Goal: Task Accomplishment & Management: Manage account settings

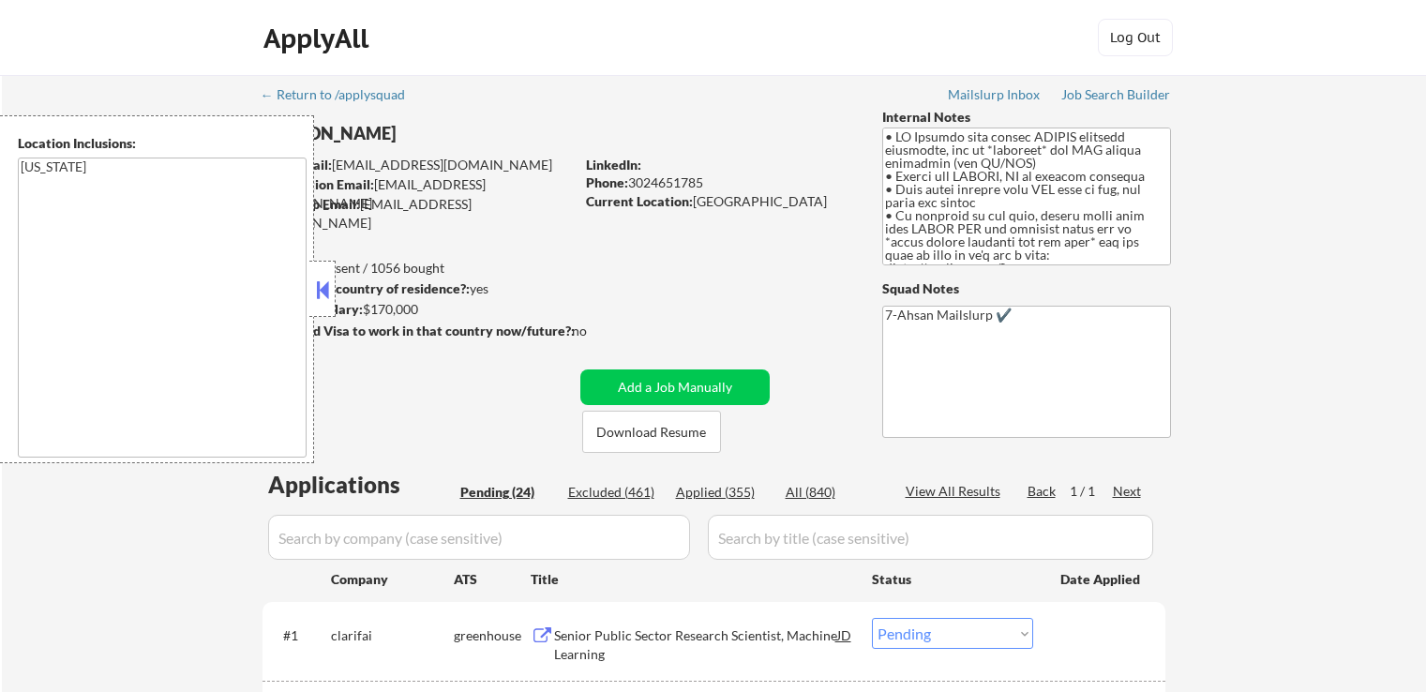
select select ""pending""
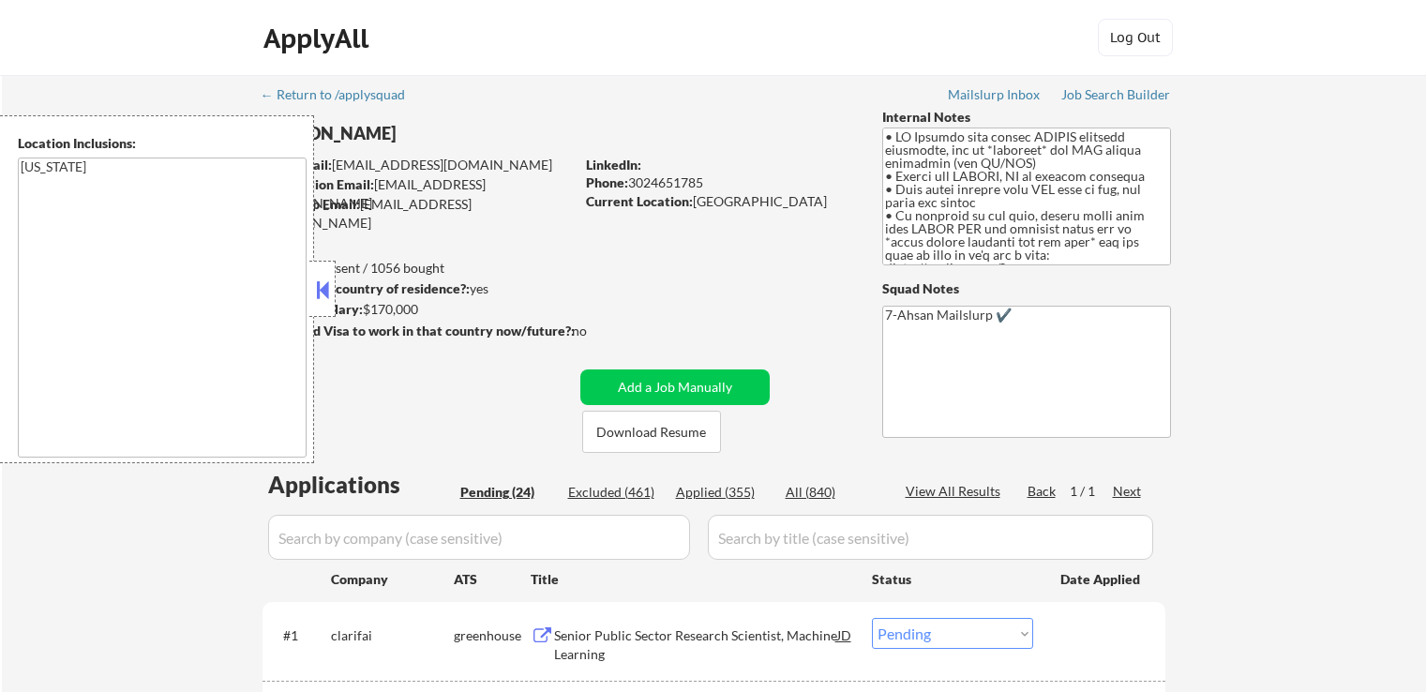
select select ""pending""
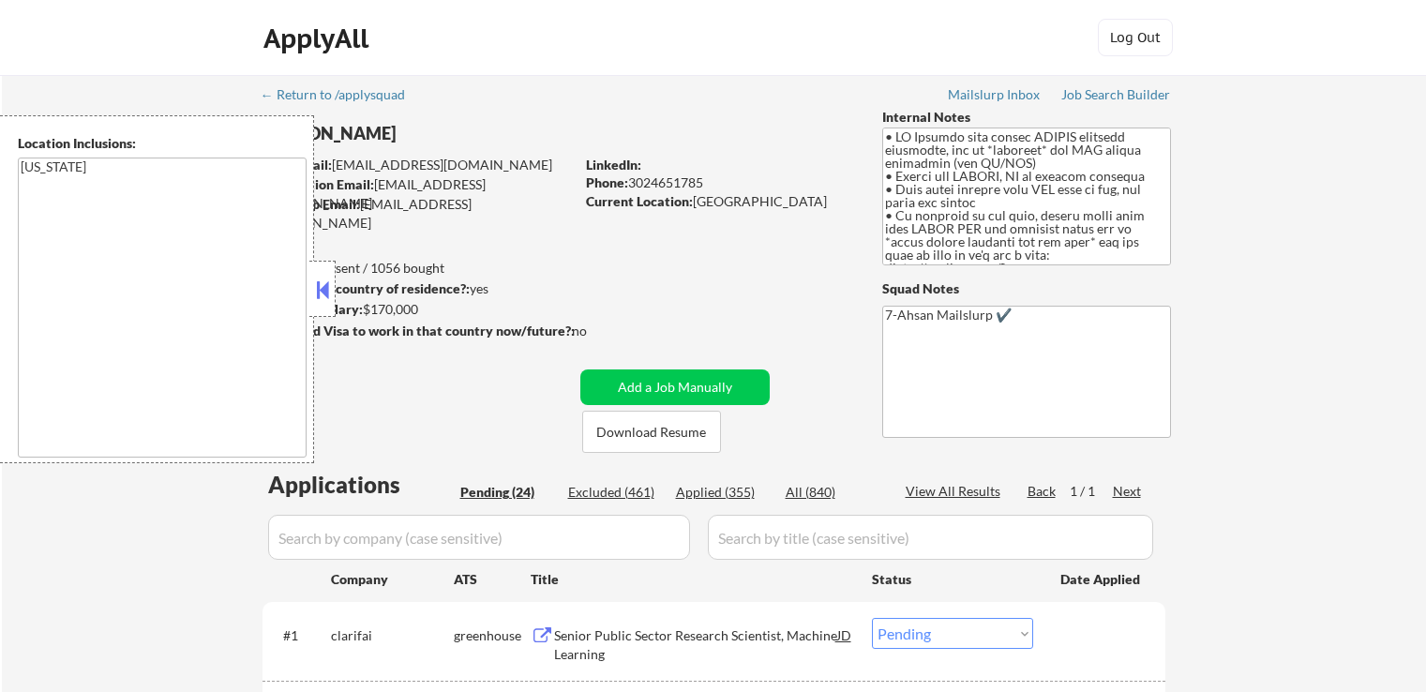
select select ""pending""
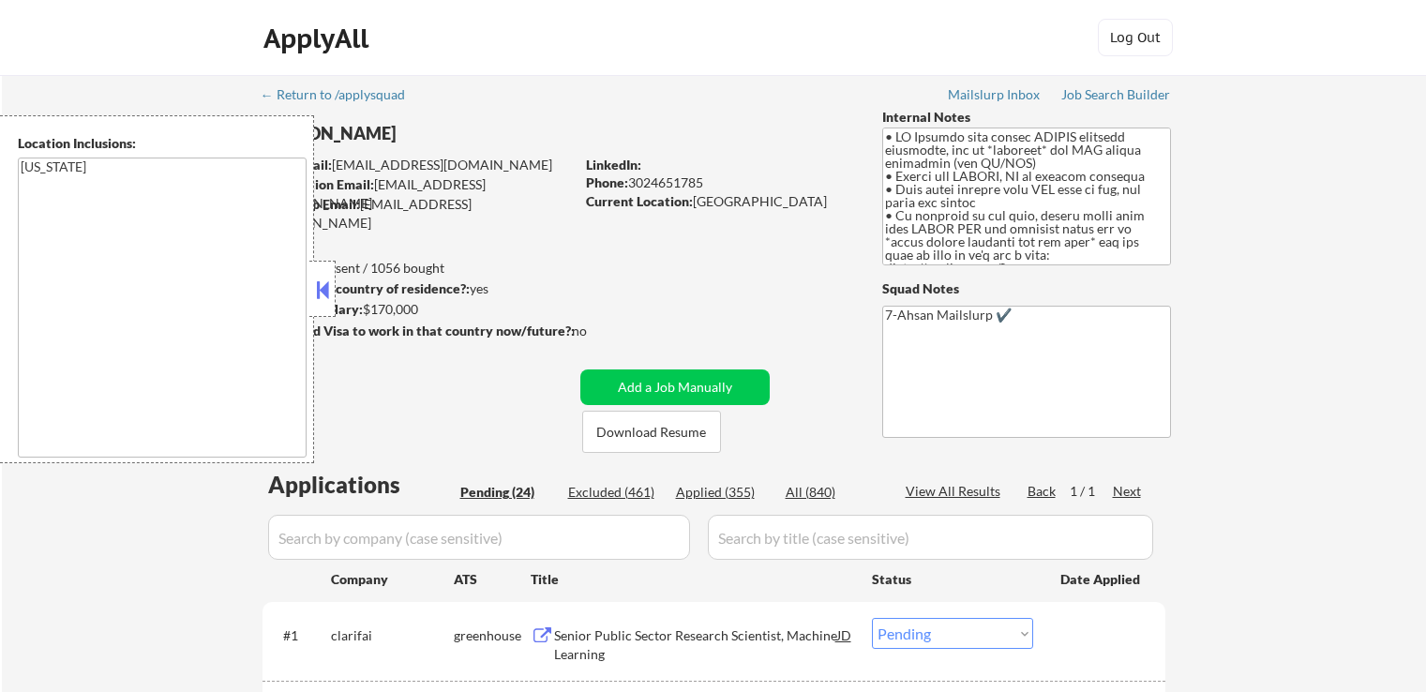
select select ""pending""
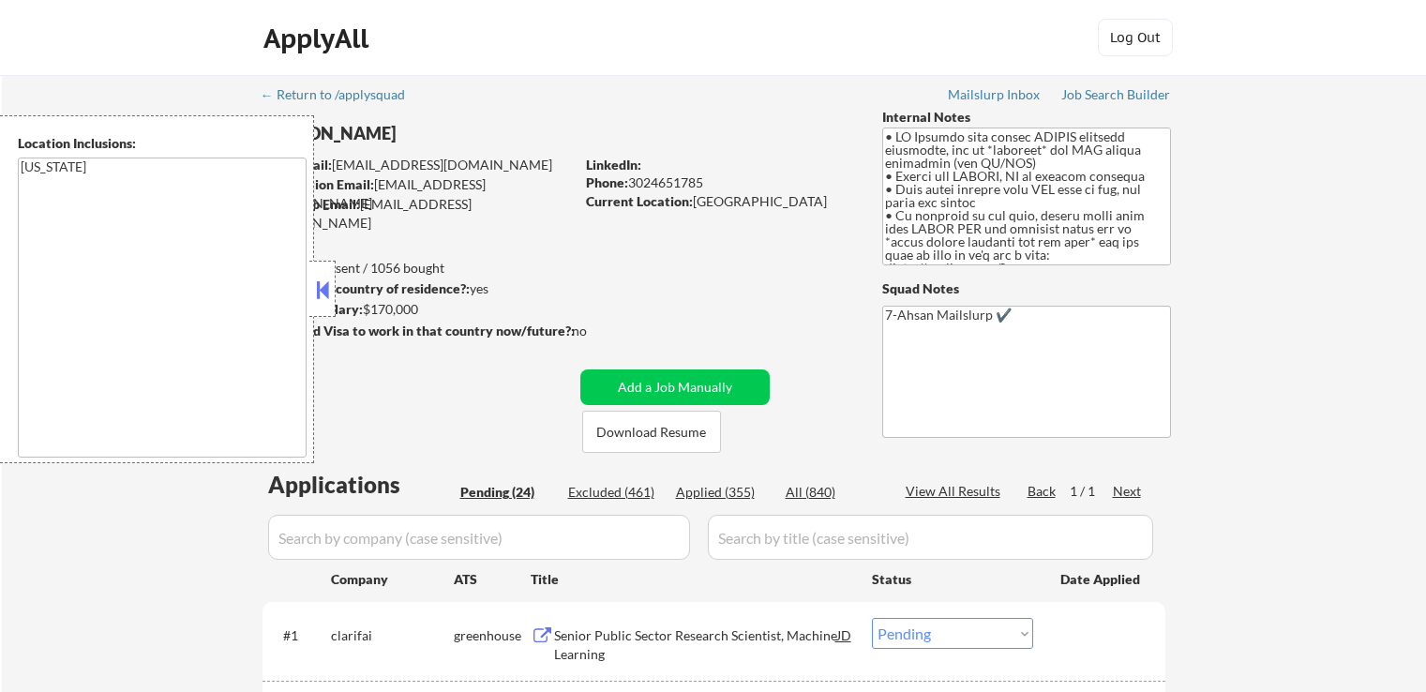
select select ""pending""
click at [325, 284] on button at bounding box center [322, 290] width 21 height 28
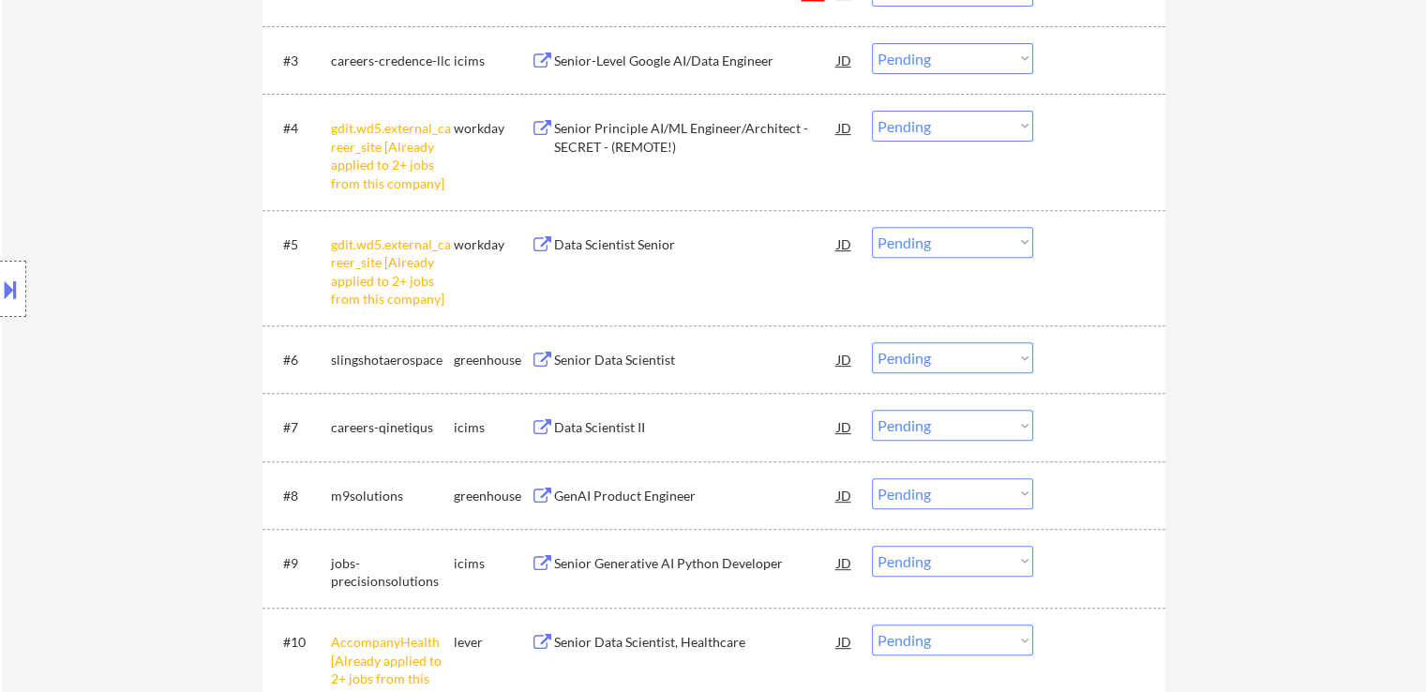
scroll to position [562, 0]
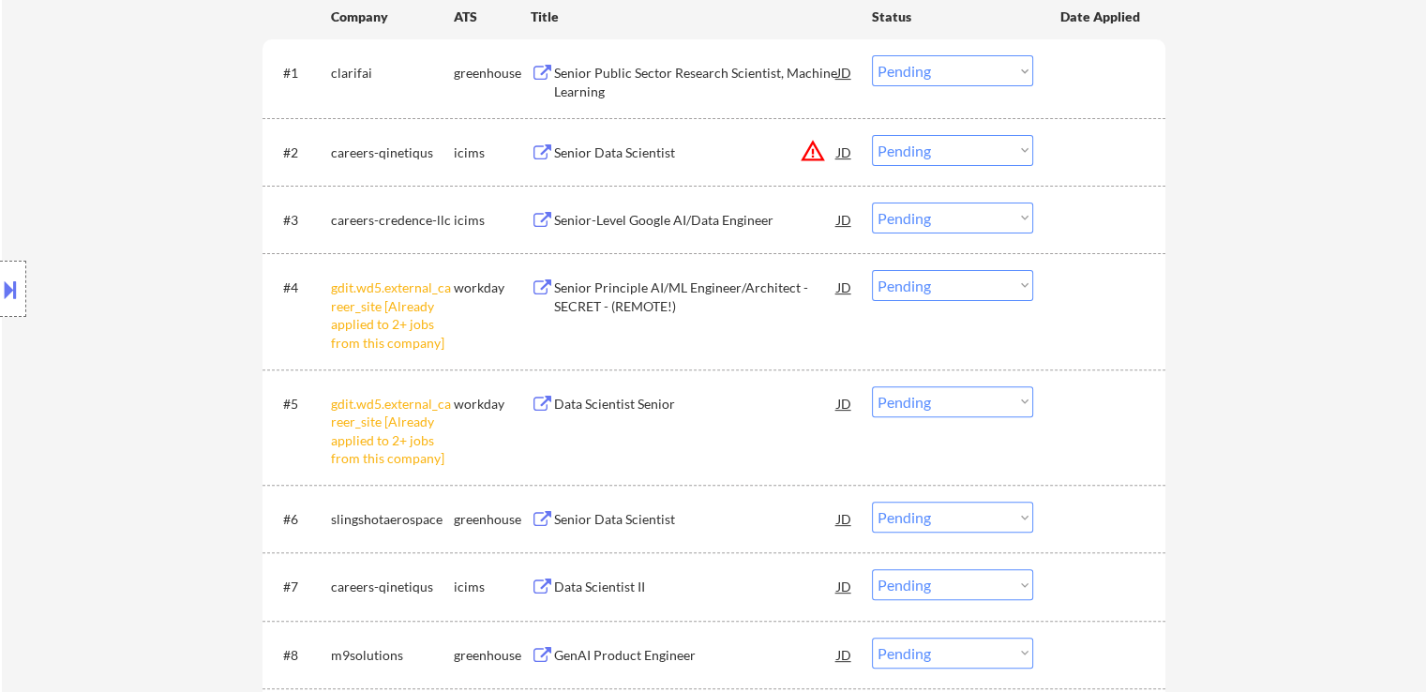
click at [932, 290] on select "Choose an option... Pending Applied Excluded (Questions) Excluded (Expired) Exc…" at bounding box center [952, 285] width 161 height 31
click at [872, 270] on select "Choose an option... Pending Applied Excluded (Questions) Excluded (Expired) Exc…" at bounding box center [952, 285] width 161 height 31
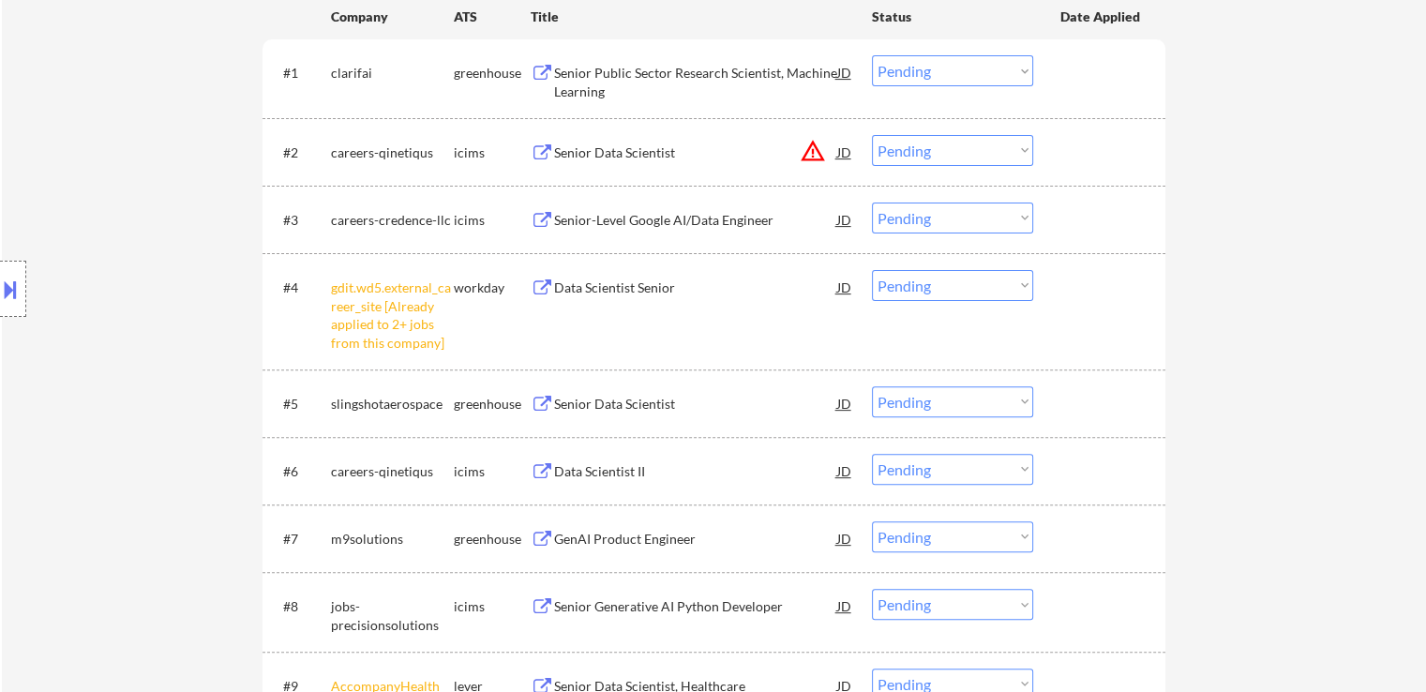
click at [959, 284] on select "Choose an option... Pending Applied Excluded (Questions) Excluded (Expired) Exc…" at bounding box center [952, 285] width 161 height 31
click at [872, 270] on select "Choose an option... Pending Applied Excluded (Questions) Excluded (Expired) Exc…" at bounding box center [952, 285] width 161 height 31
select select ""pending""
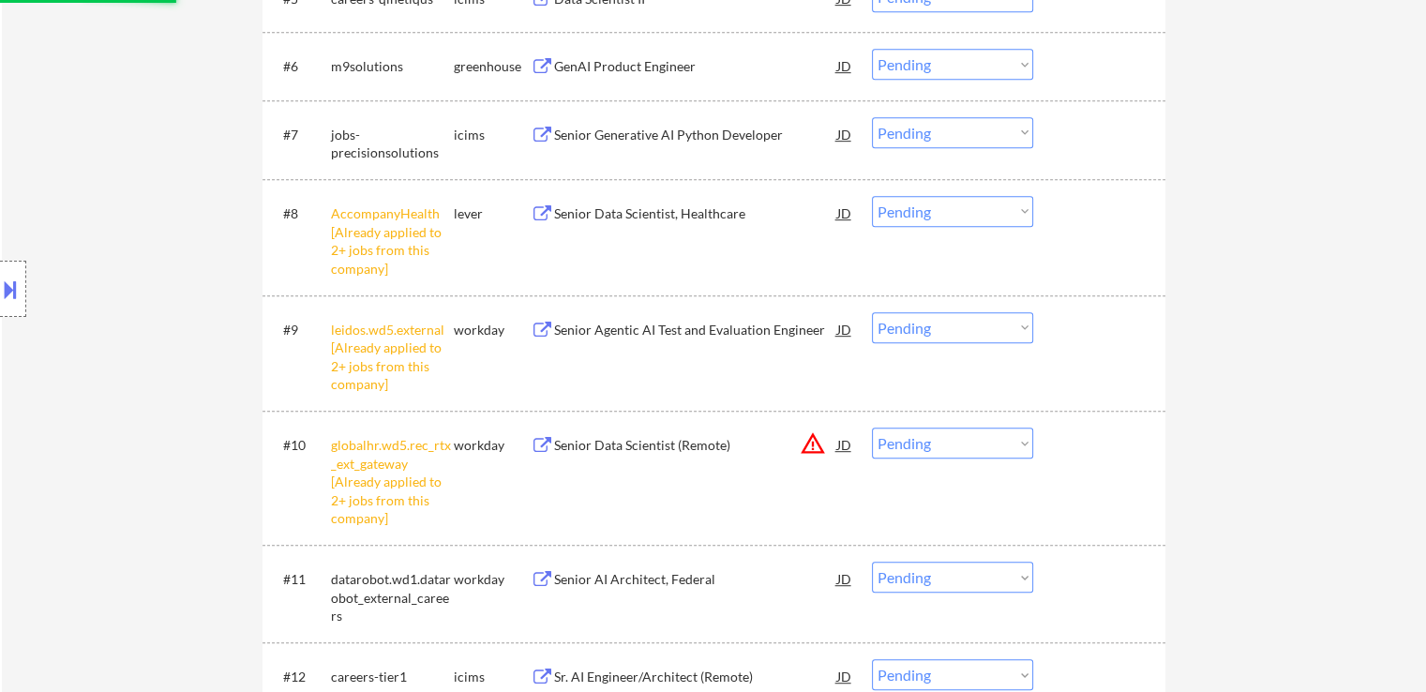
scroll to position [937, 0]
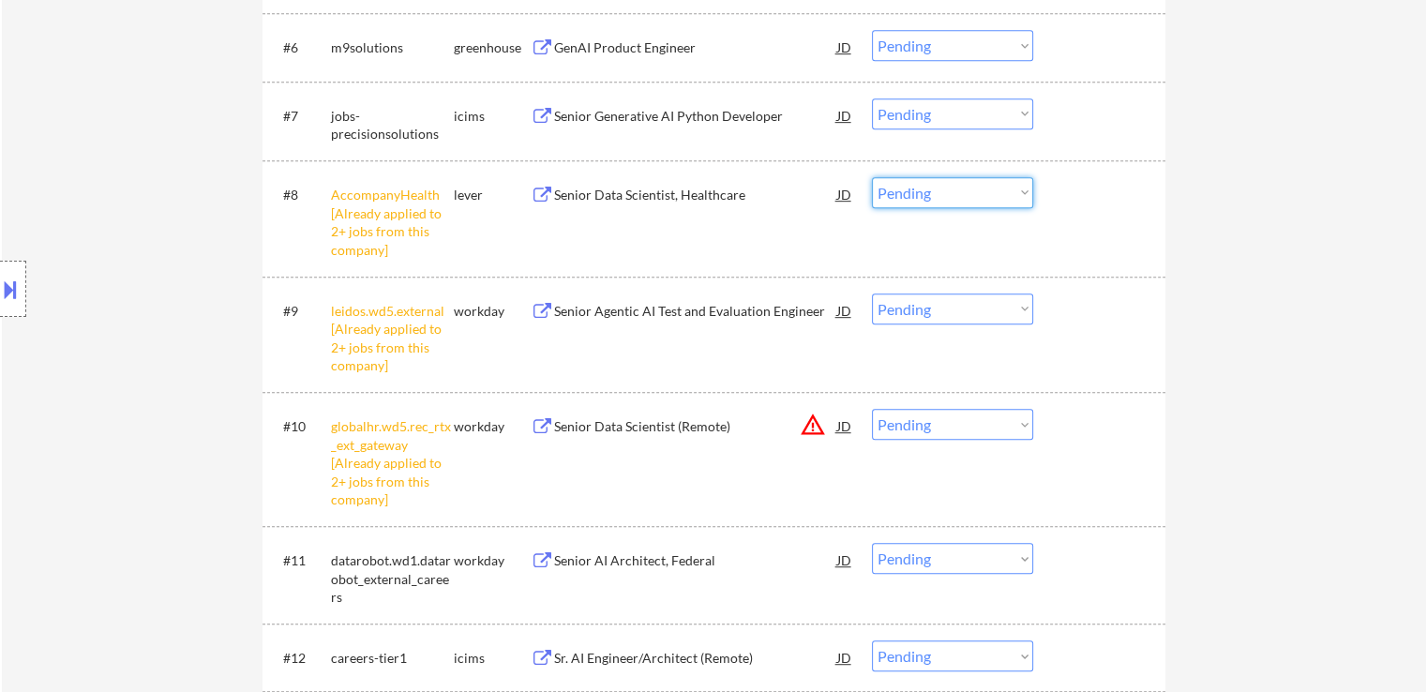
click at [943, 196] on select "Choose an option... Pending Applied Excluded (Questions) Excluded (Expired) Exc…" at bounding box center [952, 192] width 161 height 31
click at [872, 177] on select "Choose an option... Pending Applied Excluded (Questions) Excluded (Expired) Exc…" at bounding box center [952, 192] width 161 height 31
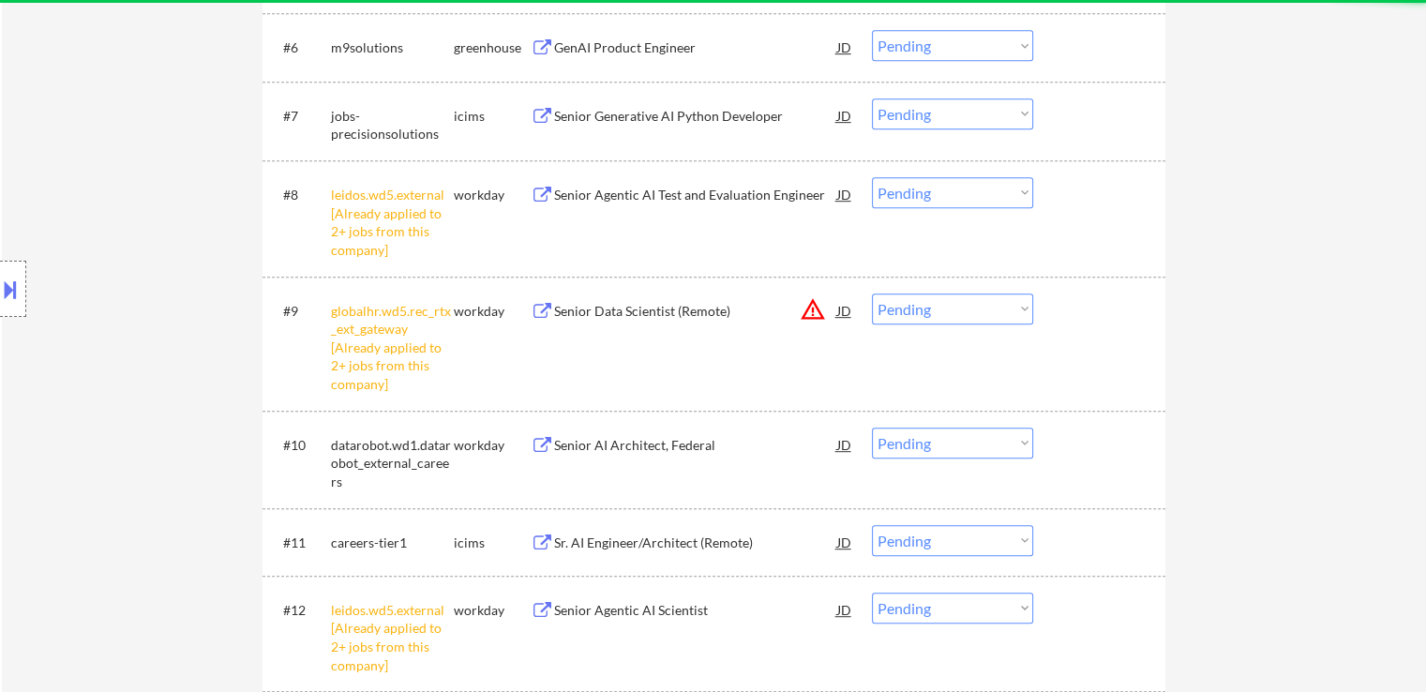
click at [936, 197] on select "Choose an option... Pending Applied Excluded (Questions) Excluded (Expired) Exc…" at bounding box center [952, 192] width 161 height 31
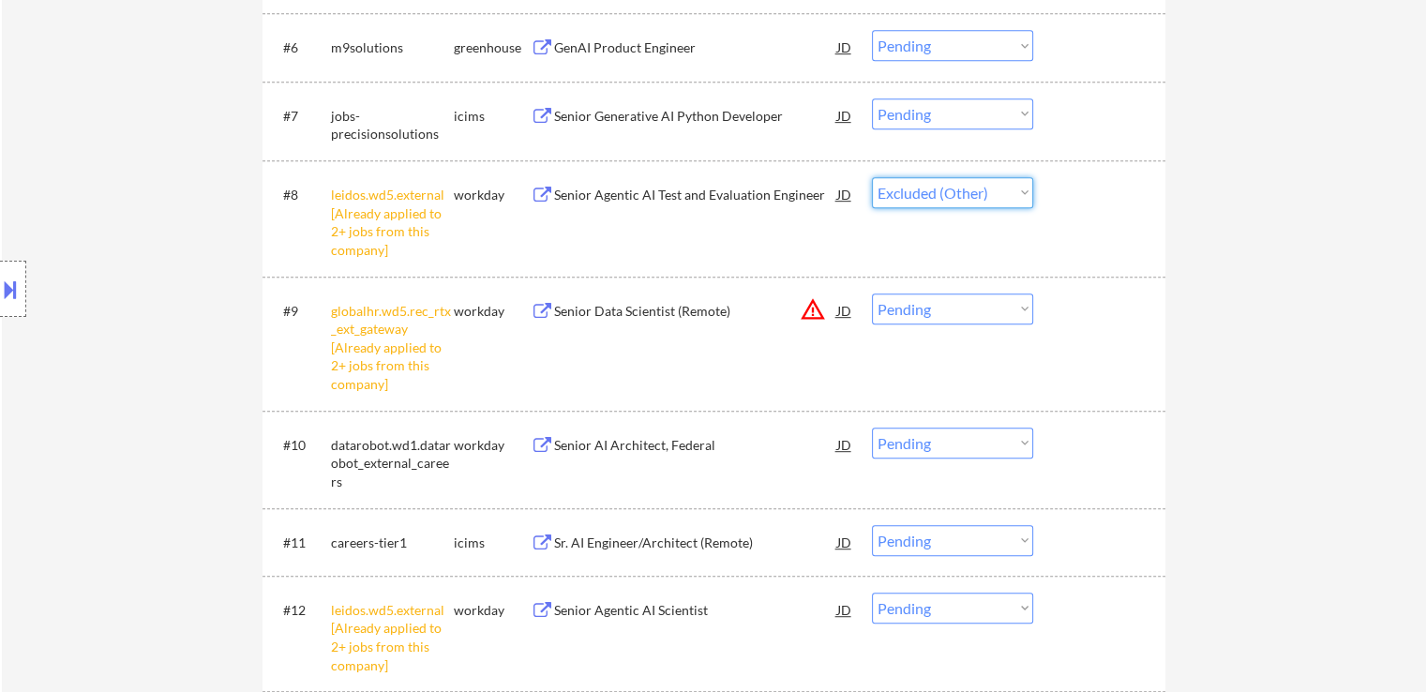
click at [872, 177] on select "Choose an option... Pending Applied Excluded (Questions) Excluded (Expired) Exc…" at bounding box center [952, 192] width 161 height 31
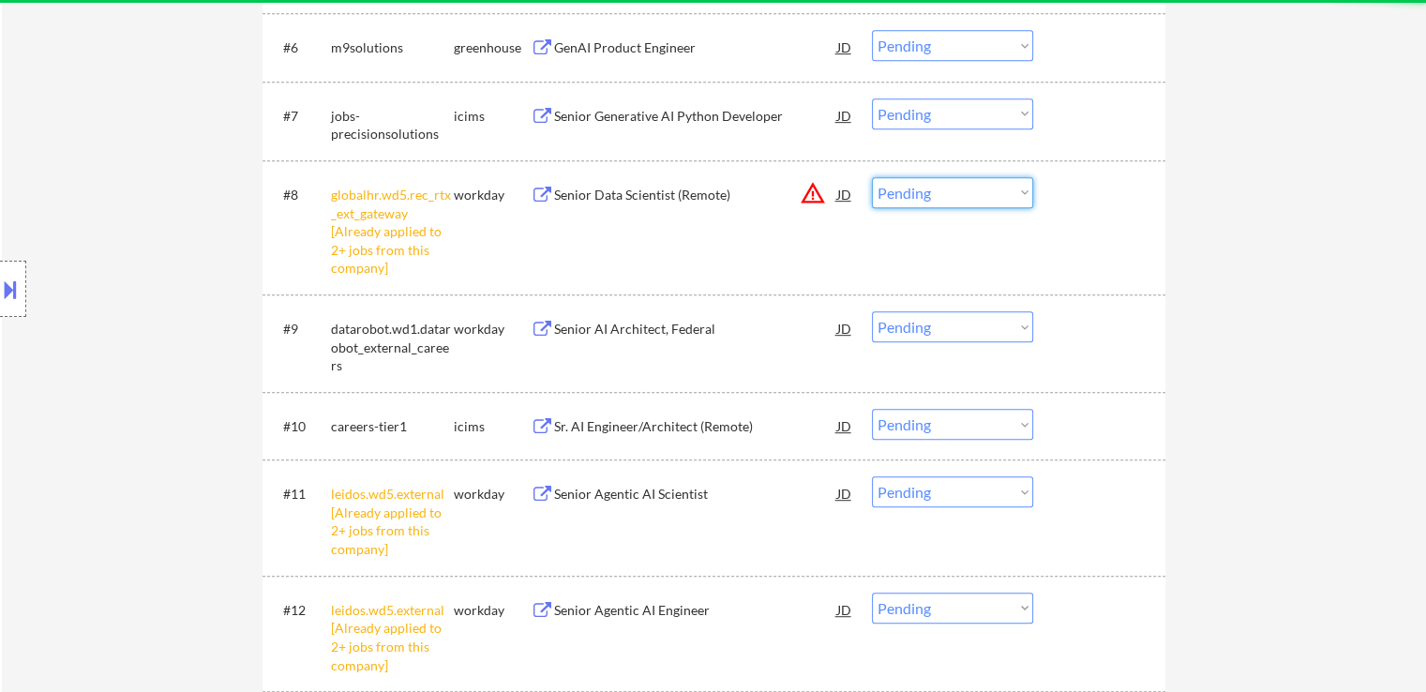
click at [944, 187] on select "Choose an option... Pending Applied Excluded (Questions) Excluded (Expired) Exc…" at bounding box center [952, 192] width 161 height 31
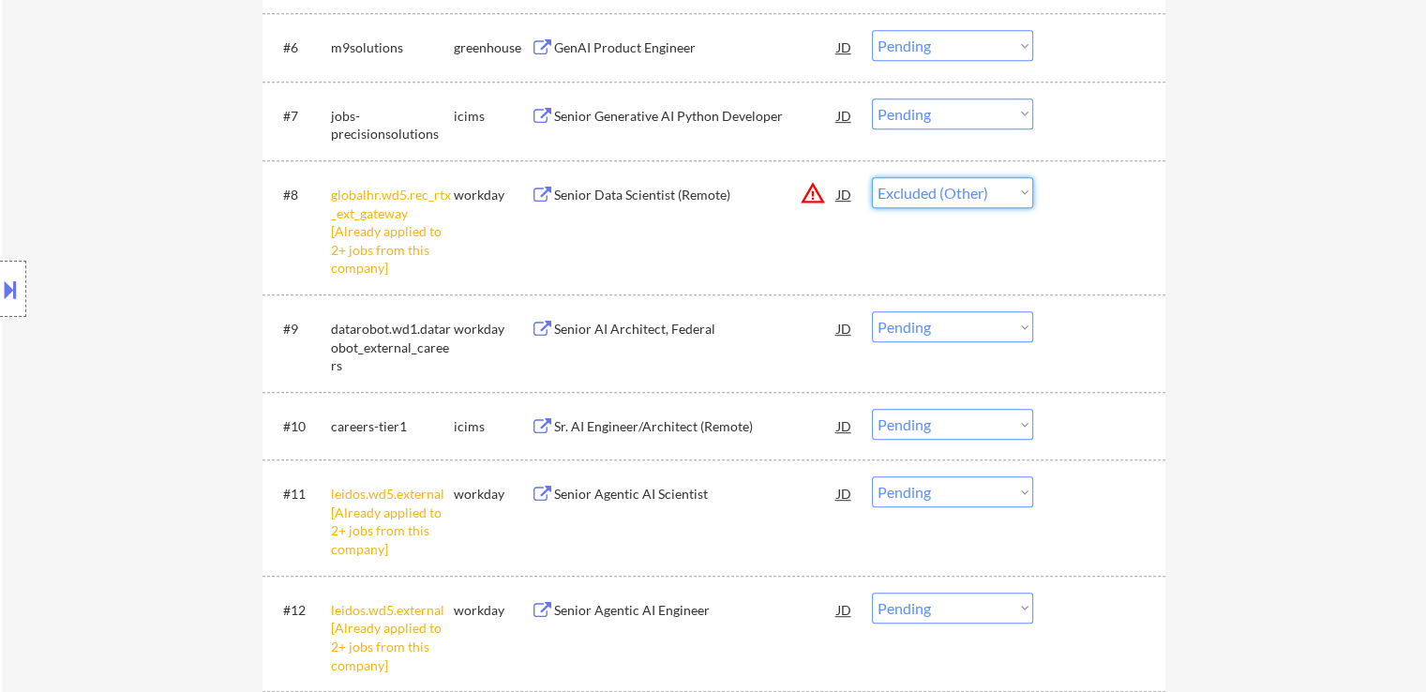
click at [872, 177] on select "Choose an option... Pending Applied Excluded (Questions) Excluded (Expired) Exc…" at bounding box center [952, 192] width 161 height 31
select select ""pending""
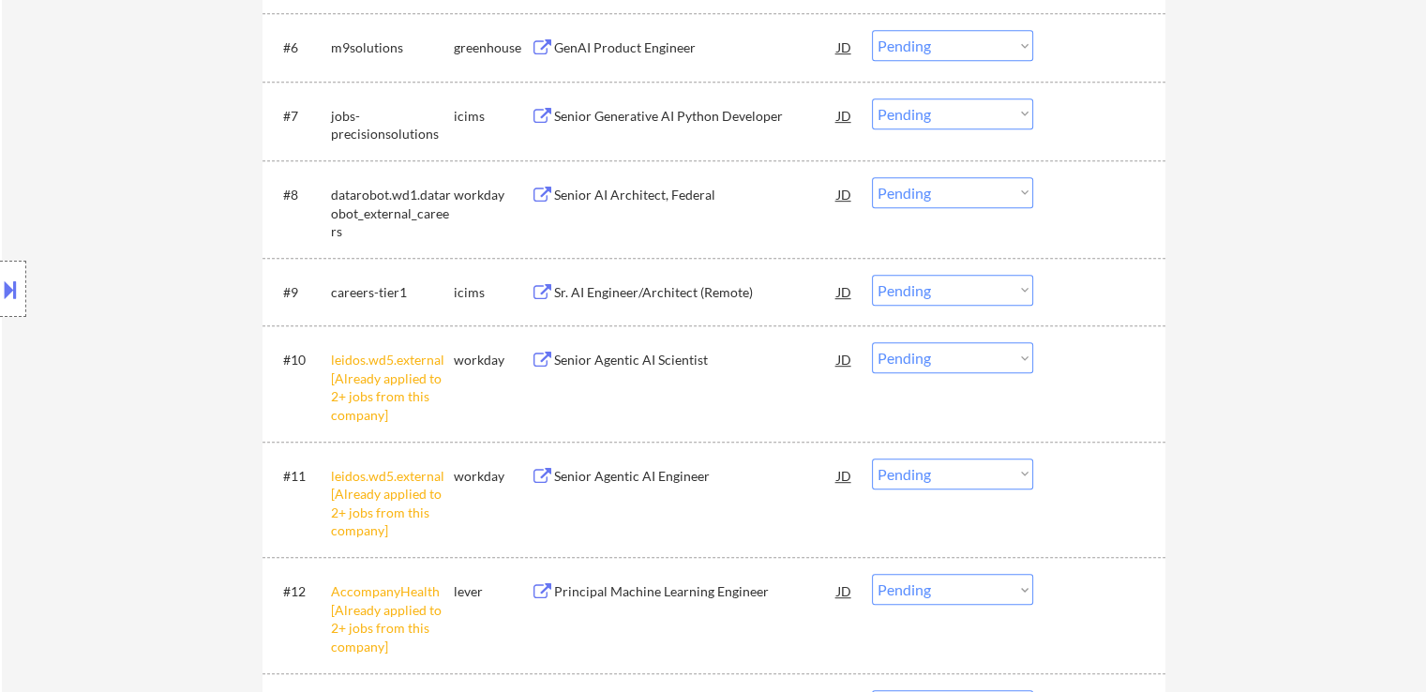
click at [926, 356] on select "Choose an option... Pending Applied Excluded (Questions) Excluded (Expired) Exc…" at bounding box center [952, 357] width 161 height 31
click at [872, 342] on select "Choose an option... Pending Applied Excluded (Questions) Excluded (Expired) Exc…" at bounding box center [952, 357] width 161 height 31
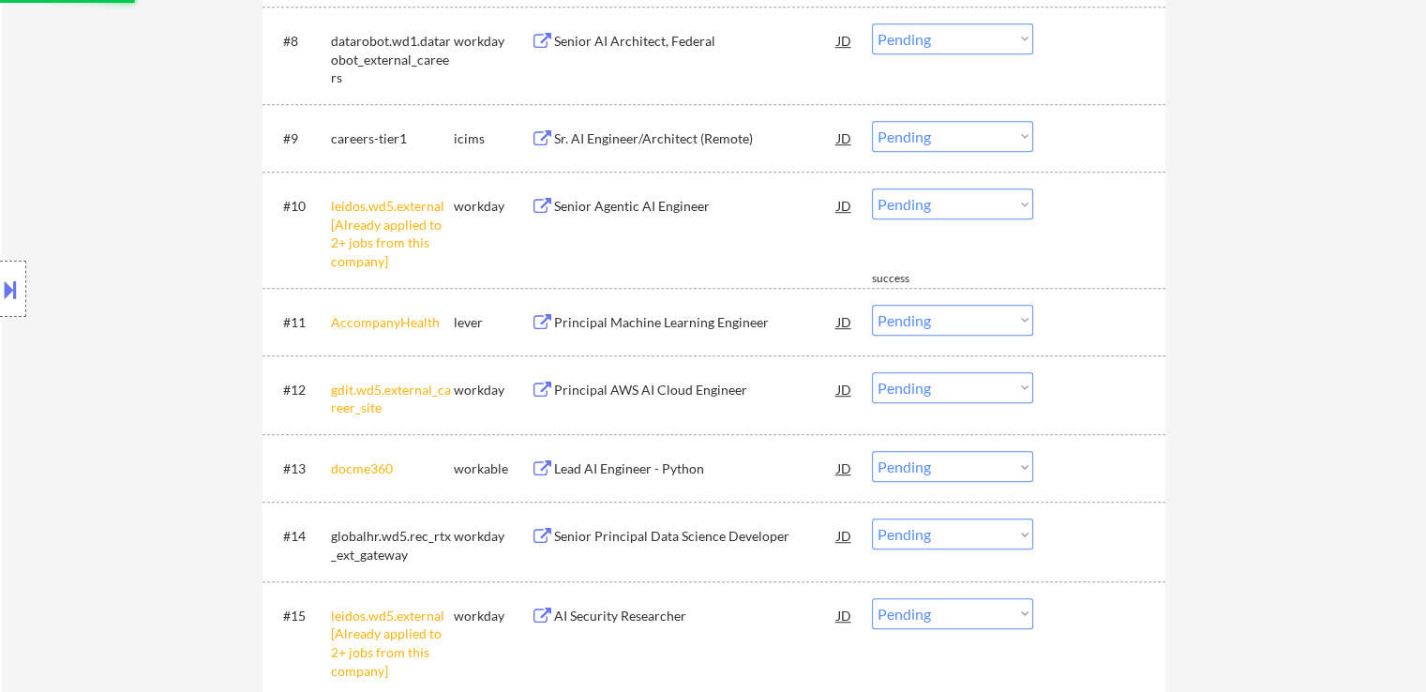
scroll to position [1125, 0]
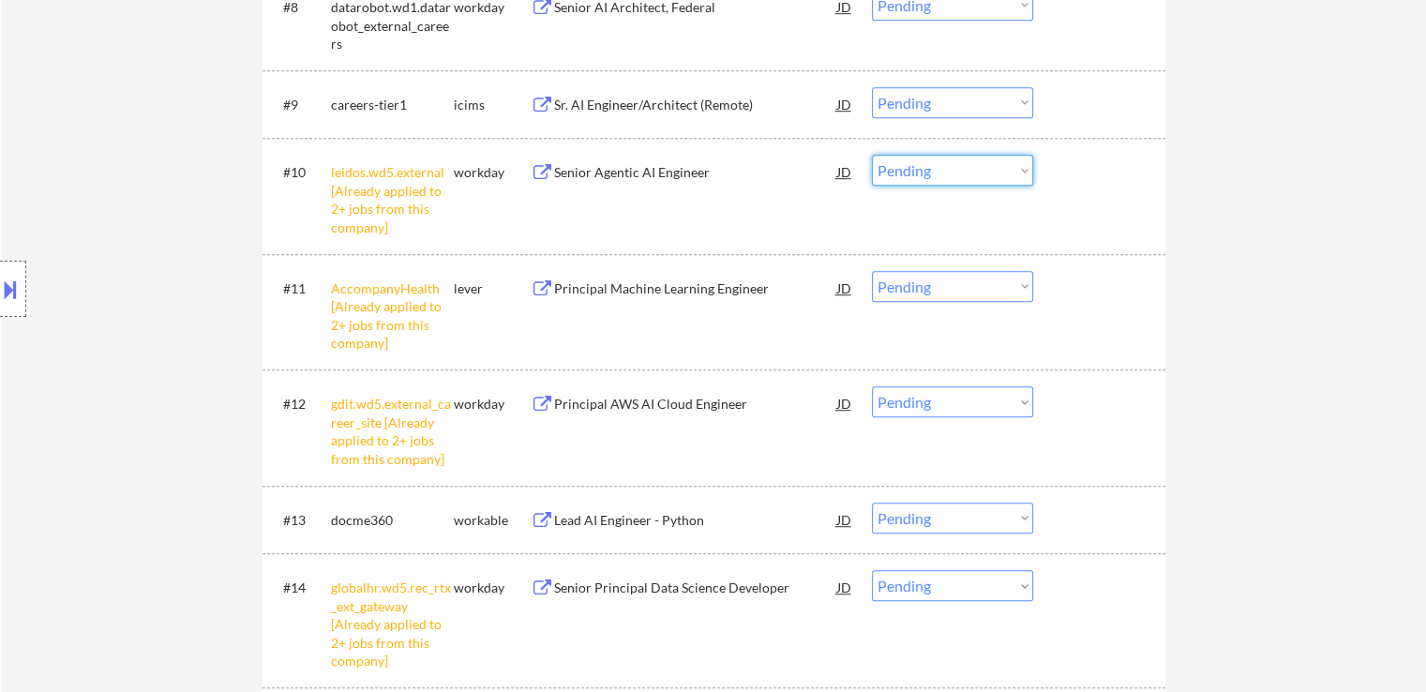
click at [906, 180] on select "Choose an option... Pending Applied Excluded (Questions) Excluded (Expired) Exc…" at bounding box center [952, 170] width 161 height 31
click at [872, 155] on select "Choose an option... Pending Applied Excluded (Questions) Excluded (Expired) Exc…" at bounding box center [952, 170] width 161 height 31
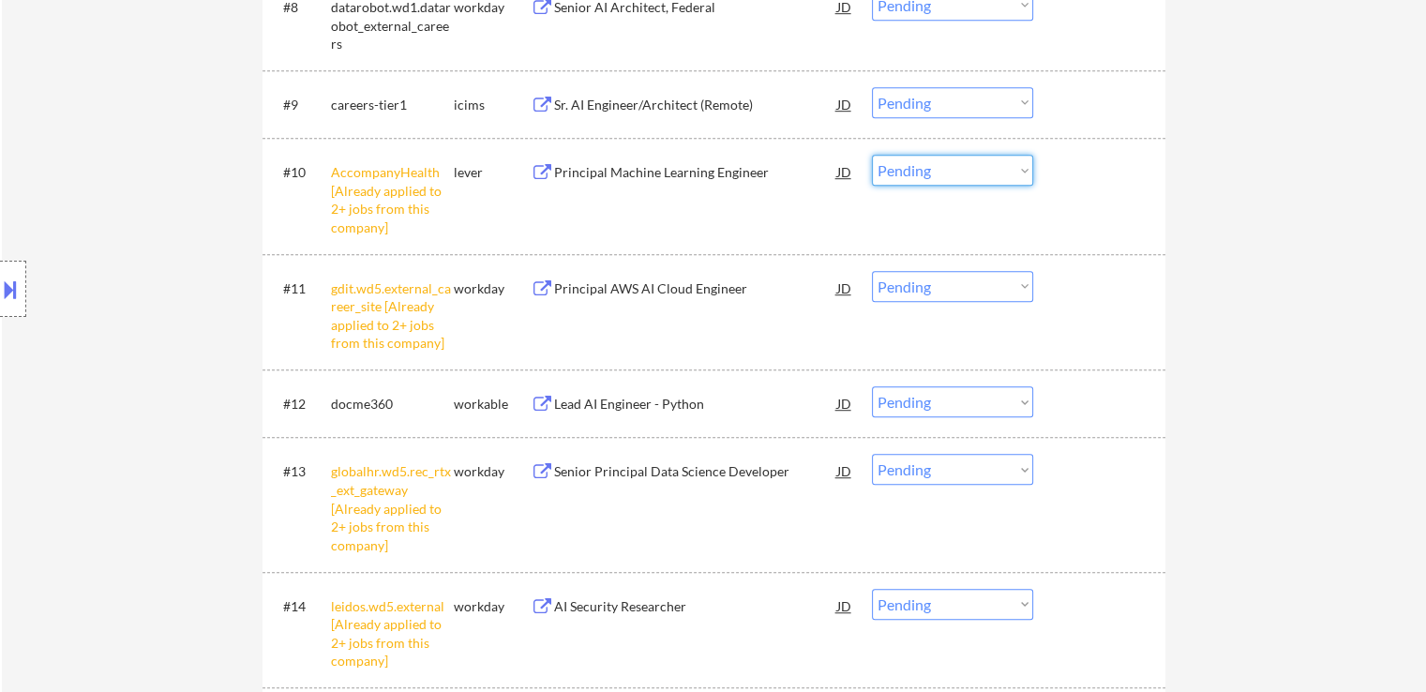
click at [949, 169] on select "Choose an option... Pending Applied Excluded (Questions) Excluded (Expired) Exc…" at bounding box center [952, 170] width 161 height 31
click at [872, 155] on select "Choose an option... Pending Applied Excluded (Questions) Excluded (Expired) Exc…" at bounding box center [952, 170] width 161 height 31
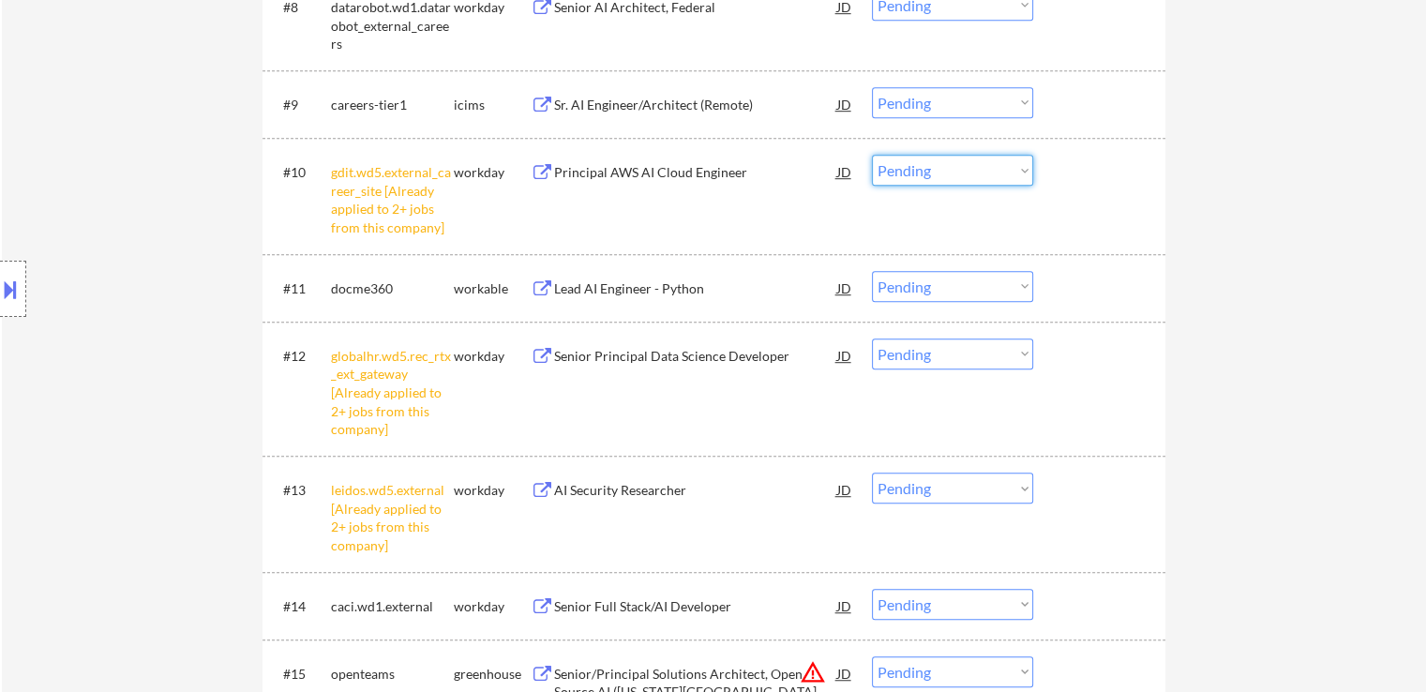
click at [936, 177] on select "Choose an option... Pending Applied Excluded (Questions) Excluded (Expired) Exc…" at bounding box center [952, 170] width 161 height 31
click at [872, 155] on select "Choose an option... Pending Applied Excluded (Questions) Excluded (Expired) Exc…" at bounding box center [952, 170] width 161 height 31
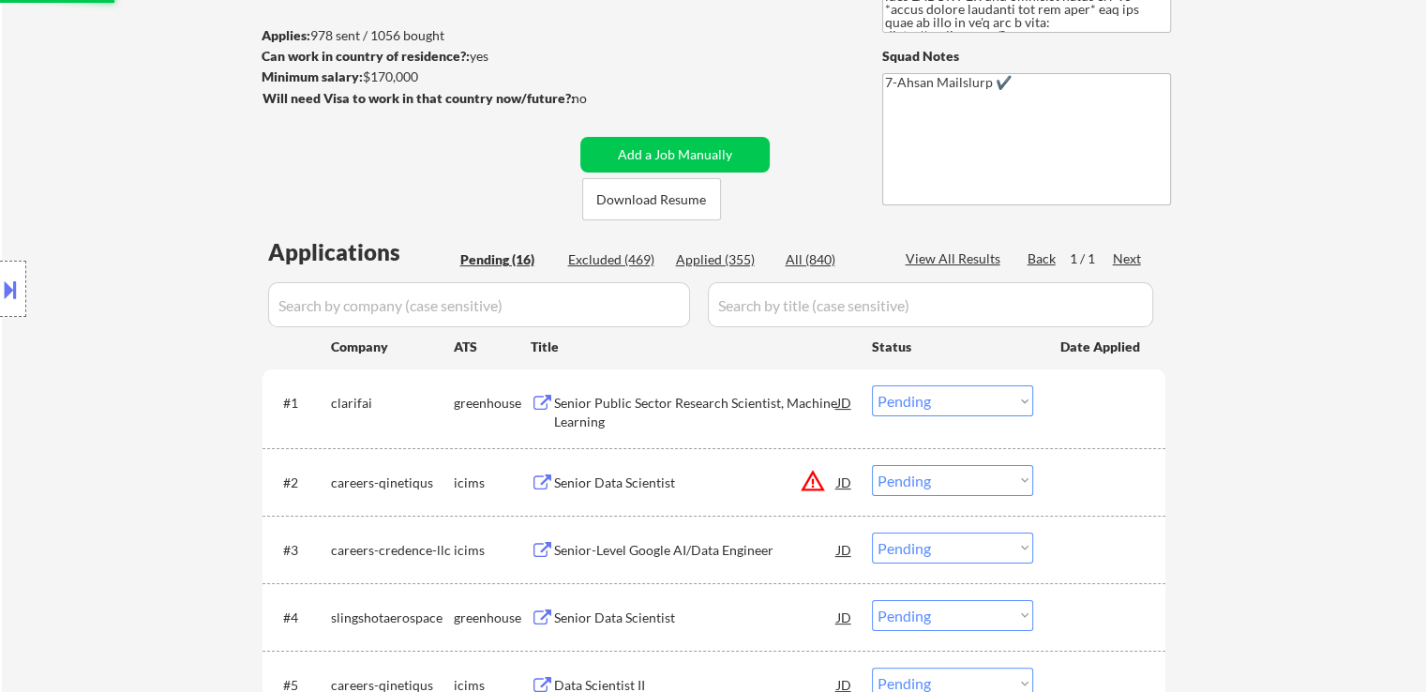
scroll to position [281, 0]
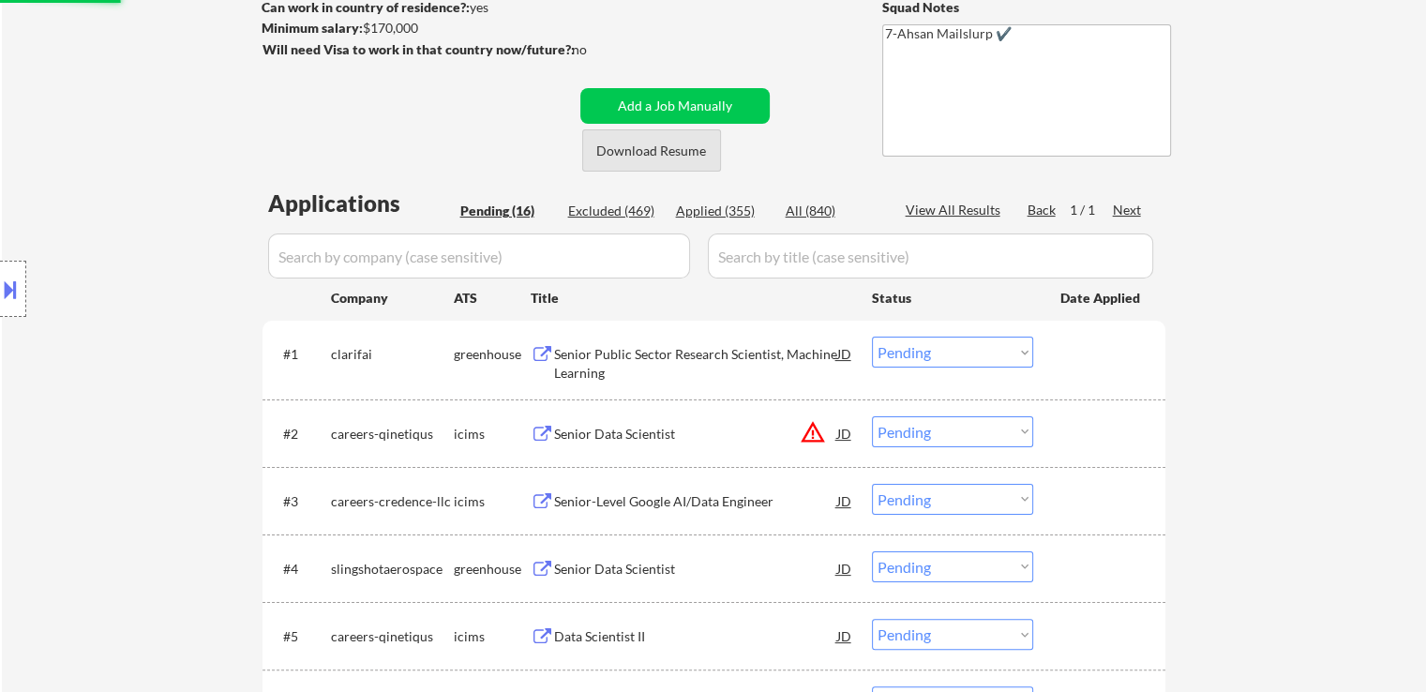
select select ""pending""
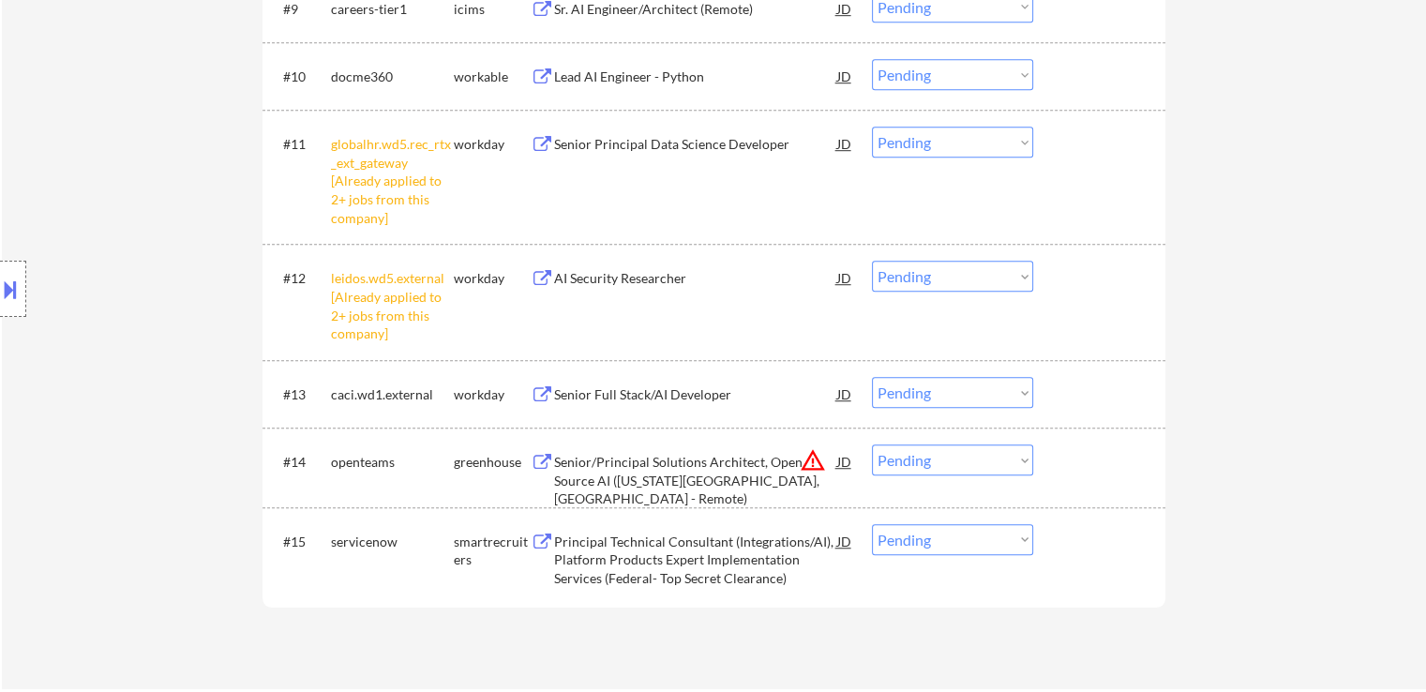
scroll to position [1219, 0]
click at [914, 282] on select "Choose an option... Pending Applied Excluded (Questions) Excluded (Expired) Exc…" at bounding box center [952, 277] width 161 height 31
click at [872, 262] on select "Choose an option... Pending Applied Excluded (Questions) Excluded (Expired) Exc…" at bounding box center [952, 277] width 161 height 31
select select ""pending""
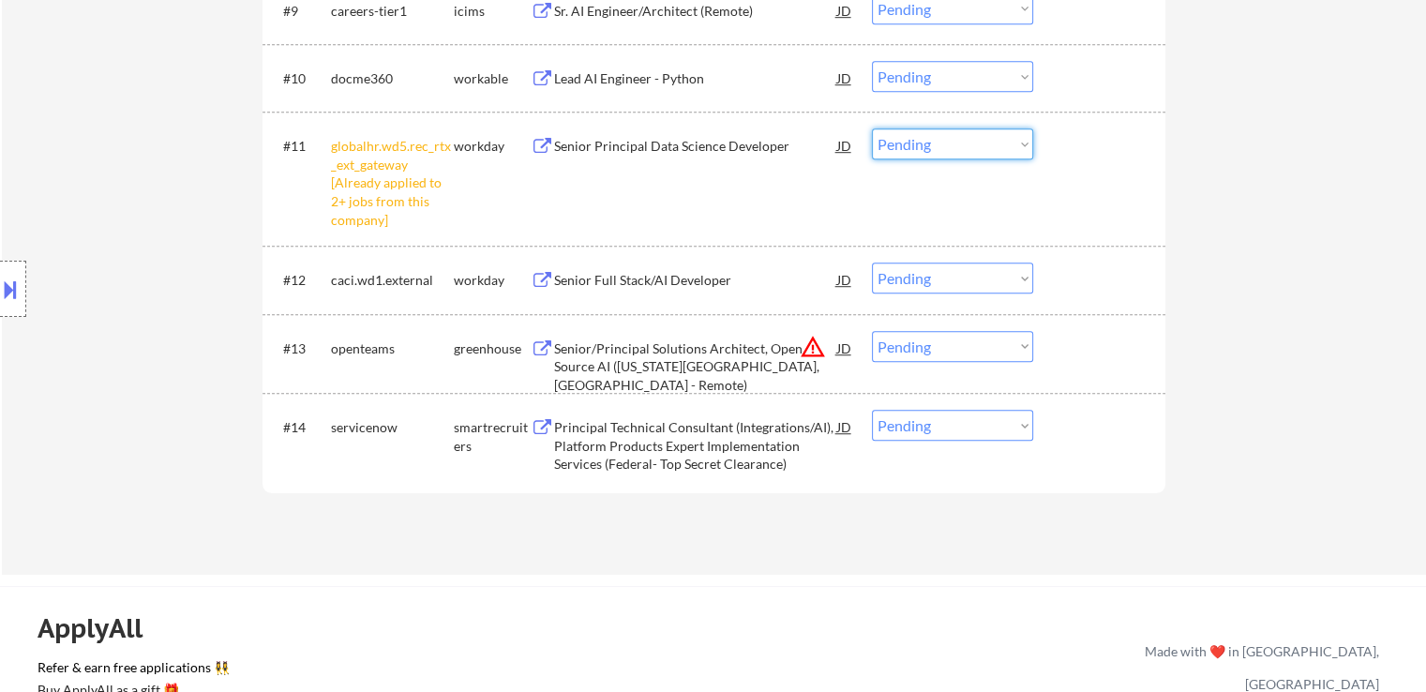
click at [934, 151] on select "Choose an option... Pending Applied Excluded (Questions) Excluded (Expired) Exc…" at bounding box center [952, 143] width 161 height 31
click at [872, 128] on select "Choose an option... Pending Applied Excluded (Questions) Excluded (Expired) Exc…" at bounding box center [952, 143] width 161 height 31
select select ""pending""
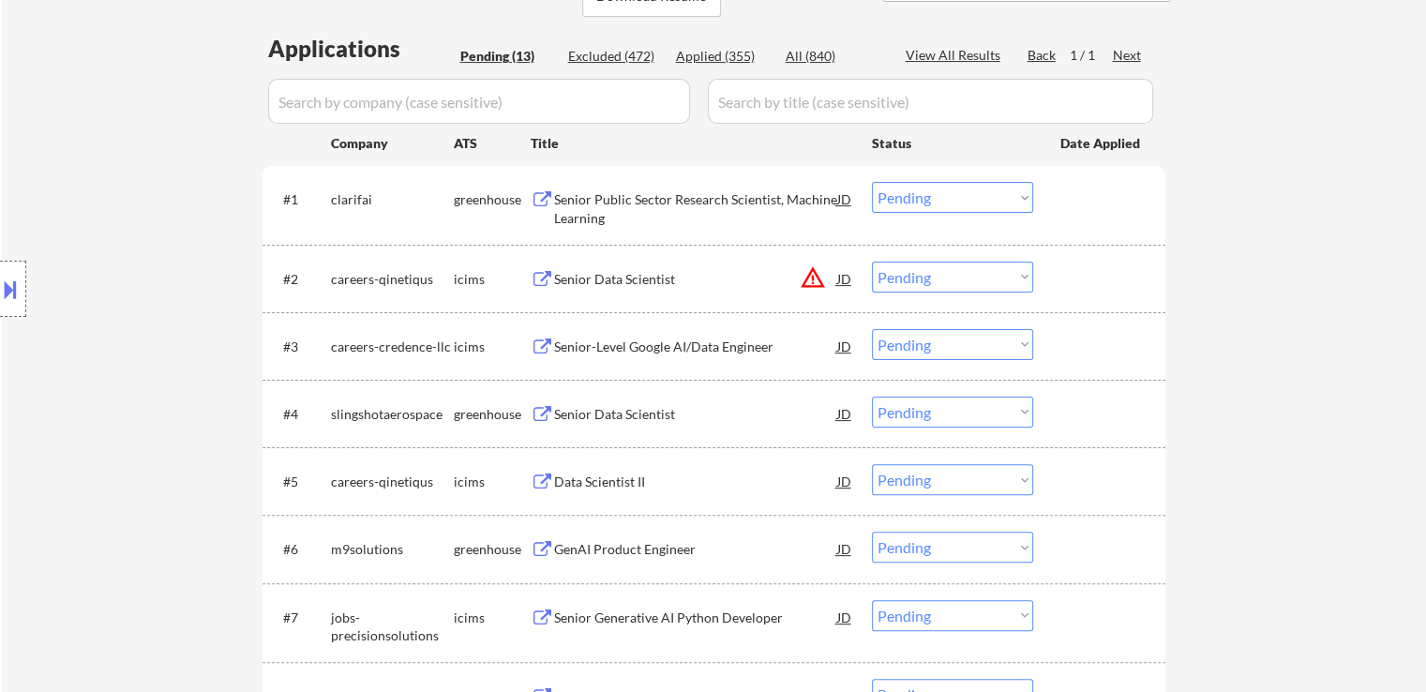
scroll to position [469, 0]
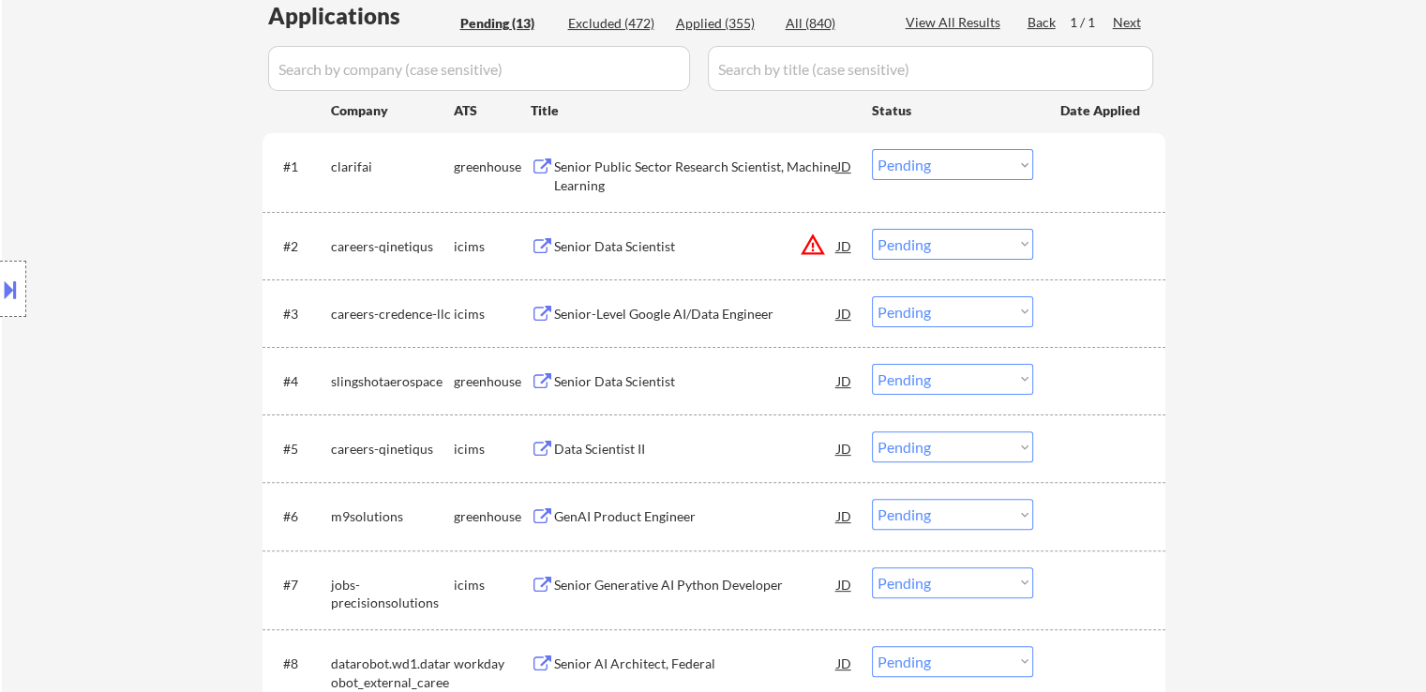
click at [612, 383] on div "Senior Data Scientist" at bounding box center [695, 381] width 283 height 19
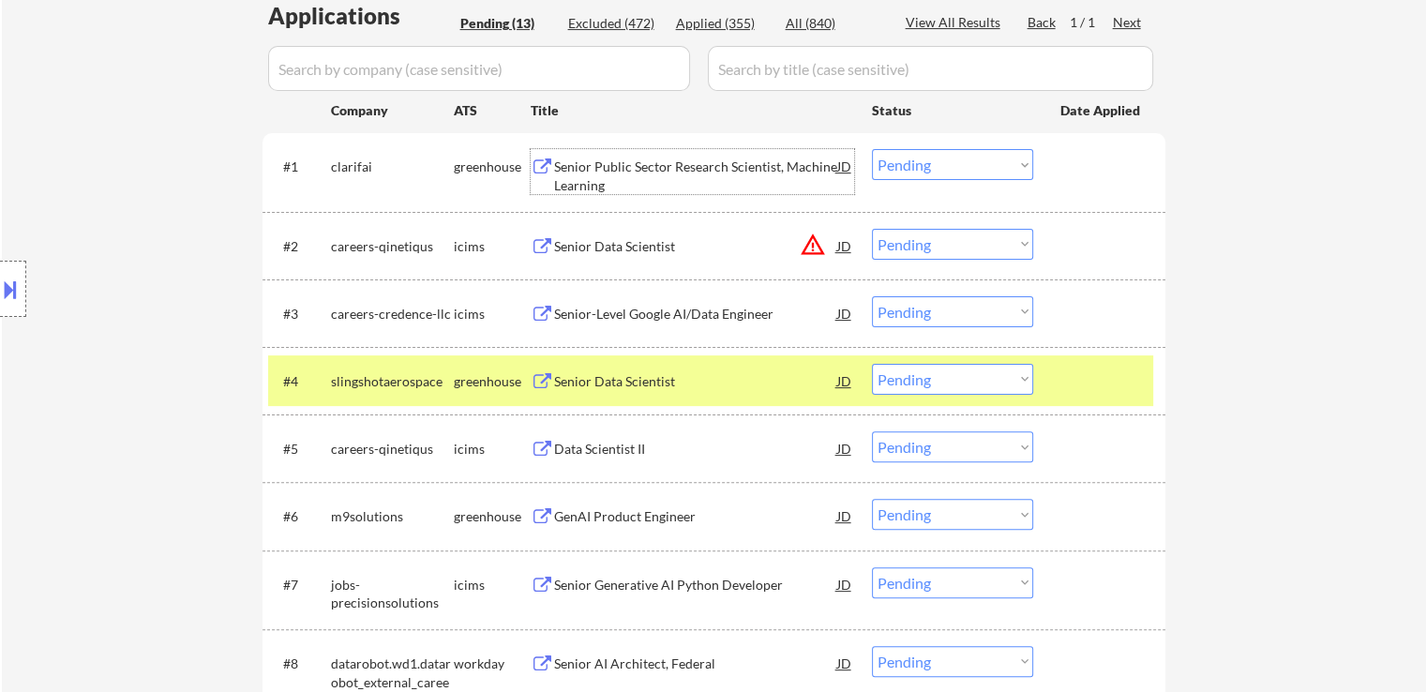
click at [618, 168] on div "Senior Public Sector Research Scientist, Machine Learning" at bounding box center [695, 175] width 283 height 37
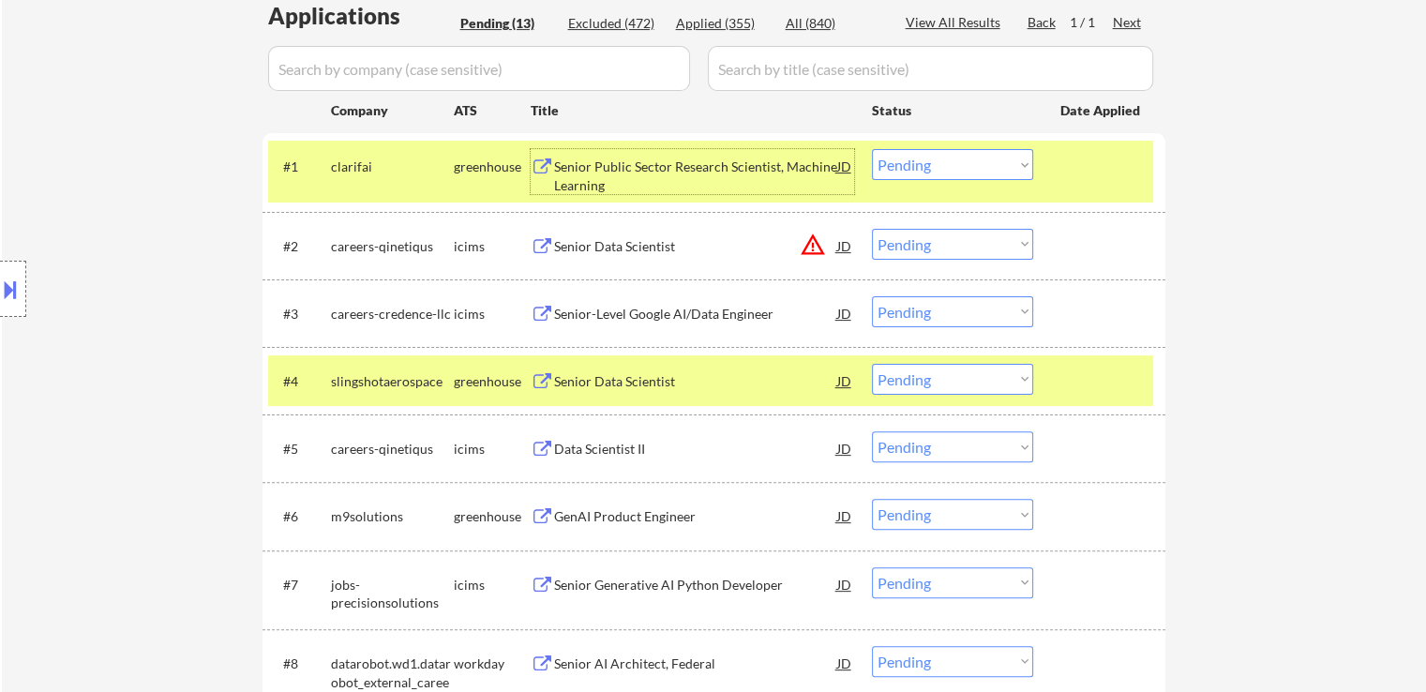
click at [915, 163] on select "Choose an option... Pending Applied Excluded (Questions) Excluded (Expired) Exc…" at bounding box center [952, 164] width 161 height 31
click at [872, 149] on select "Choose an option... Pending Applied Excluded (Questions) Excluded (Expired) Exc…" at bounding box center [952, 164] width 161 height 31
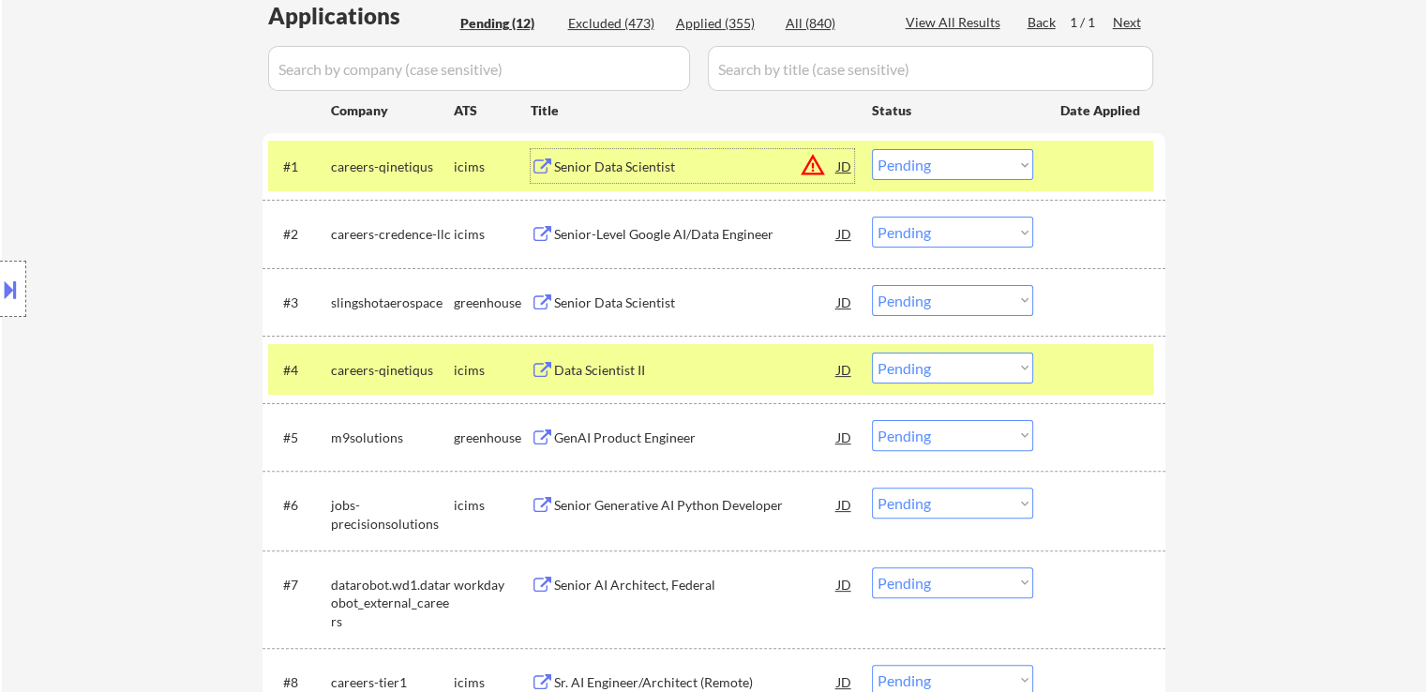
click at [584, 163] on div "Senior Data Scientist" at bounding box center [695, 166] width 283 height 19
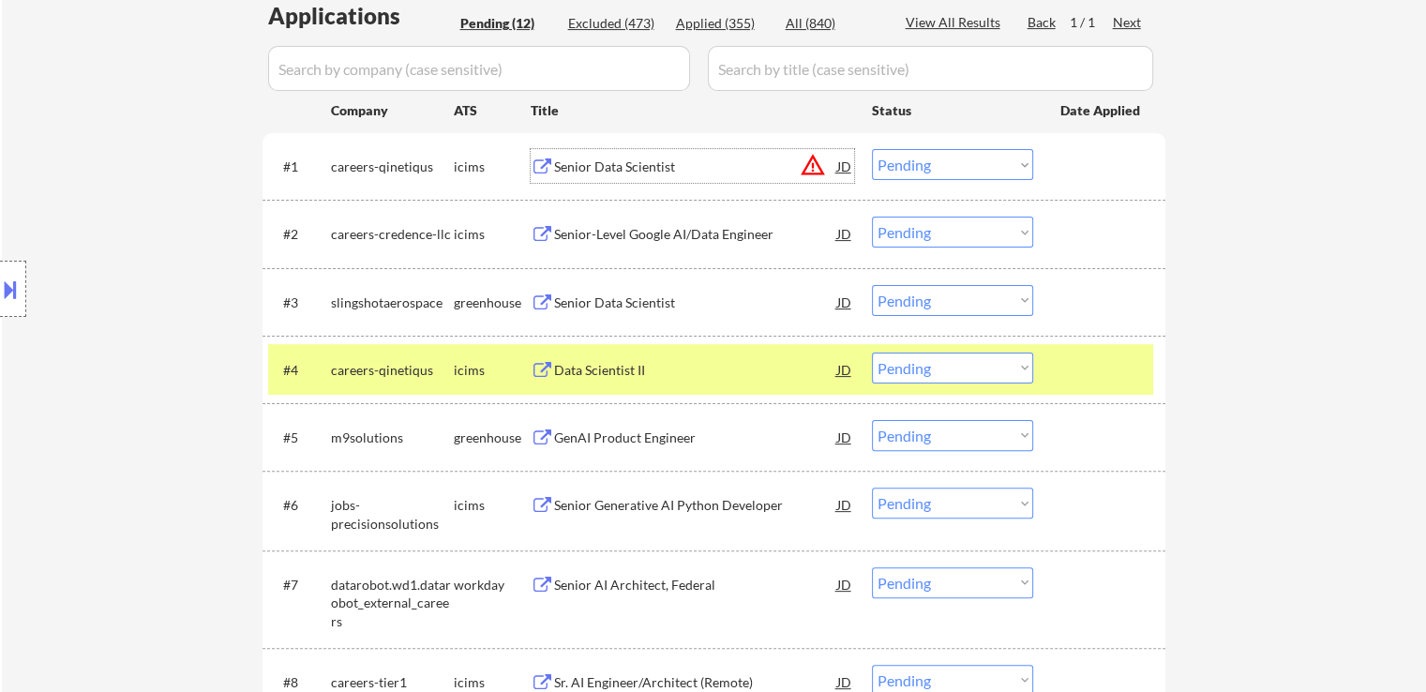
click at [6, 308] on div at bounding box center [13, 289] width 26 height 56
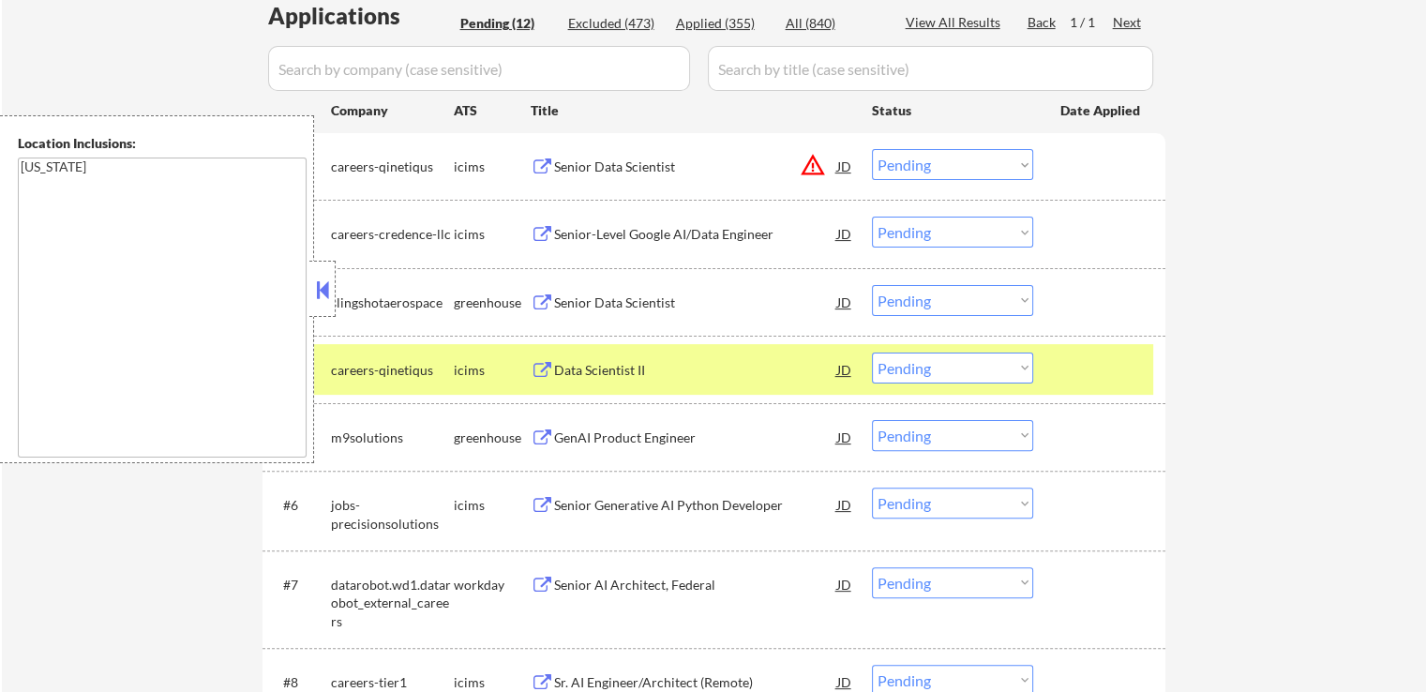
click at [952, 162] on select "Choose an option... Pending Applied Excluded (Questions) Excluded (Expired) Exc…" at bounding box center [952, 164] width 161 height 31
click at [872, 149] on select "Choose an option... Pending Applied Excluded (Questions) Excluded (Expired) Exc…" at bounding box center [952, 164] width 161 height 31
click at [322, 284] on button at bounding box center [322, 290] width 21 height 28
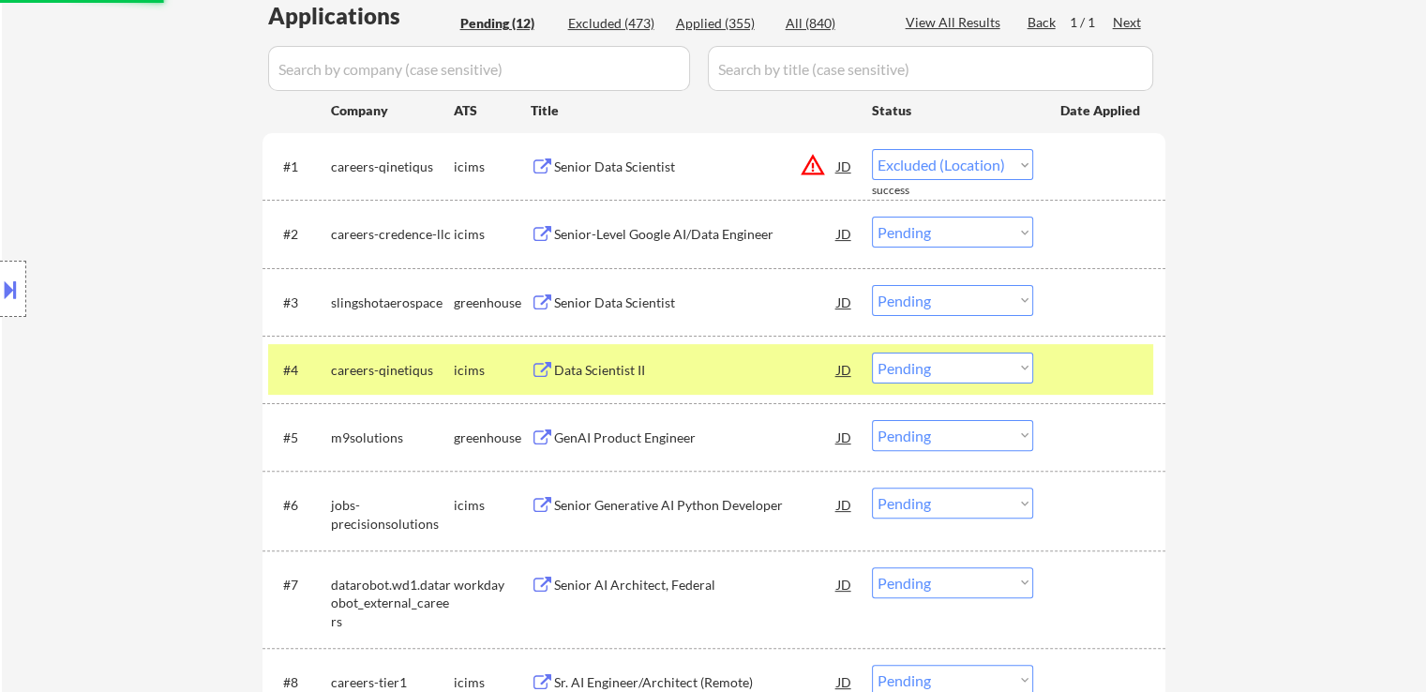
select select ""pending""
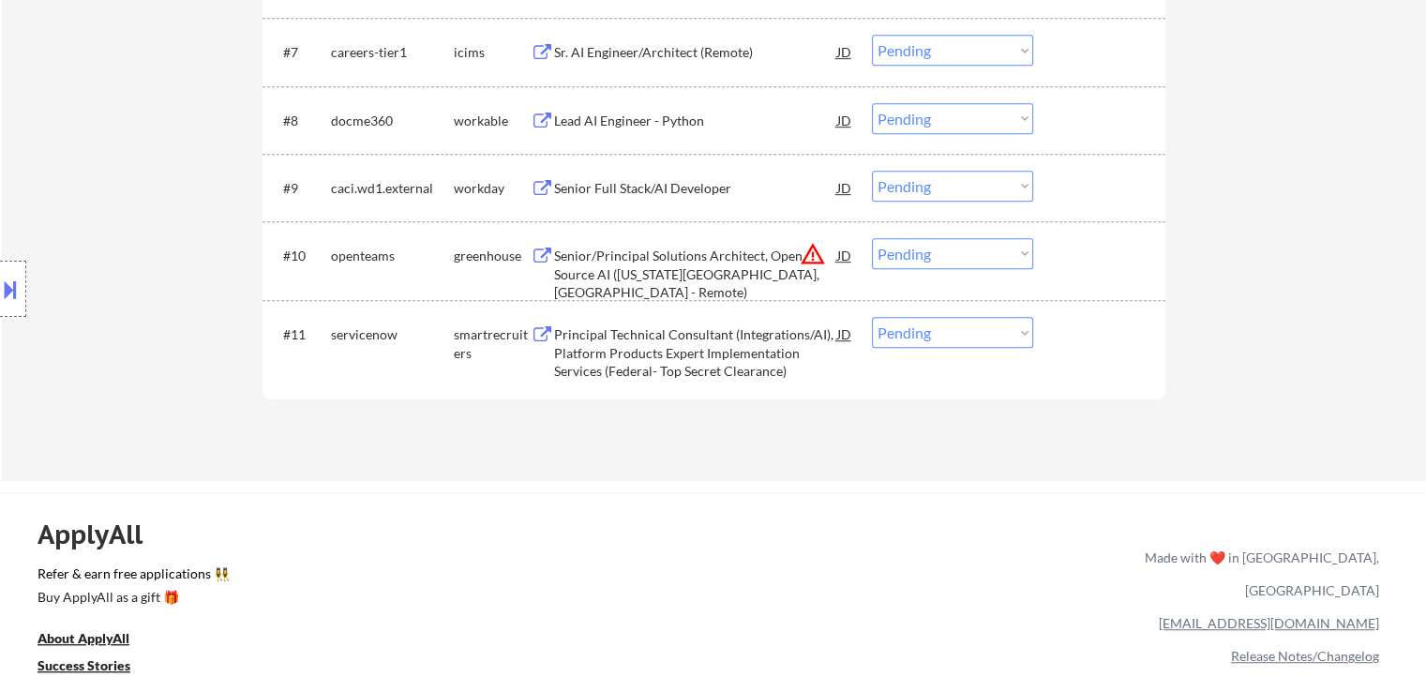
scroll to position [1031, 0]
click at [653, 332] on div "Principal Technical Consultant (Integrations/AI), Platform Products Expert Impl…" at bounding box center [695, 351] width 283 height 55
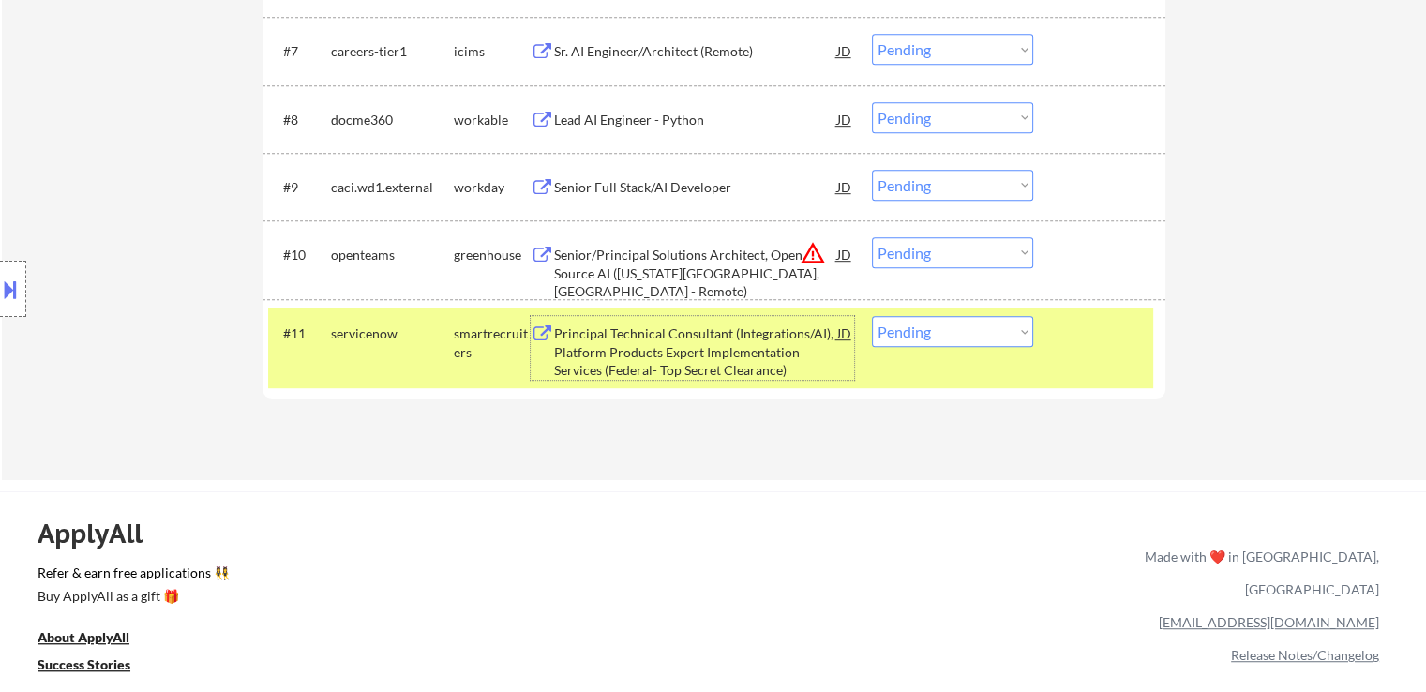
click at [904, 329] on select "Choose an option... Pending Applied Excluded (Questions) Excluded (Expired) Exc…" at bounding box center [952, 331] width 161 height 31
select select ""excluded__bad_match_""
click at [872, 316] on select "Choose an option... Pending Applied Excluded (Questions) Excluded (Expired) Exc…" at bounding box center [952, 331] width 161 height 31
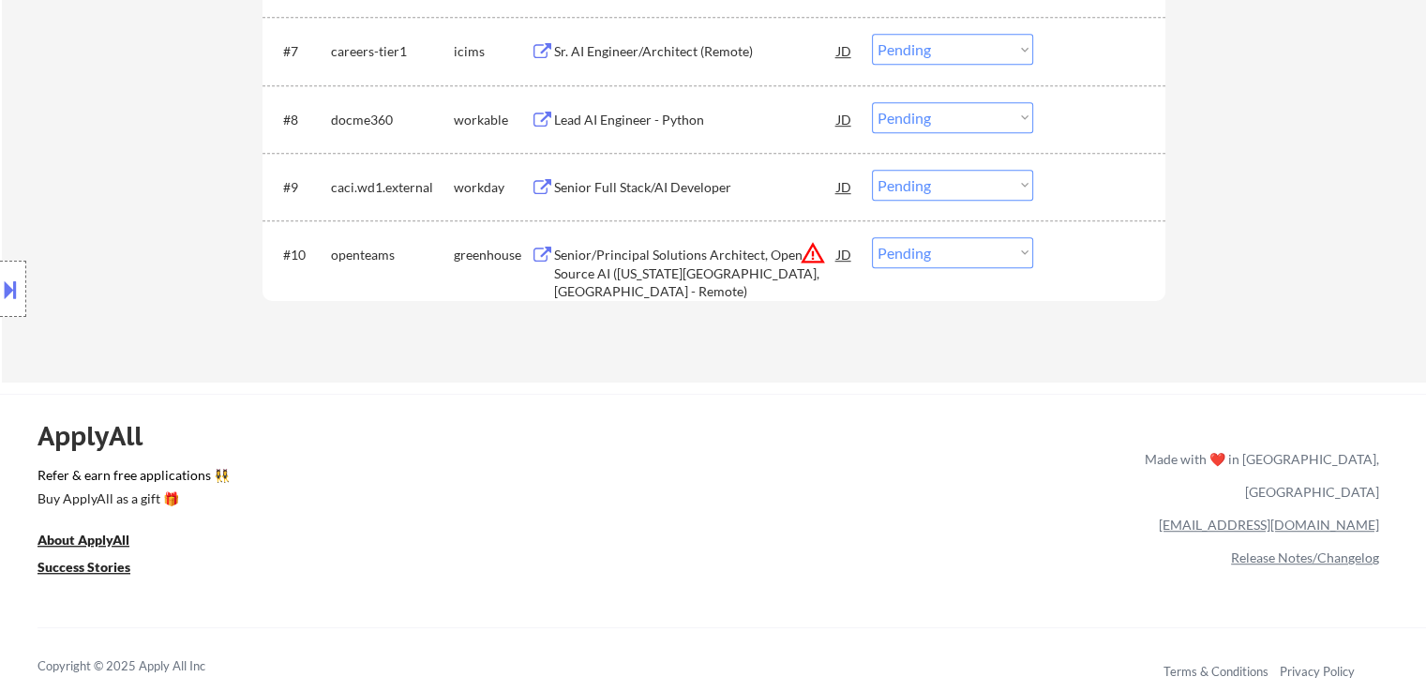
click at [700, 254] on div "Senior/Principal Solutions Architect, Open Source AI ([US_STATE][GEOGRAPHIC_DAT…" at bounding box center [695, 273] width 283 height 55
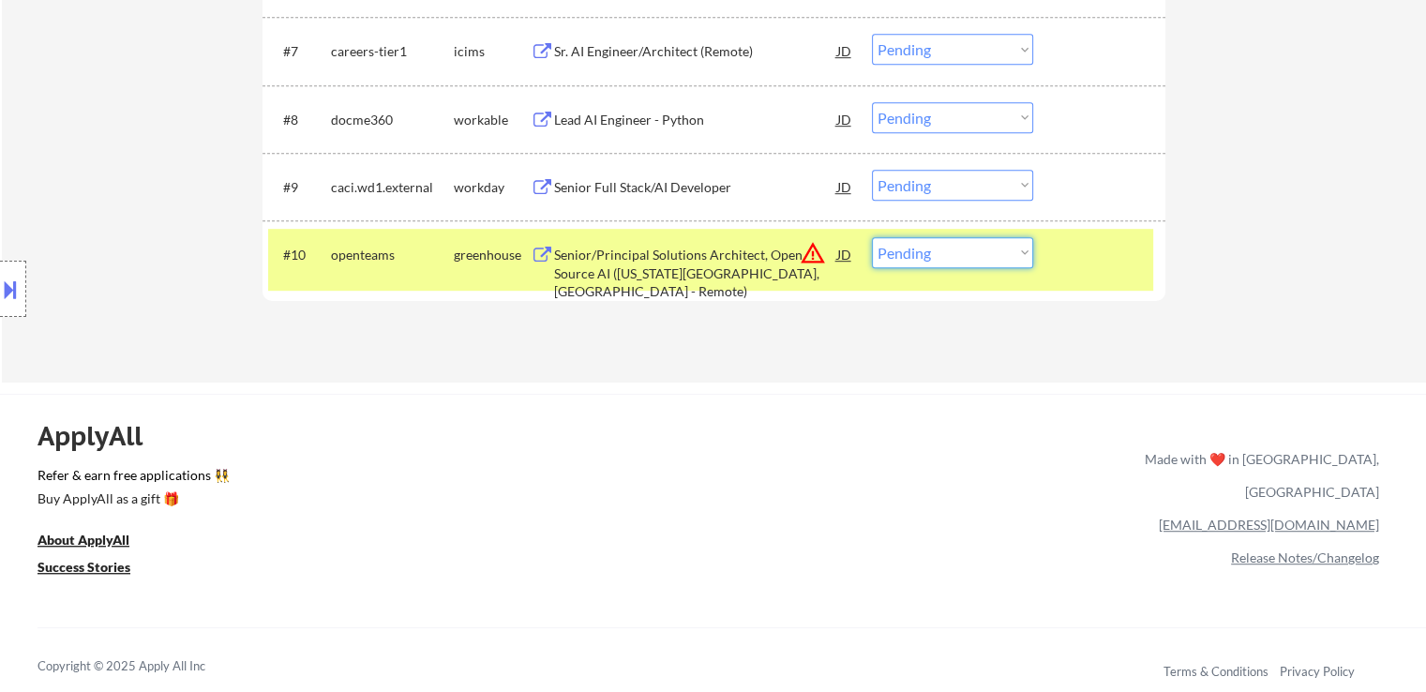
click at [919, 256] on select "Choose an option... Pending Applied Excluded (Questions) Excluded (Expired) Exc…" at bounding box center [952, 252] width 161 height 31
click at [930, 256] on select "Choose an option... Pending Applied Excluded (Questions) Excluded (Expired) Exc…" at bounding box center [952, 252] width 161 height 31
select select ""excluded__location_""
click at [872, 237] on select "Choose an option... Pending Applied Excluded (Questions) Excluded (Expired) Exc…" at bounding box center [952, 252] width 161 height 31
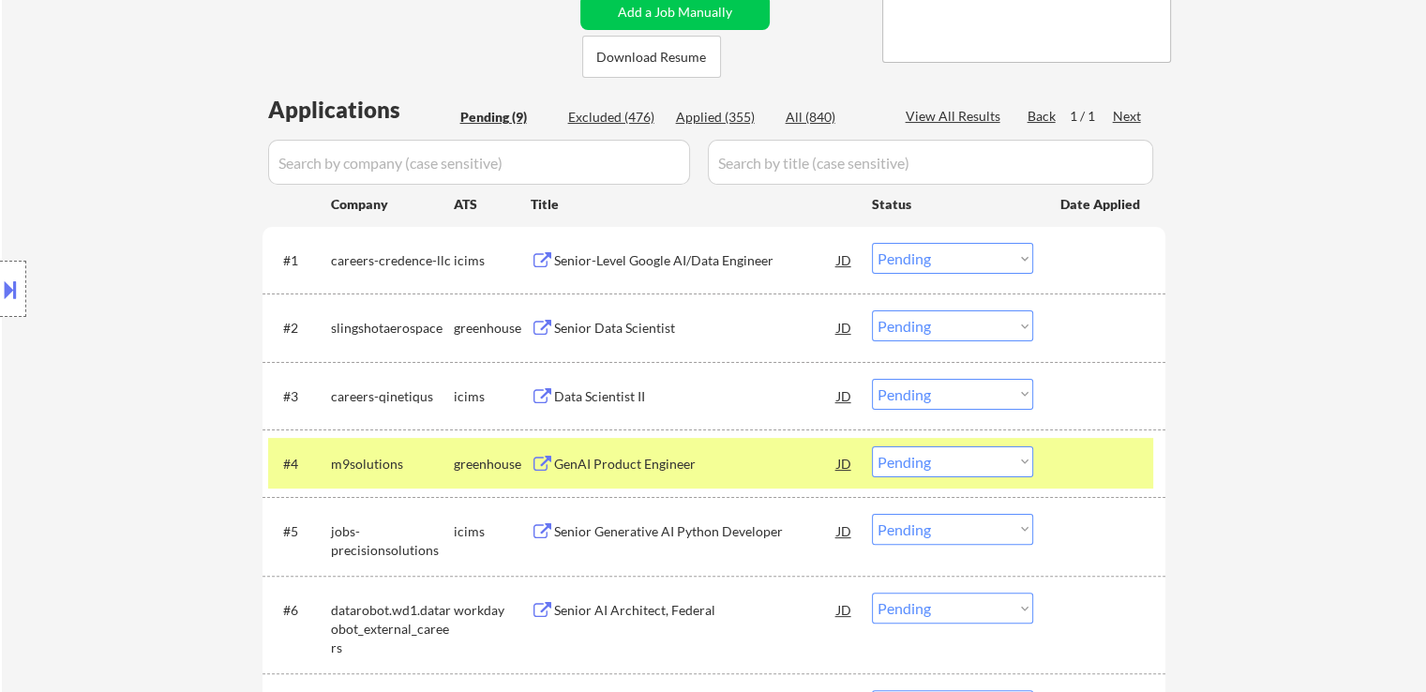
scroll to position [469, 0]
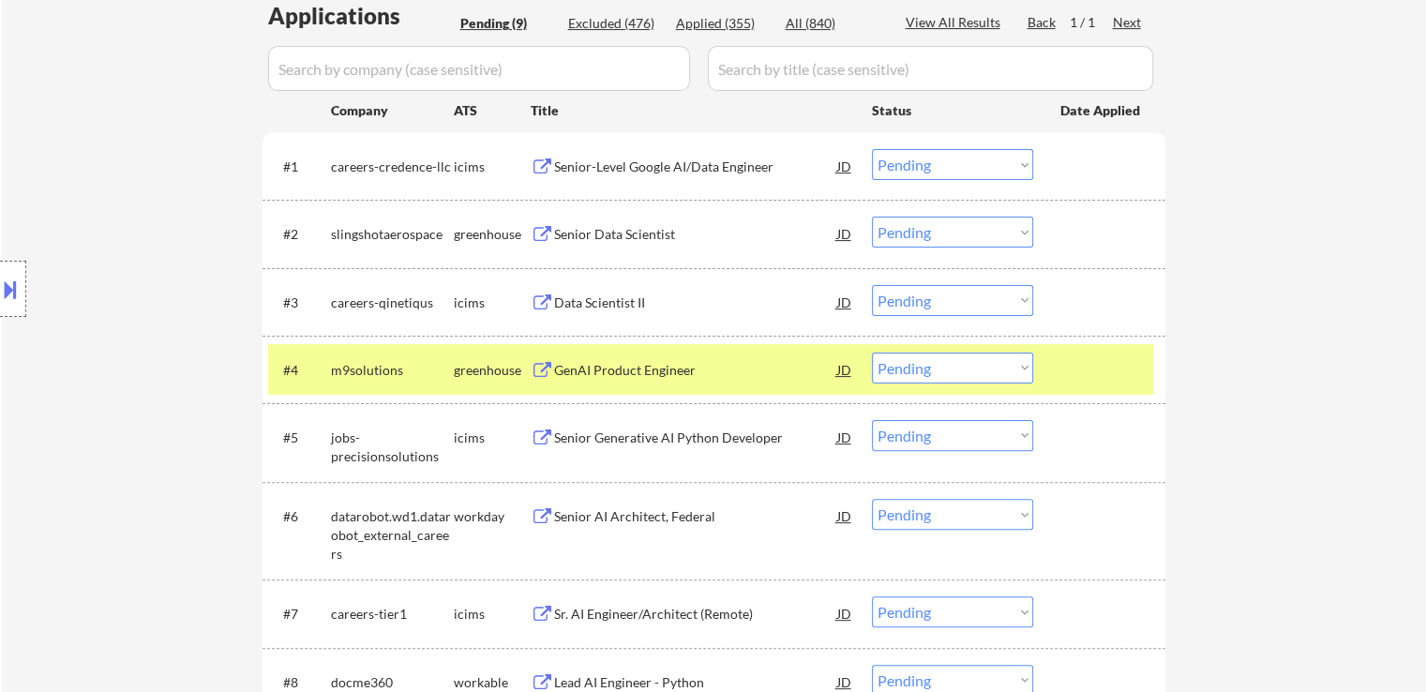
click at [626, 228] on div "Senior Data Scientist" at bounding box center [695, 234] width 283 height 19
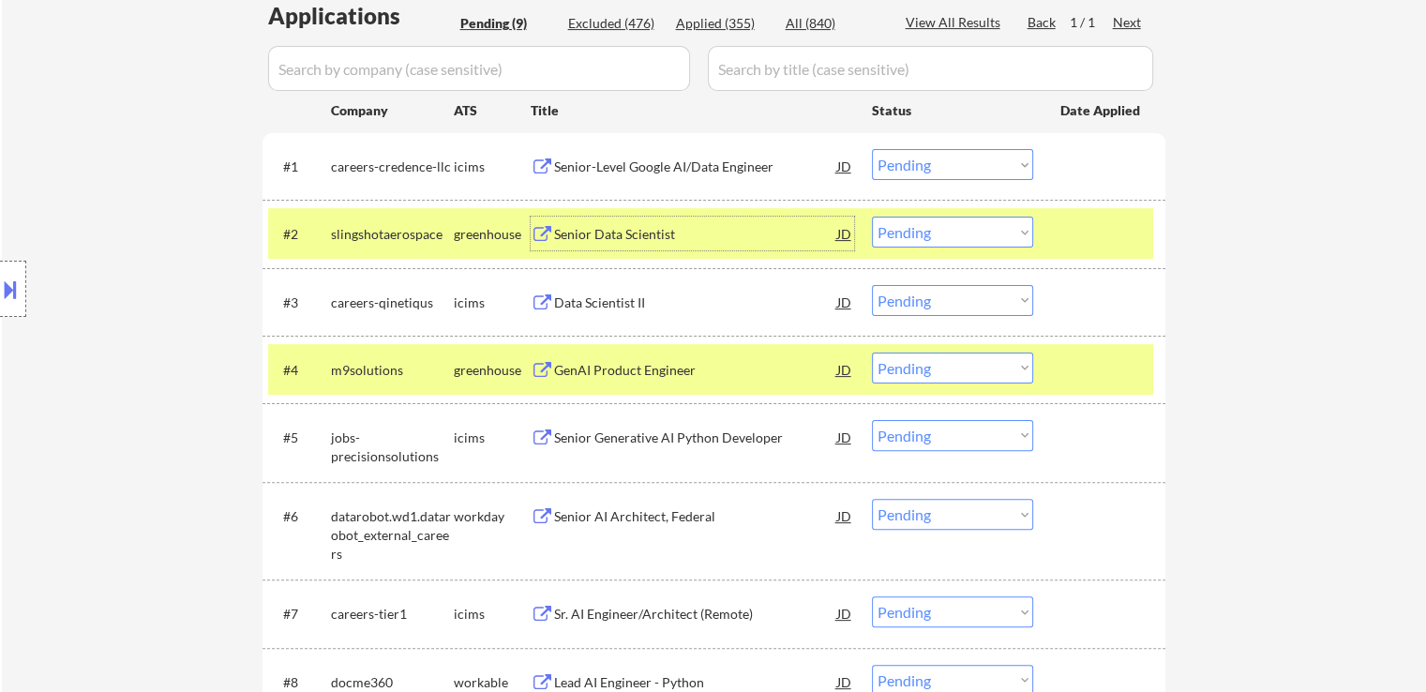
click at [929, 224] on select "Choose an option... Pending Applied Excluded (Questions) Excluded (Expired) Exc…" at bounding box center [952, 232] width 161 height 31
click at [872, 217] on select "Choose an option... Pending Applied Excluded (Questions) Excluded (Expired) Exc…" at bounding box center [952, 232] width 161 height 31
select select ""pending""
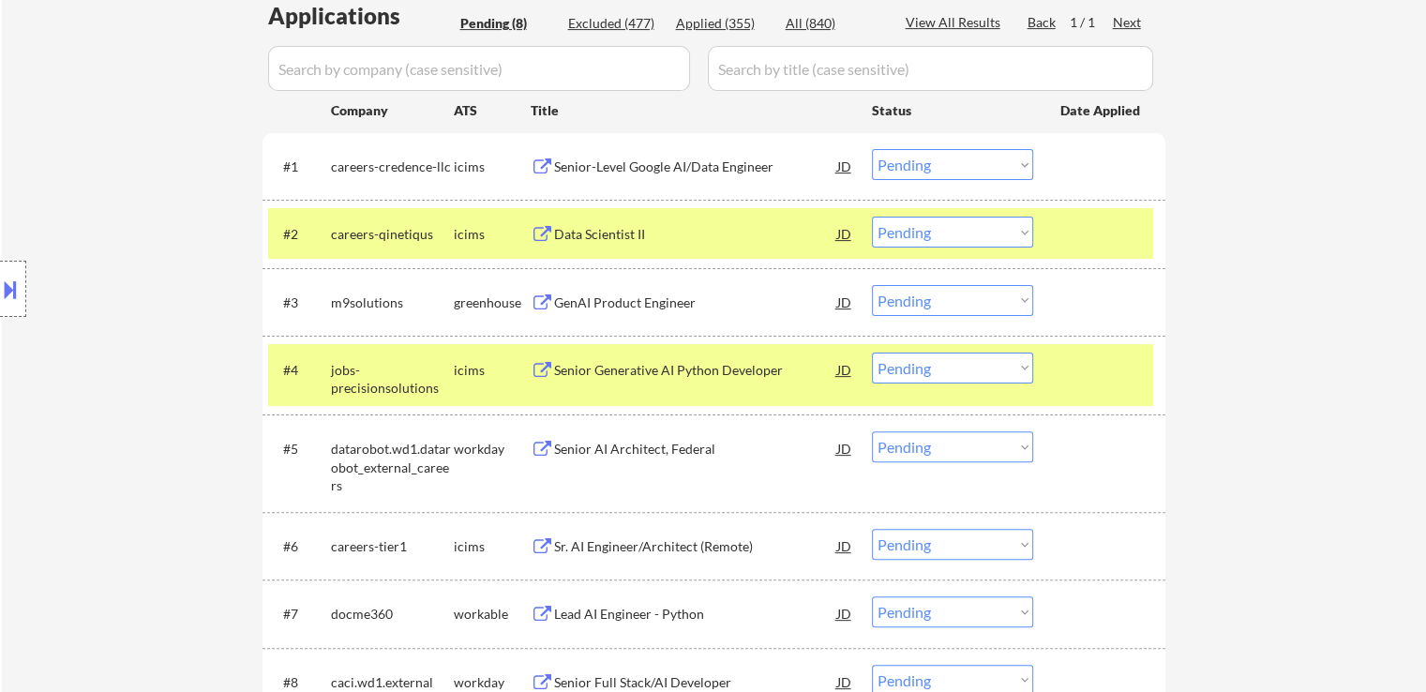
click at [624, 297] on div "GenAI Product Engineer" at bounding box center [695, 302] width 283 height 19
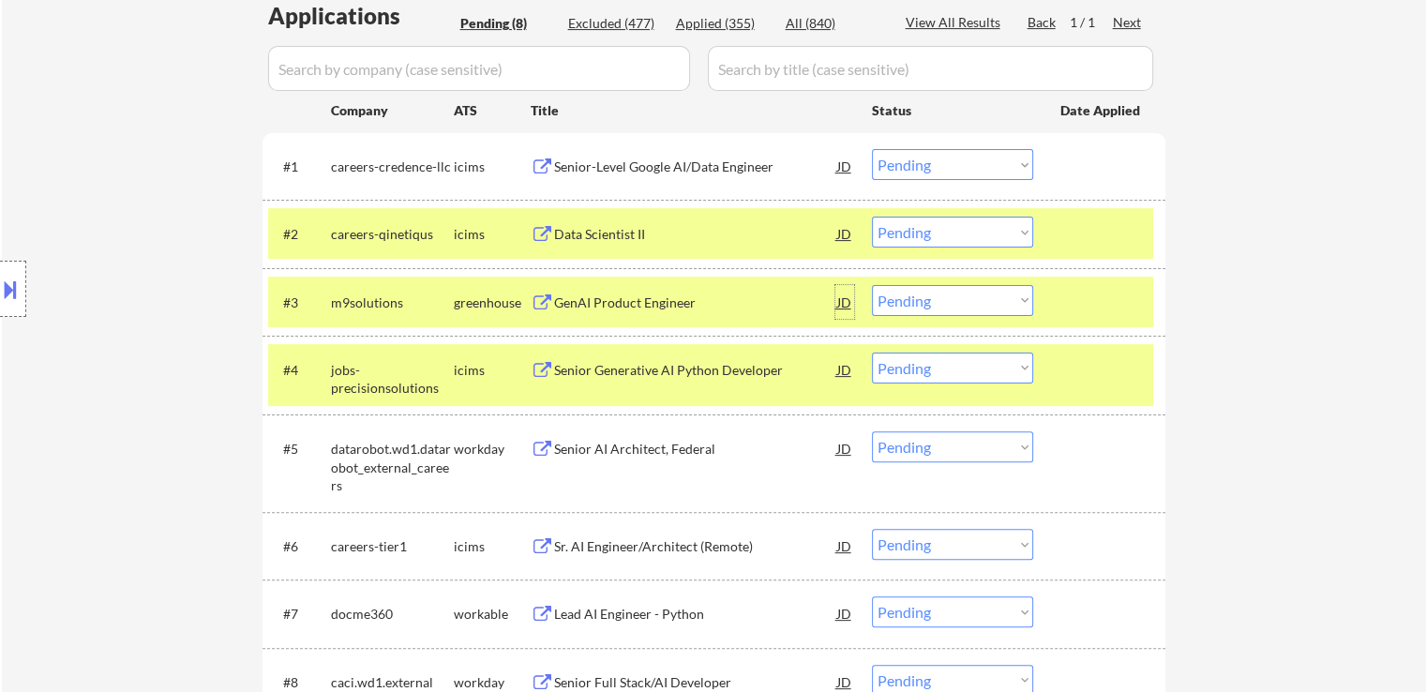
click at [846, 303] on div "JD" at bounding box center [844, 302] width 19 height 34
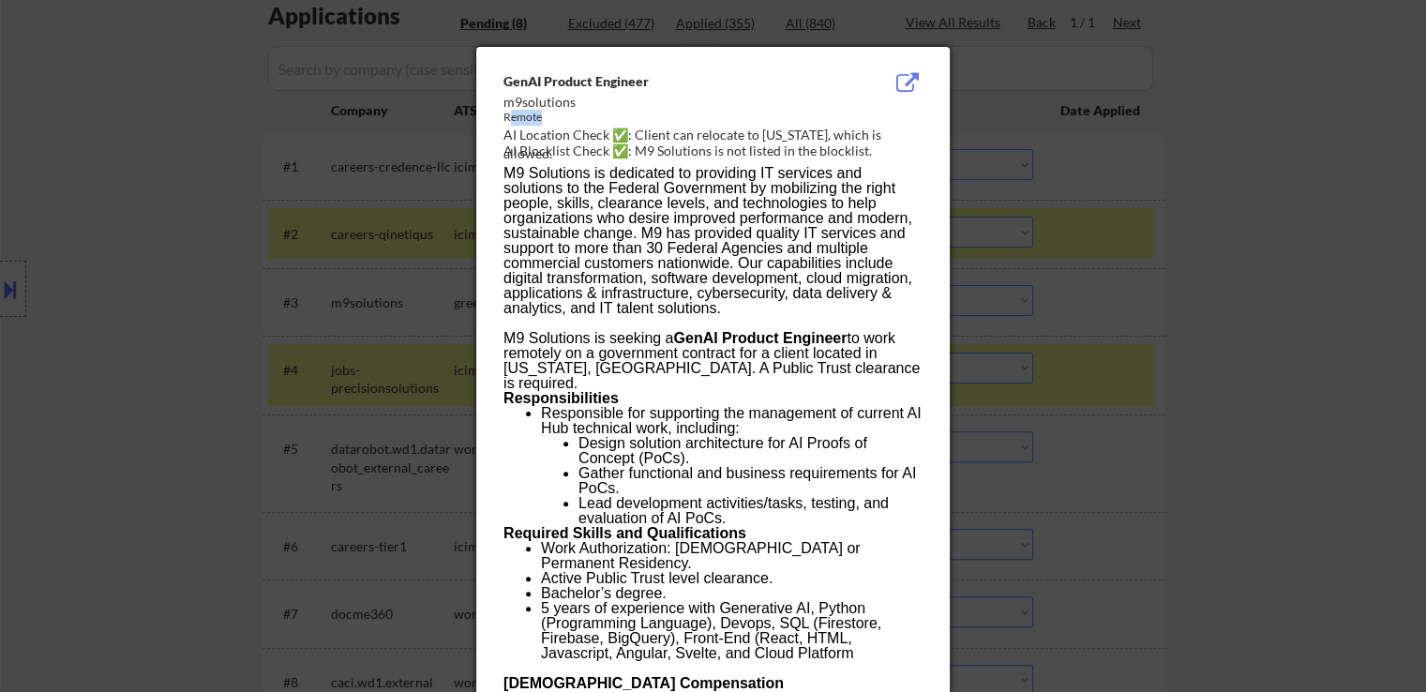
drag, startPoint x: 506, startPoint y: 113, endPoint x: 541, endPoint y: 113, distance: 34.7
click at [541, 113] on div "Remote" at bounding box center [665, 118] width 324 height 16
drag, startPoint x: 675, startPoint y: 136, endPoint x: 729, endPoint y: 146, distance: 55.3
click at [729, 146] on div "GenAI Product Engineer m9solutions Remote AI Location Check ✅: Client can reloc…" at bounding box center [716, 117] width 427 height 90
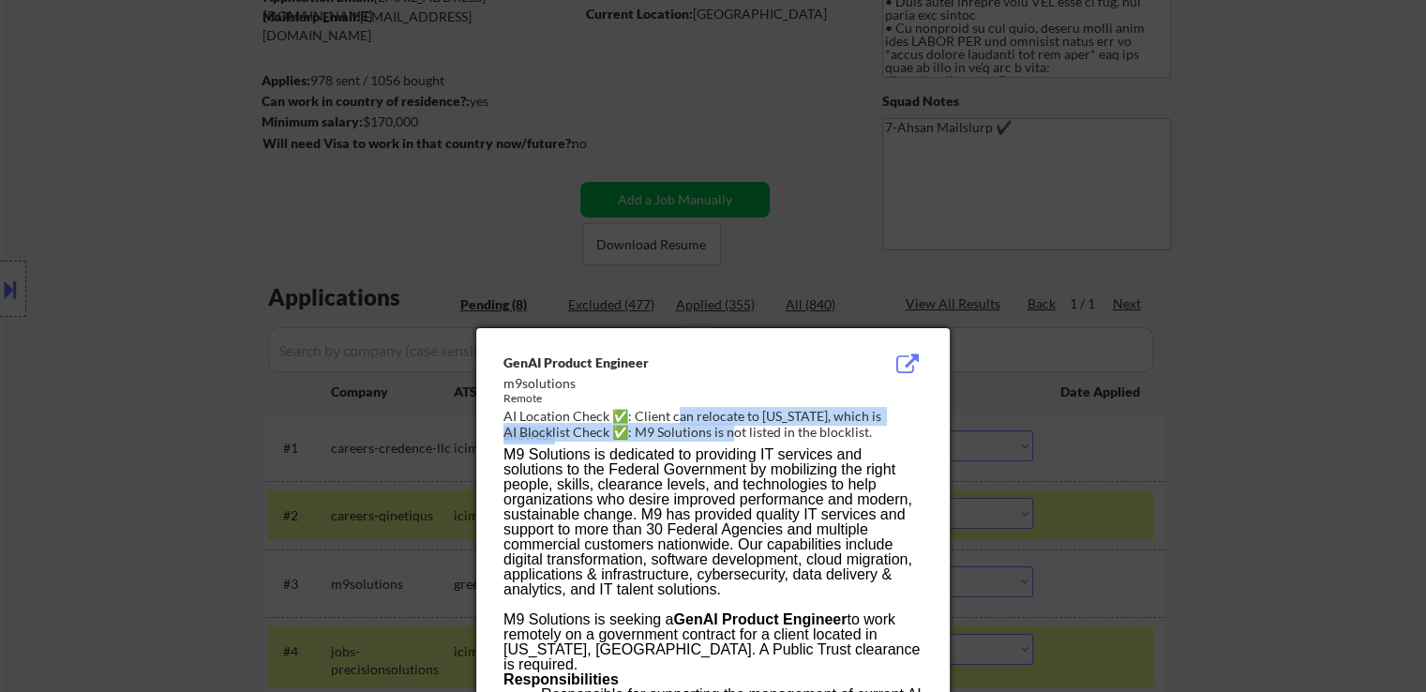
scroll to position [375, 0]
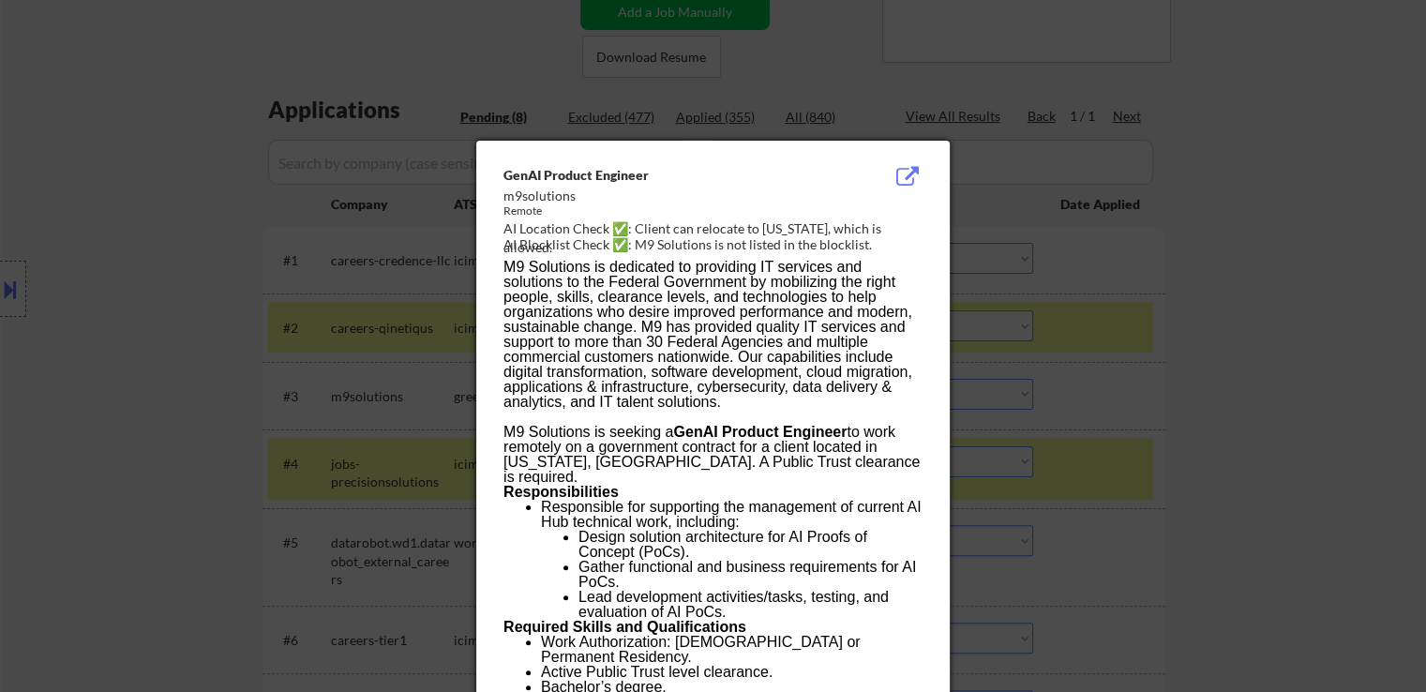
click at [148, 211] on div at bounding box center [713, 346] width 1426 height 692
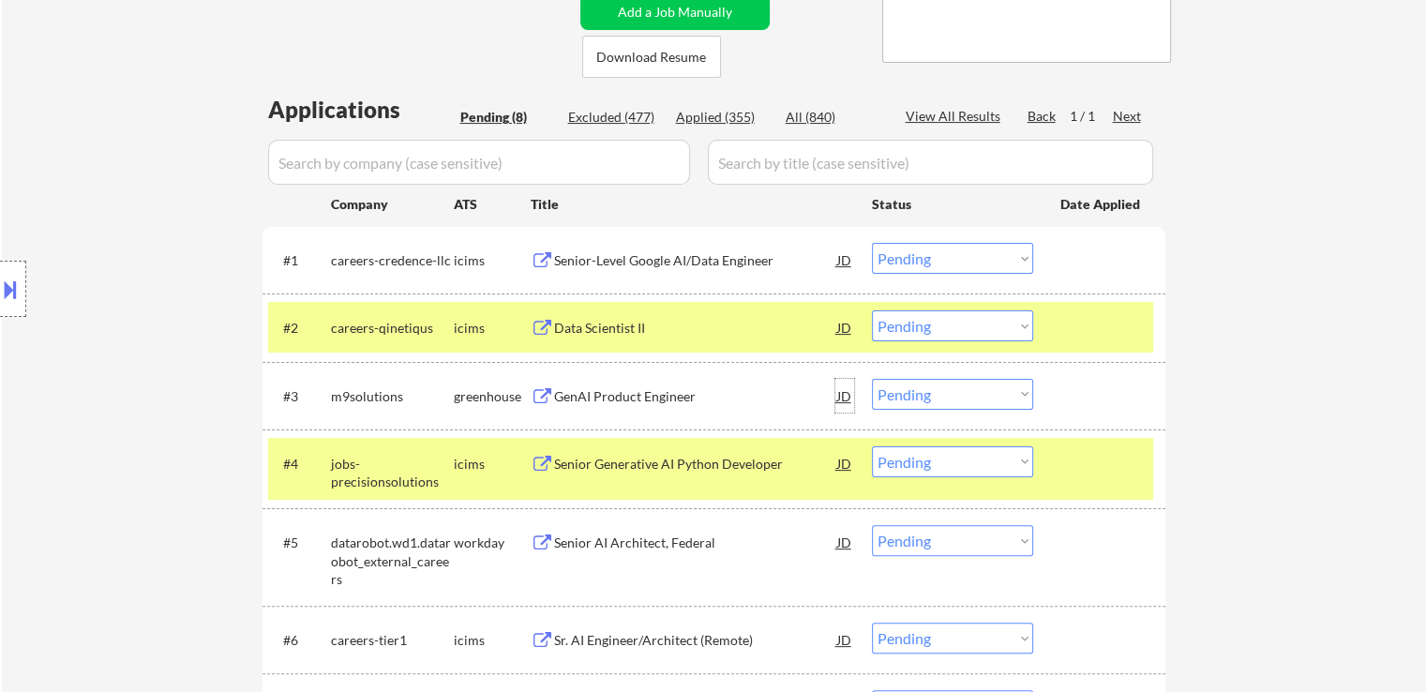
click at [845, 397] on div "JD" at bounding box center [844, 396] width 19 height 34
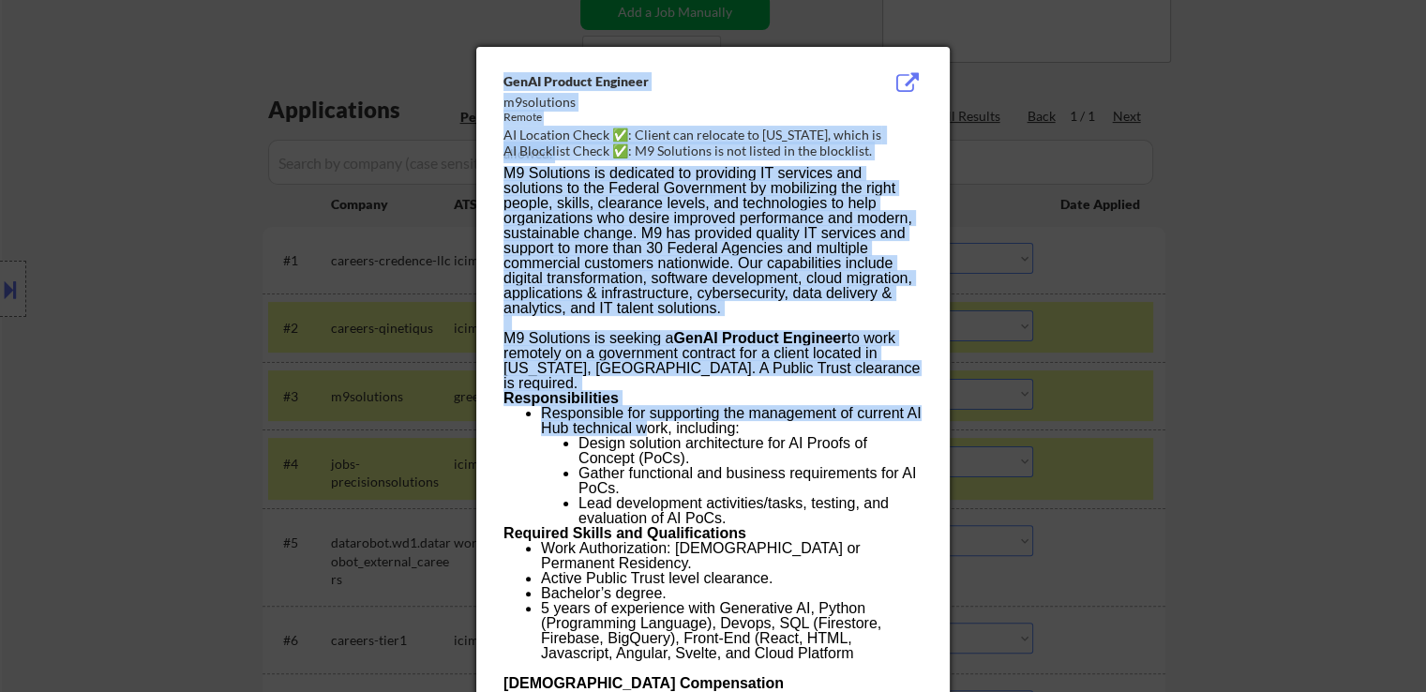
drag, startPoint x: 502, startPoint y: 82, endPoint x: 641, endPoint y: 410, distance: 355.4
click at [641, 410] on div "GenAI Product Engineer m9solutions Remote AI Location Check ✅: Client can reloc…" at bounding box center [712, 656] width 473 height 1218
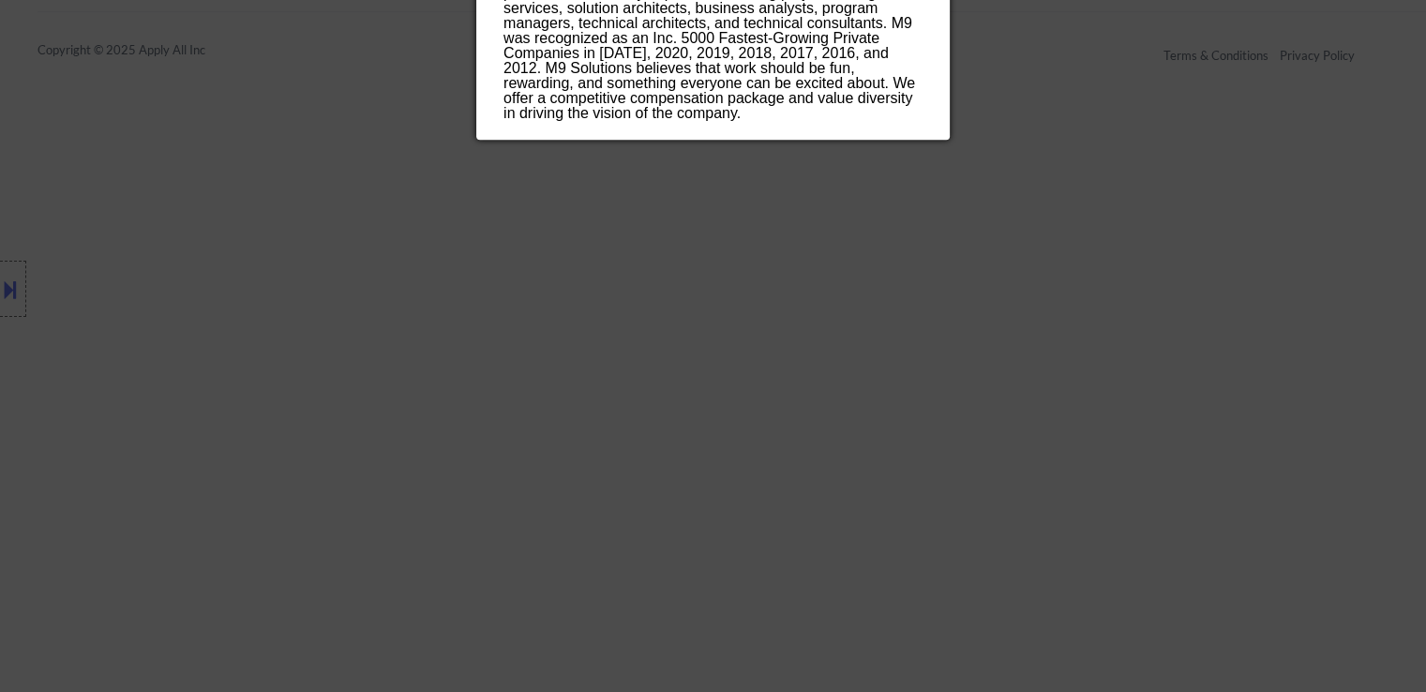
scroll to position [1406, 0]
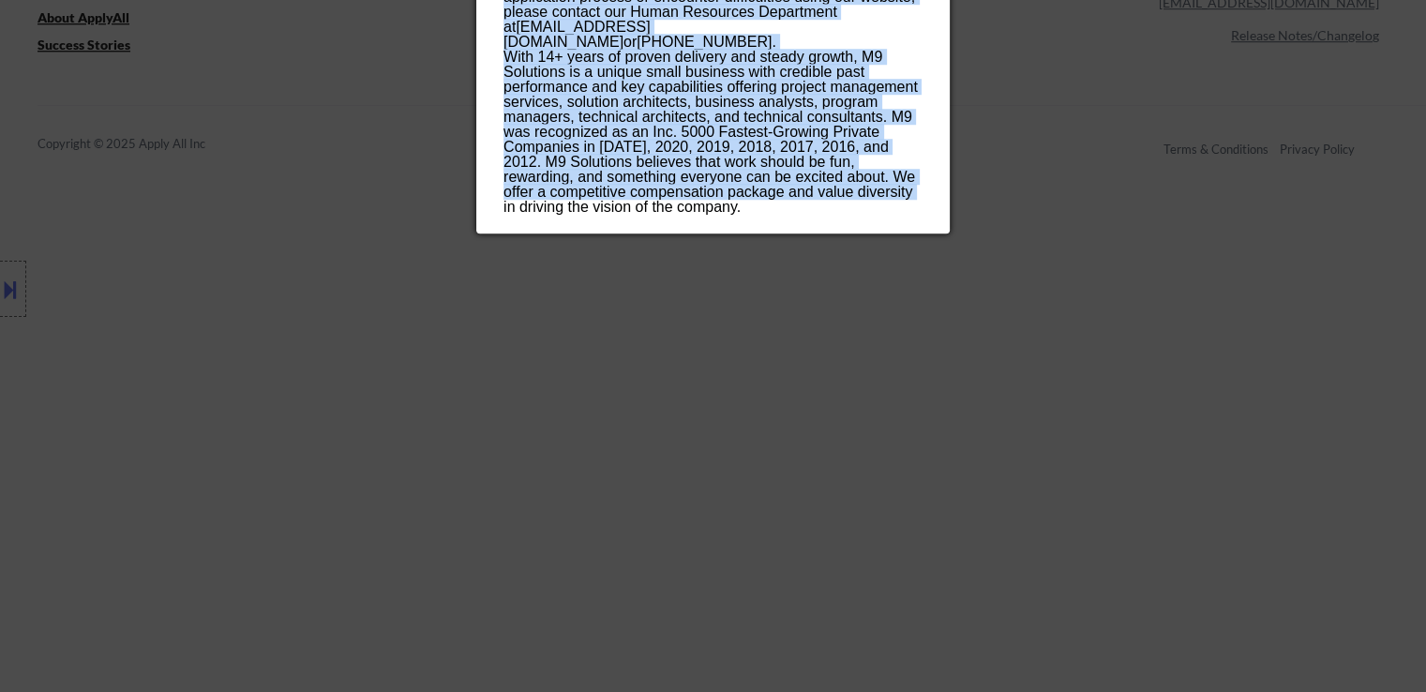
click at [884, 176] on p "With 14+ years of proven delivery and steady growth, M9 Solutions is a unique s…" at bounding box center [712, 147] width 418 height 195
click at [755, 199] on p "With 14+ years of proven delivery and steady growth, M9 Solutions is a unique s…" at bounding box center [712, 147] width 418 height 195
copy div "LorEM Ipsumdo Sitametc a0elitseddo Eiusmo TE Incididu Utlab ✅: Etdolo mag aliqu…"
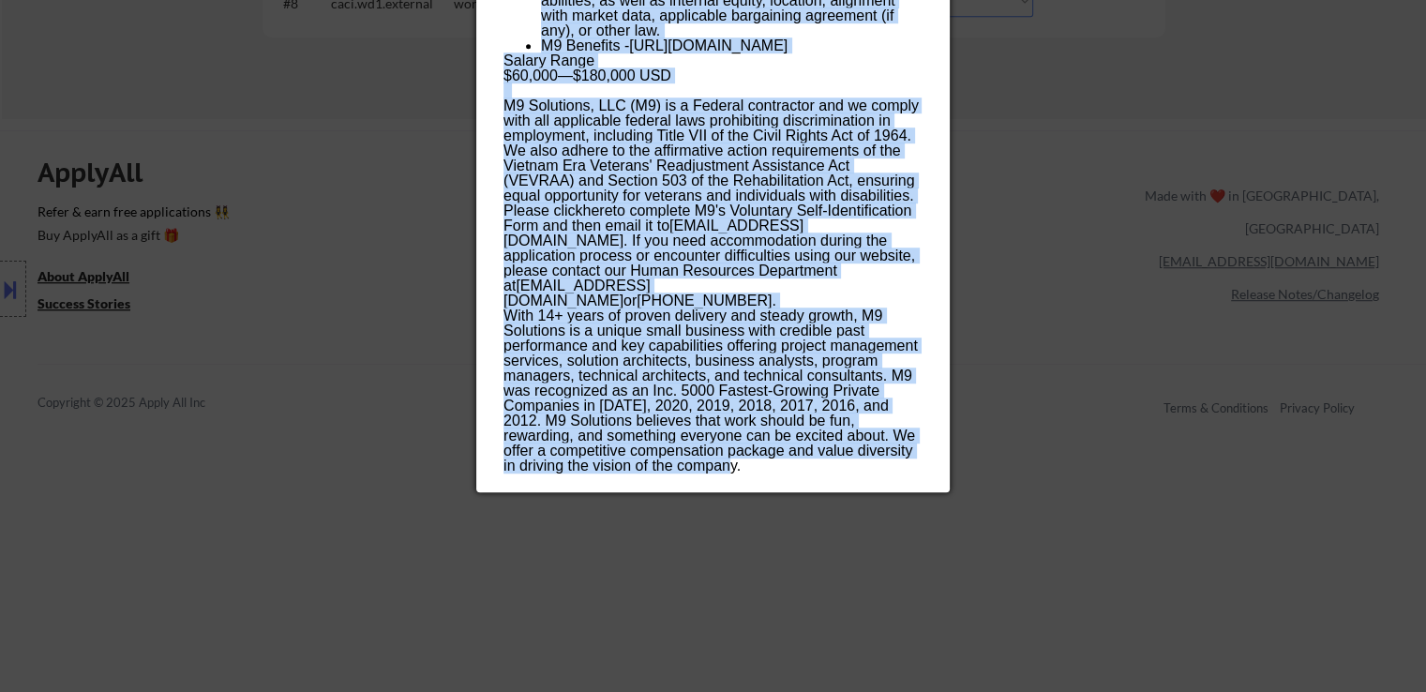
scroll to position [1031, 0]
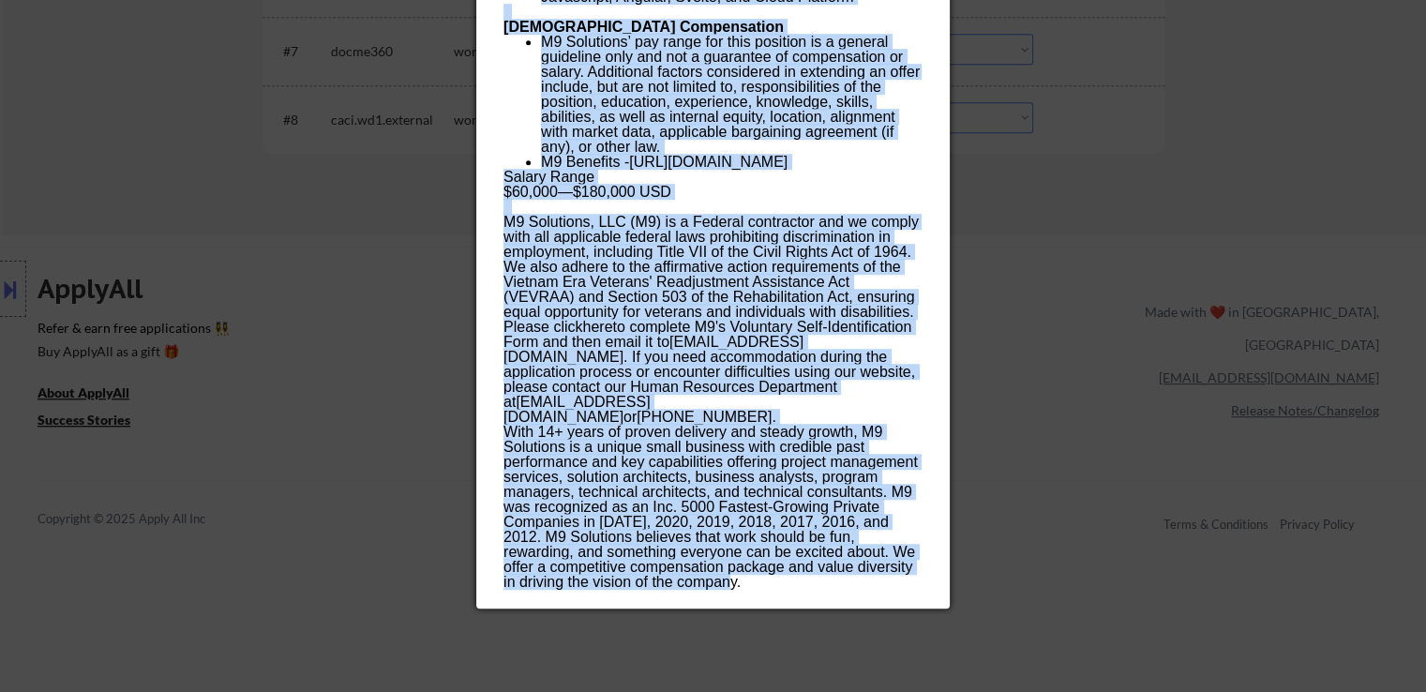
click at [694, 318] on p "M9 Solutions, LLC (M9) is a Federal contractor and we comply with all applicabl…" at bounding box center [712, 320] width 418 height 210
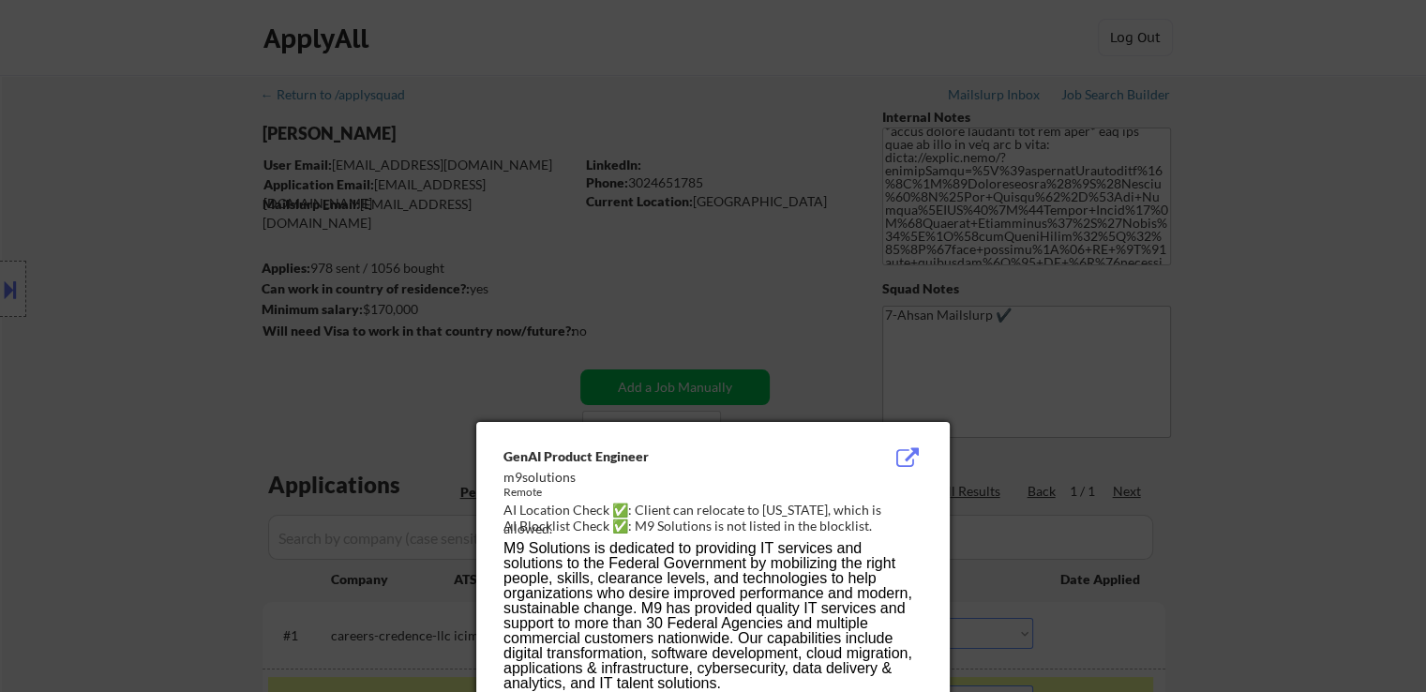
scroll to position [397, 0]
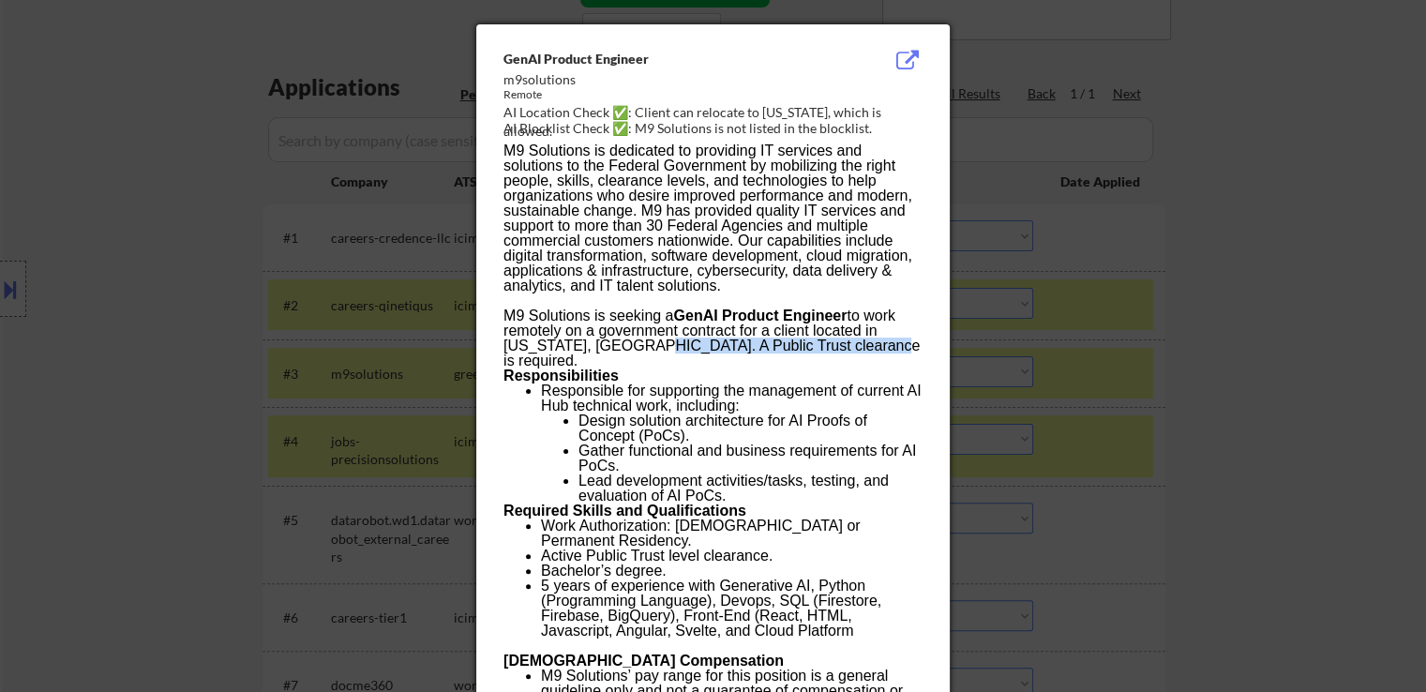
drag, startPoint x: 673, startPoint y: 343, endPoint x: 858, endPoint y: 343, distance: 184.7
click at [858, 343] on p "M9 Solutions is seeking a GenAI Product Engineer to work remotely on a governme…" at bounding box center [712, 338] width 418 height 60
click at [119, 380] on div at bounding box center [713, 346] width 1426 height 692
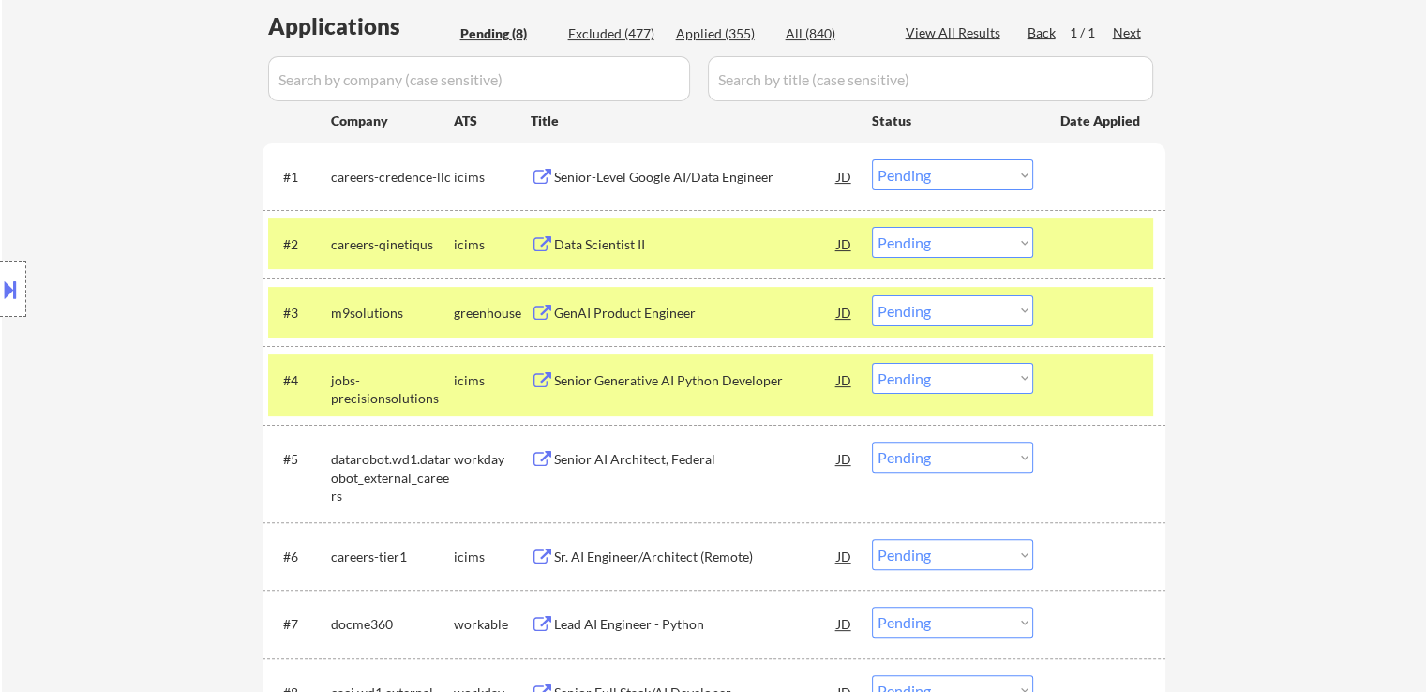
scroll to position [491, 0]
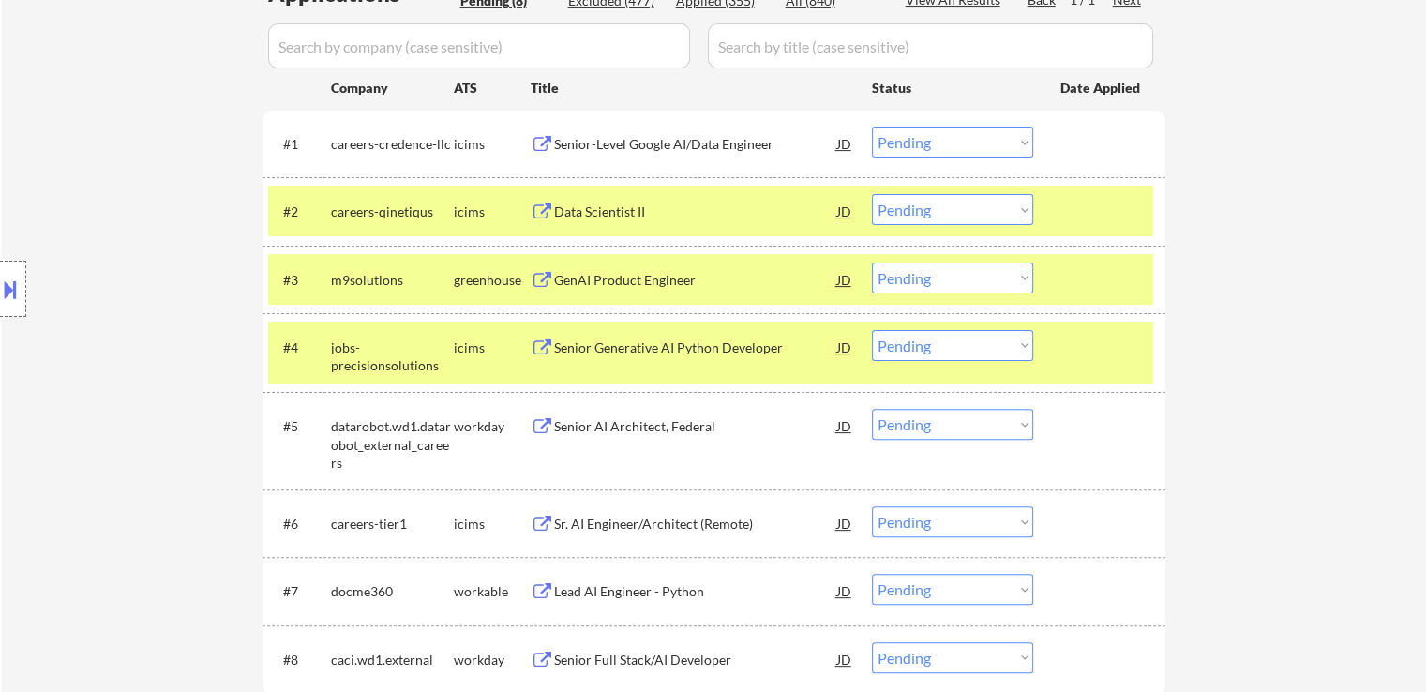
click at [917, 281] on select "Choose an option... Pending Applied Excluded (Questions) Excluded (Expired) Exc…" at bounding box center [952, 277] width 161 height 31
click at [872, 262] on select "Choose an option... Pending Applied Excluded (Questions) Excluded (Expired) Exc…" at bounding box center [952, 277] width 161 height 31
select select ""pending""
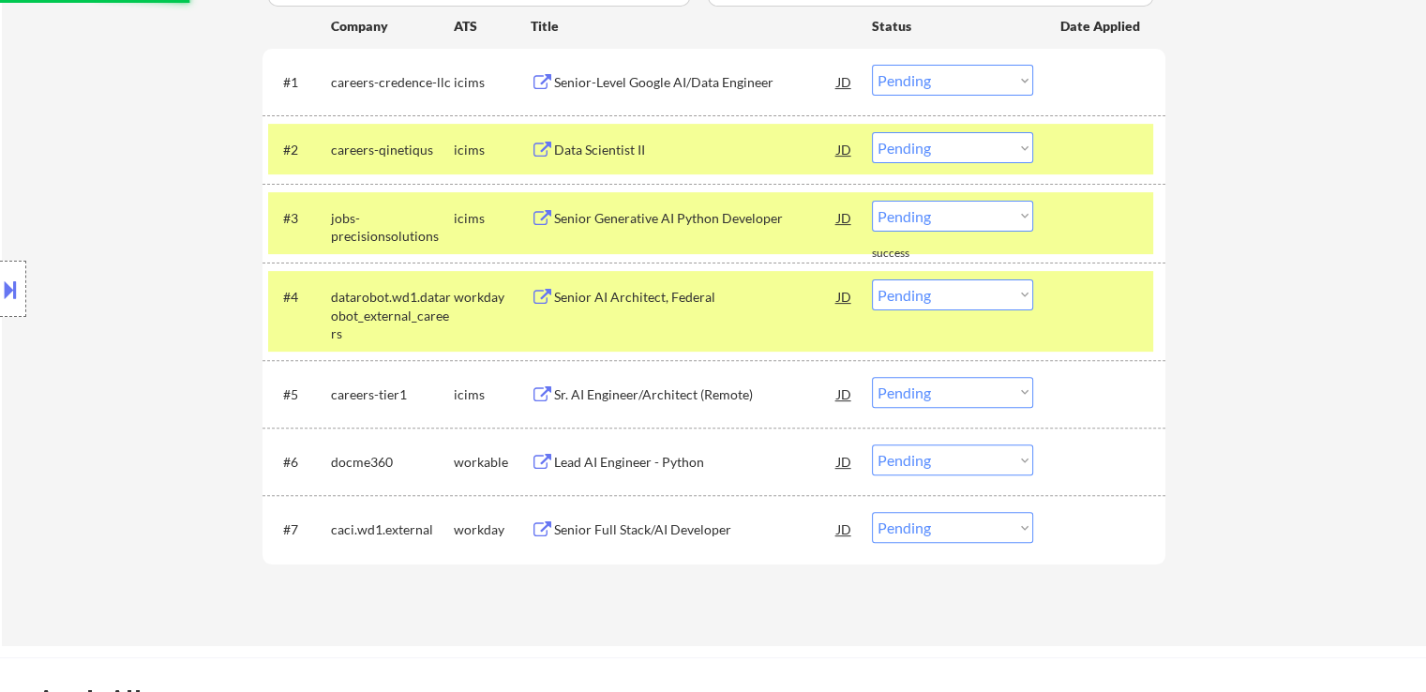
scroll to position [679, 0]
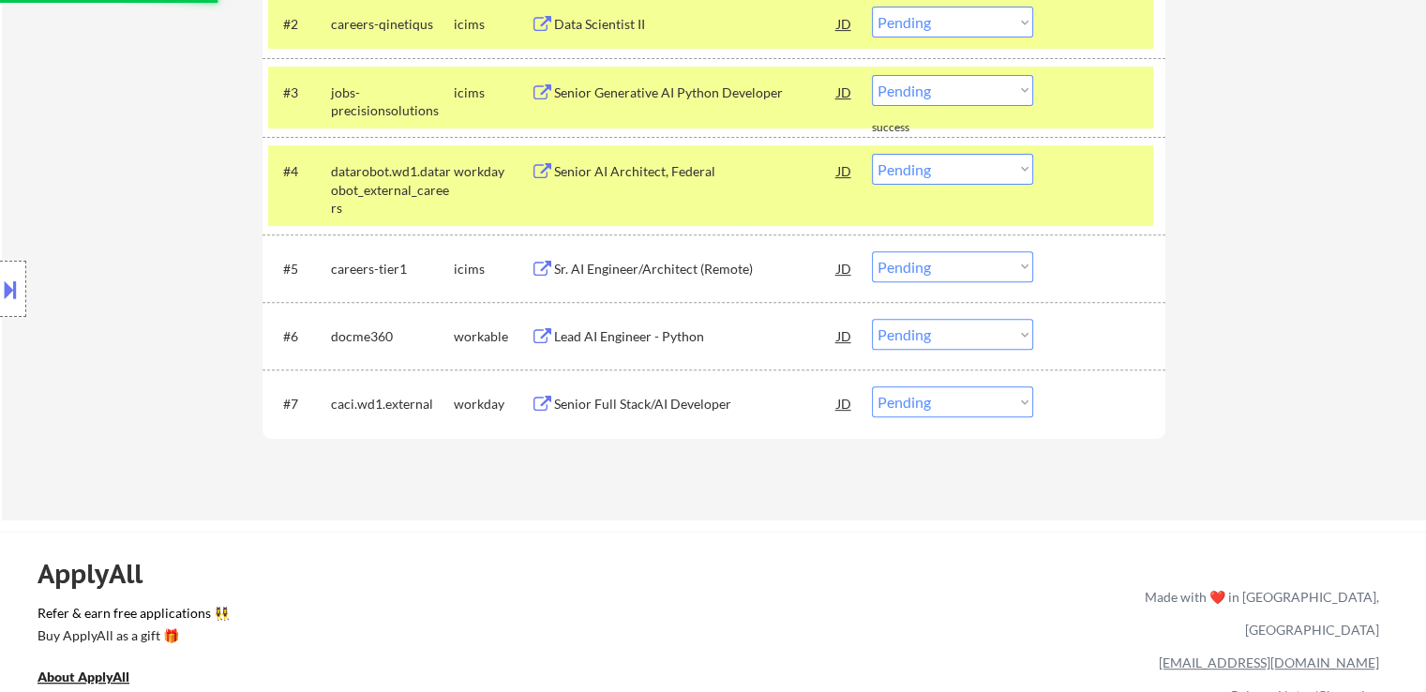
click at [630, 335] on div "Lead AI Engineer - Python" at bounding box center [695, 336] width 283 height 19
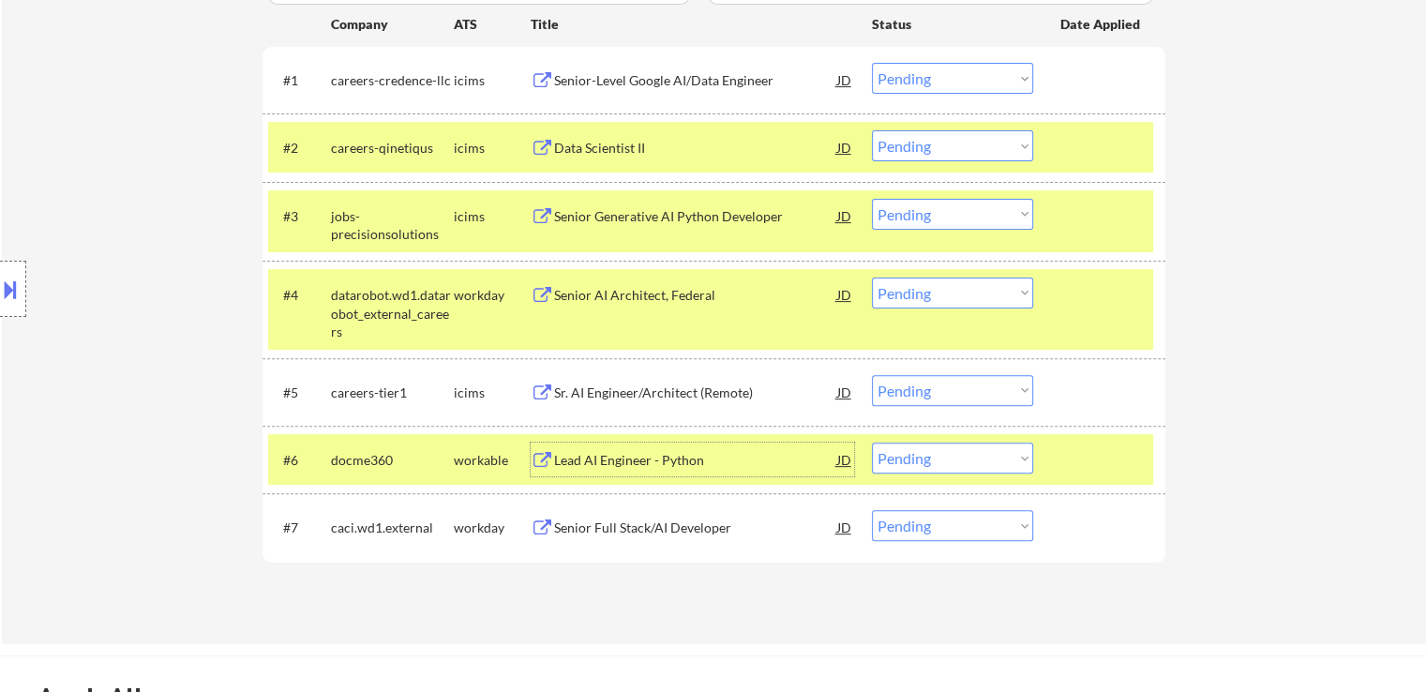
scroll to position [585, 0]
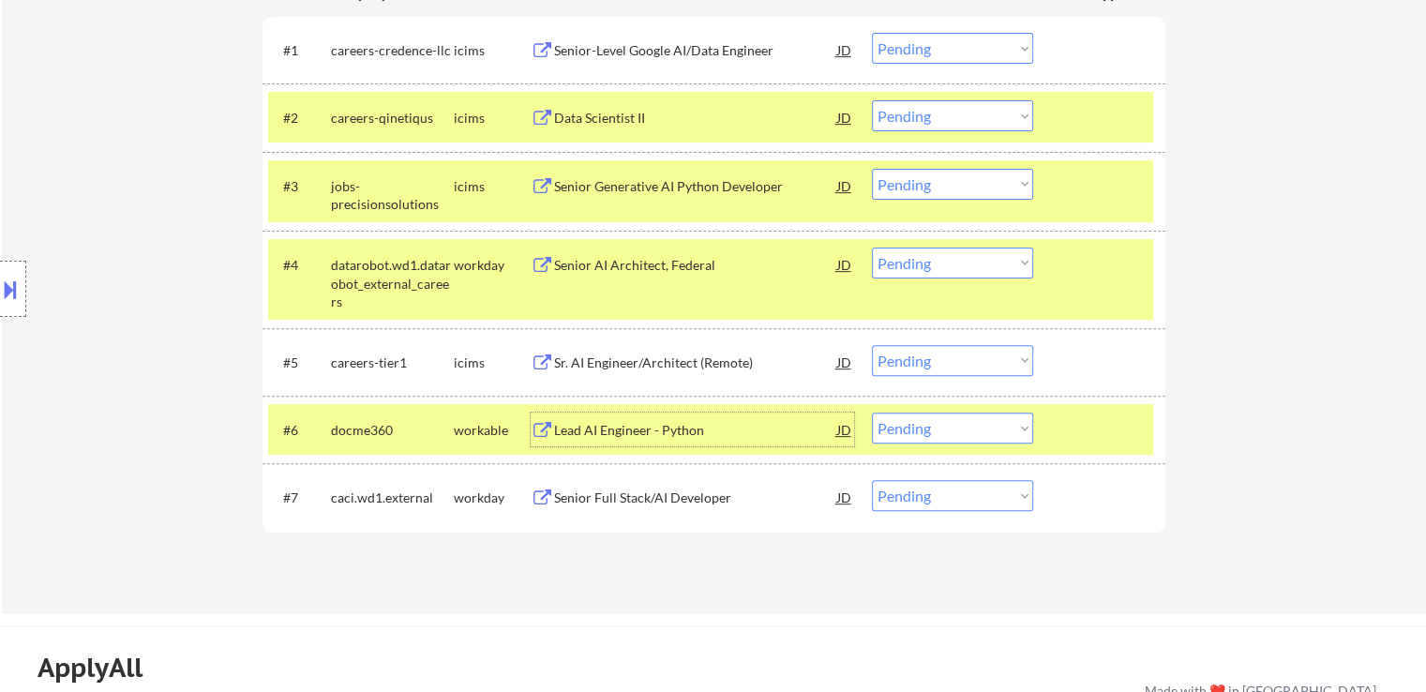
click at [930, 430] on select "Choose an option... Pending Applied Excluded (Questions) Excluded (Expired) Exc…" at bounding box center [952, 427] width 161 height 31
click at [872, 412] on select "Choose an option... Pending Applied Excluded (Questions) Excluded (Expired) Exc…" at bounding box center [952, 427] width 161 height 31
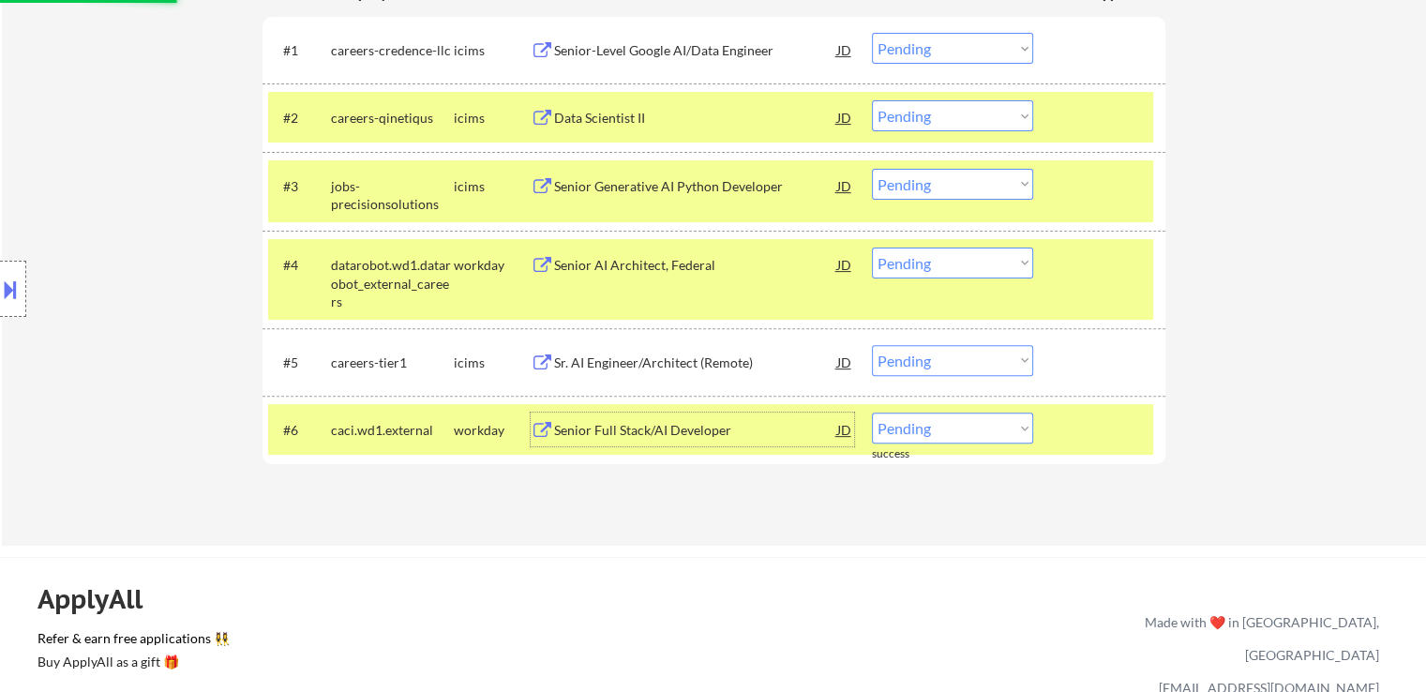
click at [607, 425] on div "Senior Full Stack/AI Developer" at bounding box center [695, 430] width 283 height 19
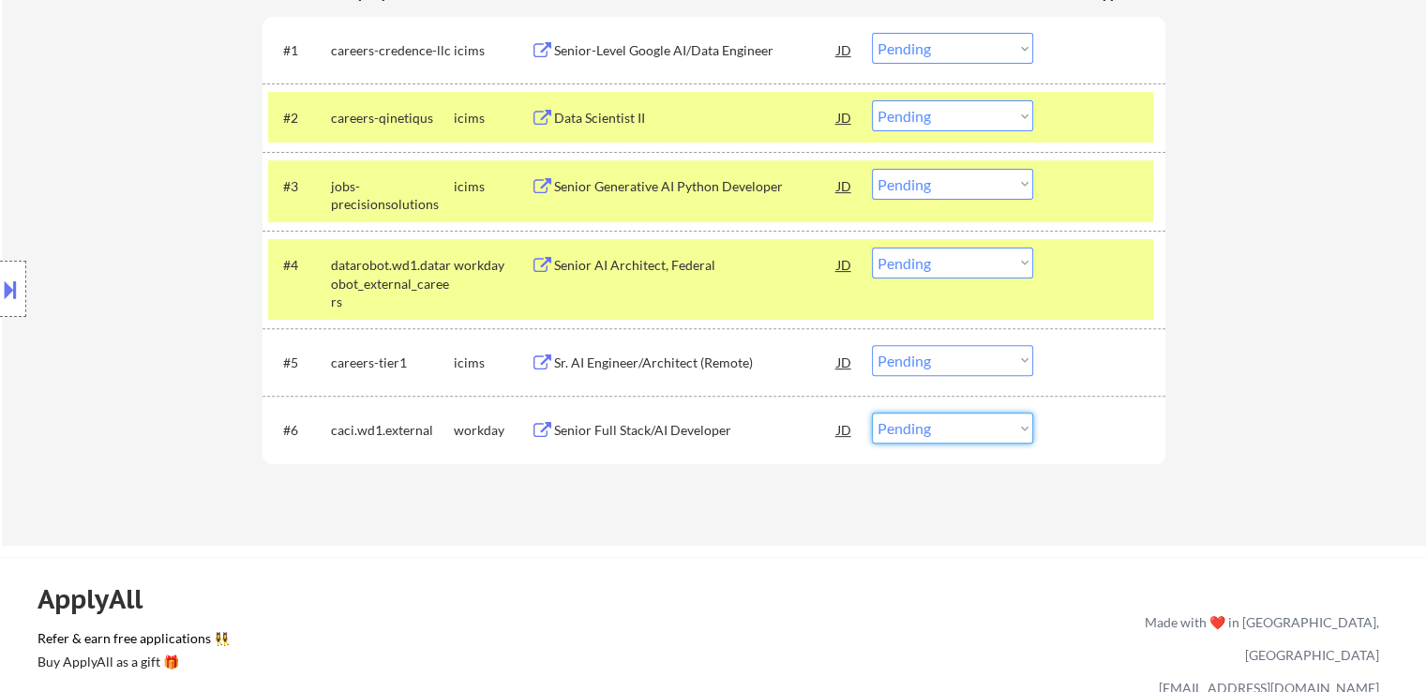
click at [966, 436] on select "Choose an option... Pending Applied Excluded (Questions) Excluded (Expired) Exc…" at bounding box center [952, 427] width 161 height 31
select select ""excluded__expired_""
click at [872, 412] on select "Choose an option... Pending Applied Excluded (Questions) Excluded (Expired) Exc…" at bounding box center [952, 427] width 161 height 31
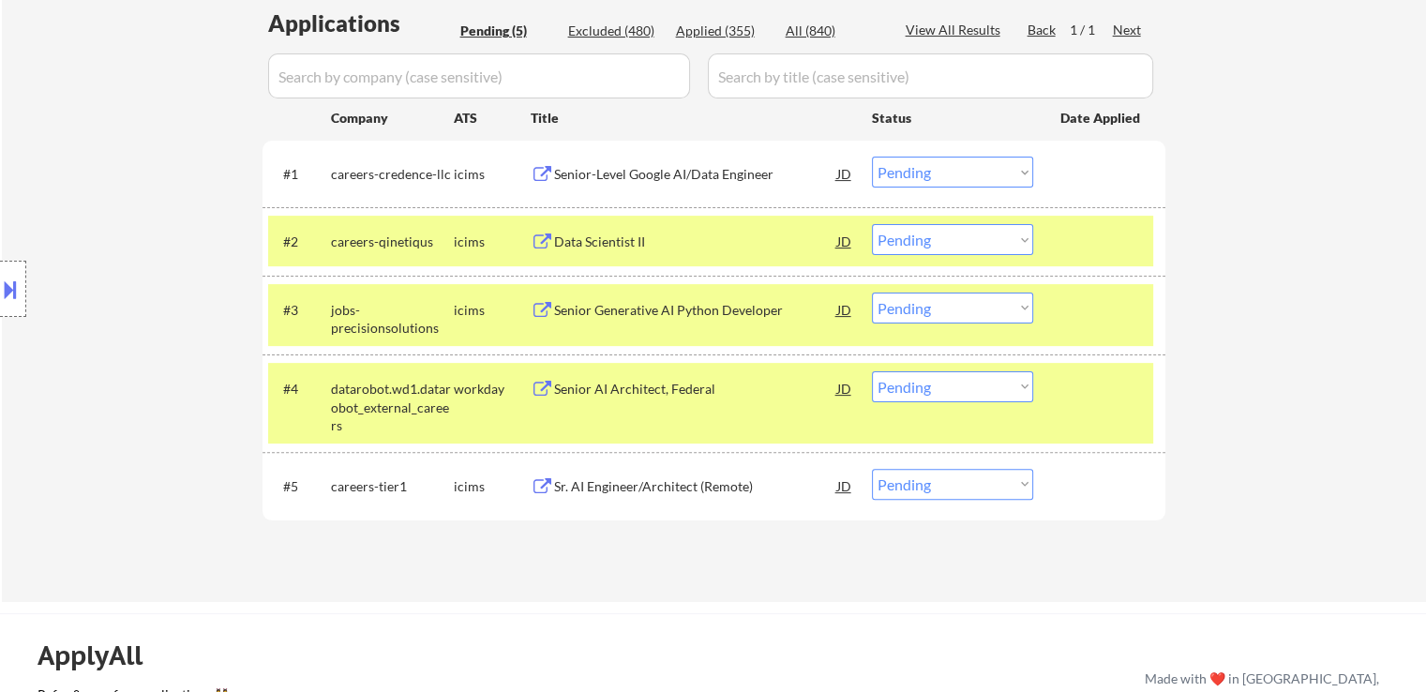
scroll to position [491, 0]
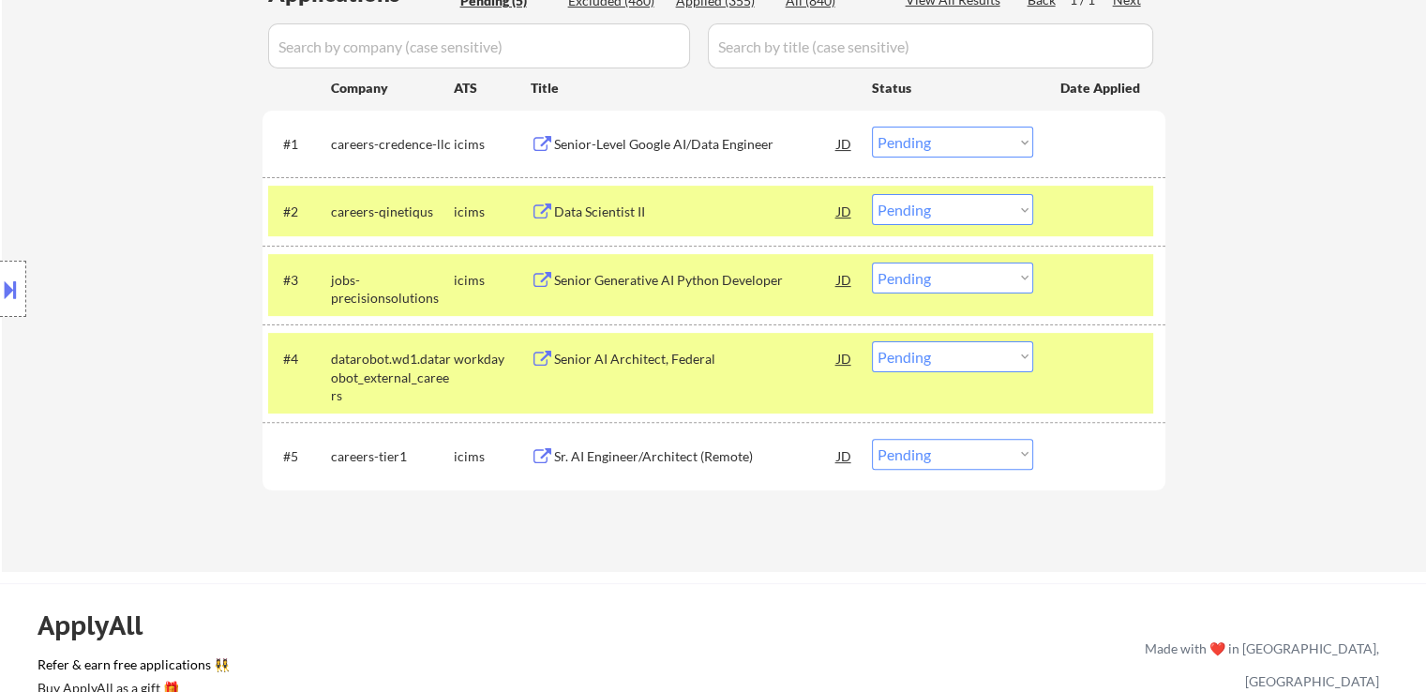
click at [698, 141] on div "Senior-Level Google AI/Data Engineer" at bounding box center [695, 144] width 283 height 19
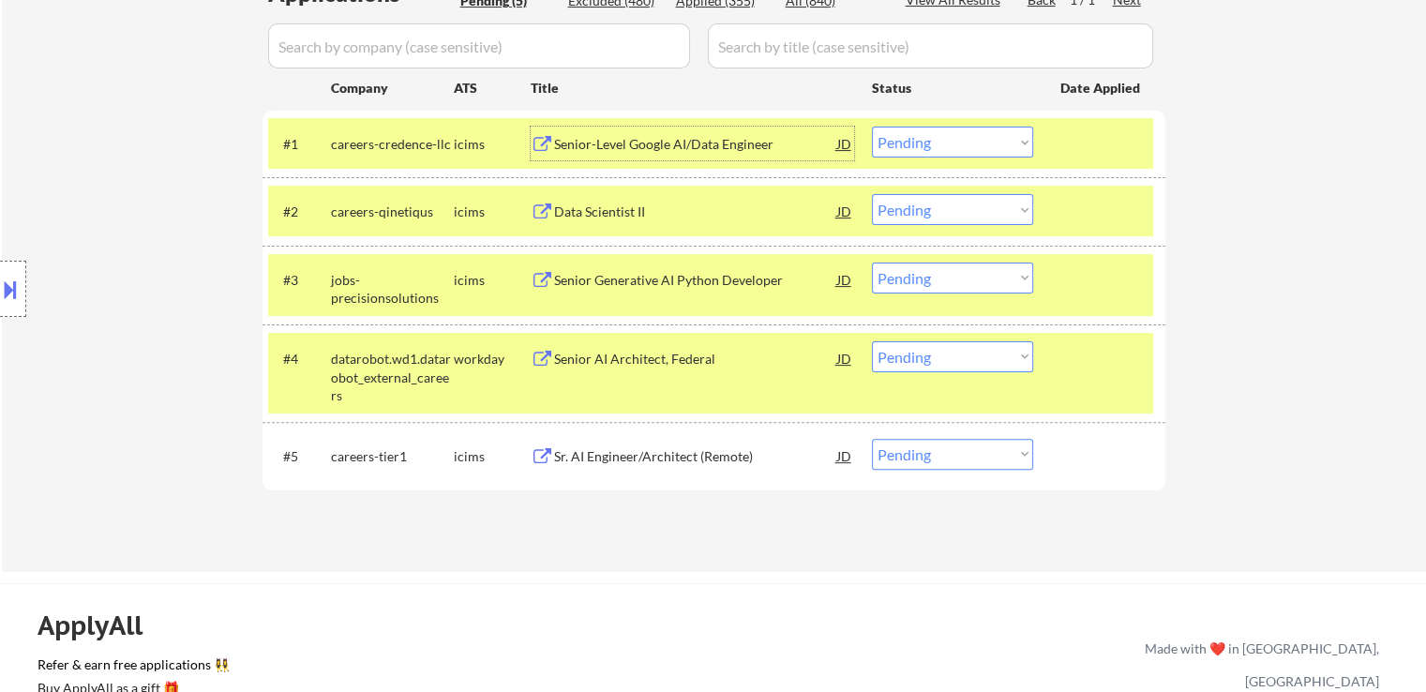
click at [929, 146] on select "Choose an option... Pending Applied Excluded (Questions) Excluded (Expired) Exc…" at bounding box center [952, 142] width 161 height 31
click at [872, 127] on select "Choose an option... Pending Applied Excluded (Questions) Excluded (Expired) Exc…" at bounding box center [952, 142] width 161 height 31
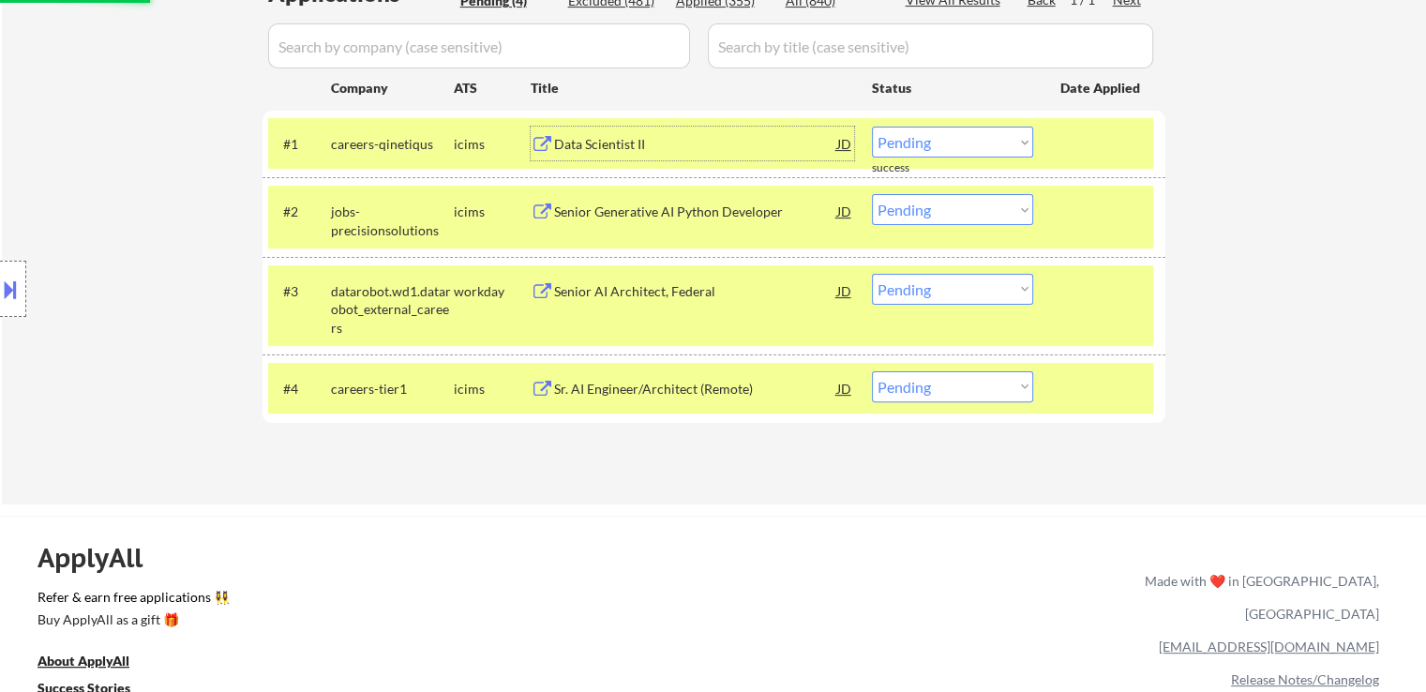
click at [626, 139] on div "Data Scientist II" at bounding box center [695, 144] width 283 height 19
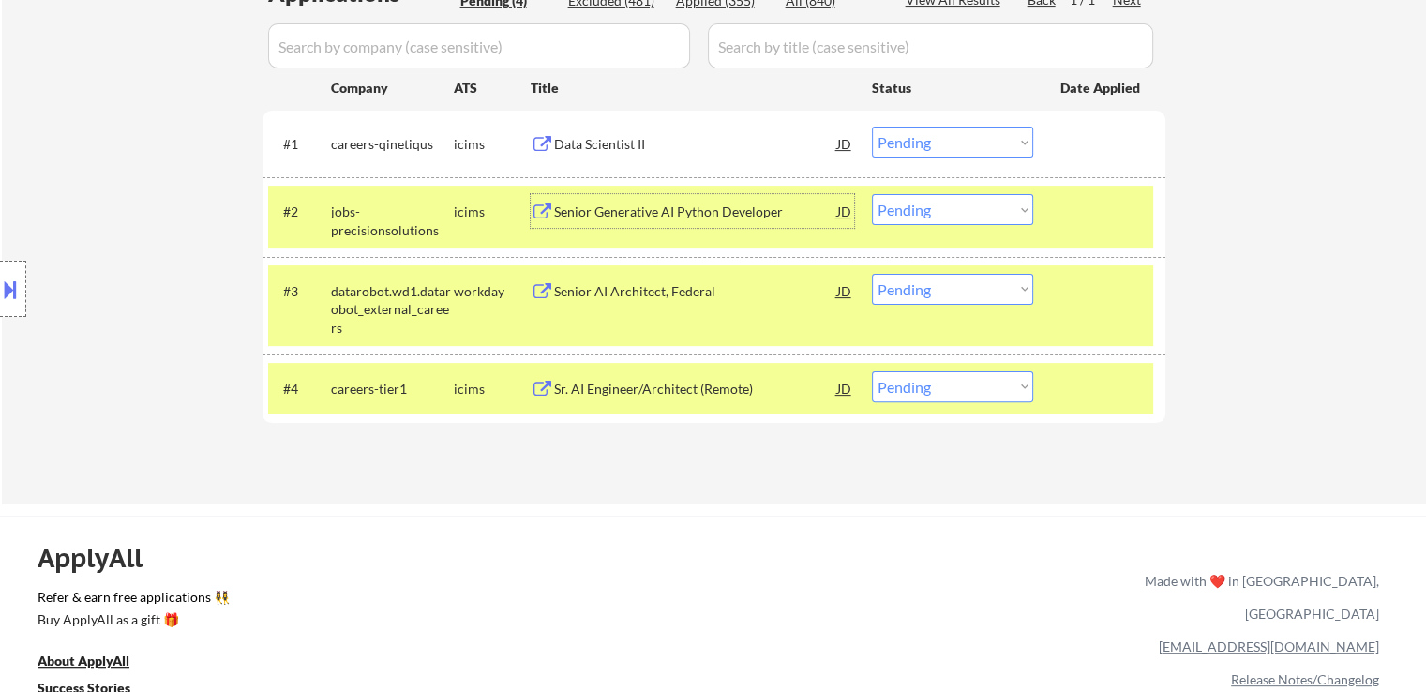
click at [632, 206] on div "Senior Generative AI Python Developer" at bounding box center [695, 211] width 283 height 19
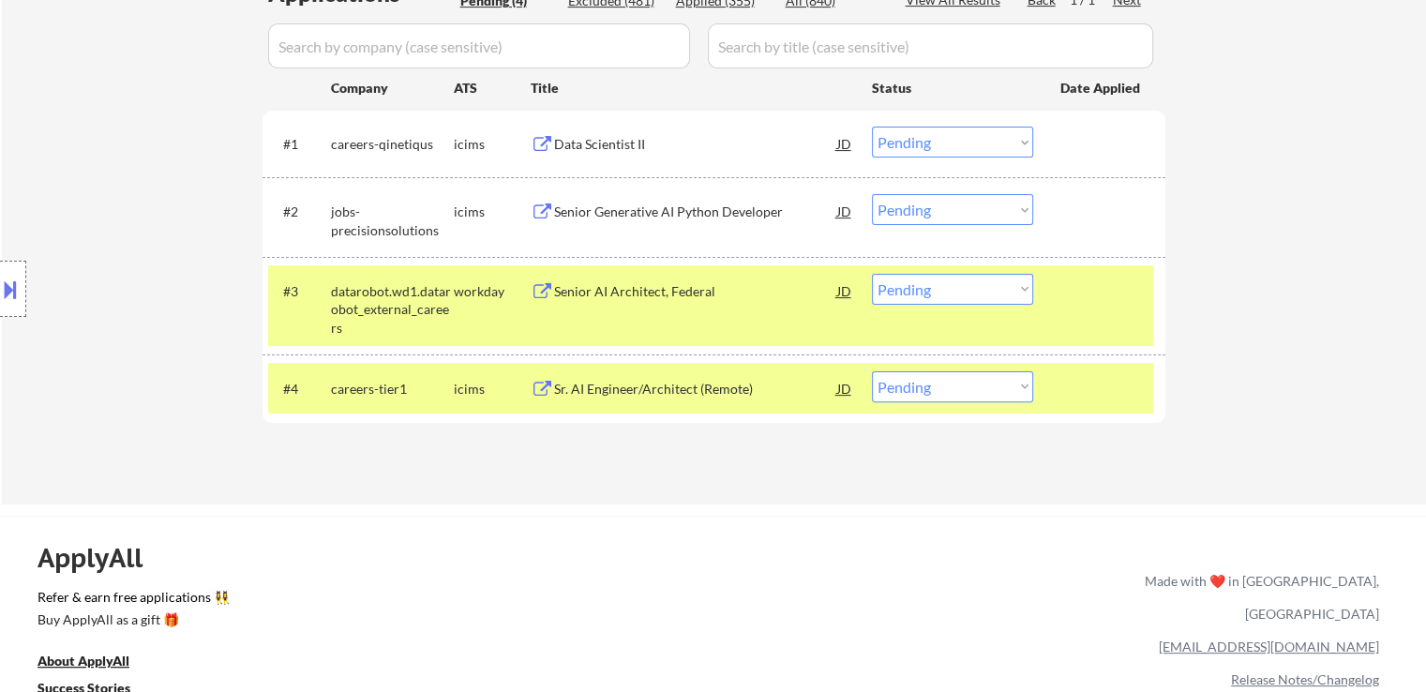
click at [622, 282] on div "Senior AI Architect, Federal" at bounding box center [695, 291] width 283 height 19
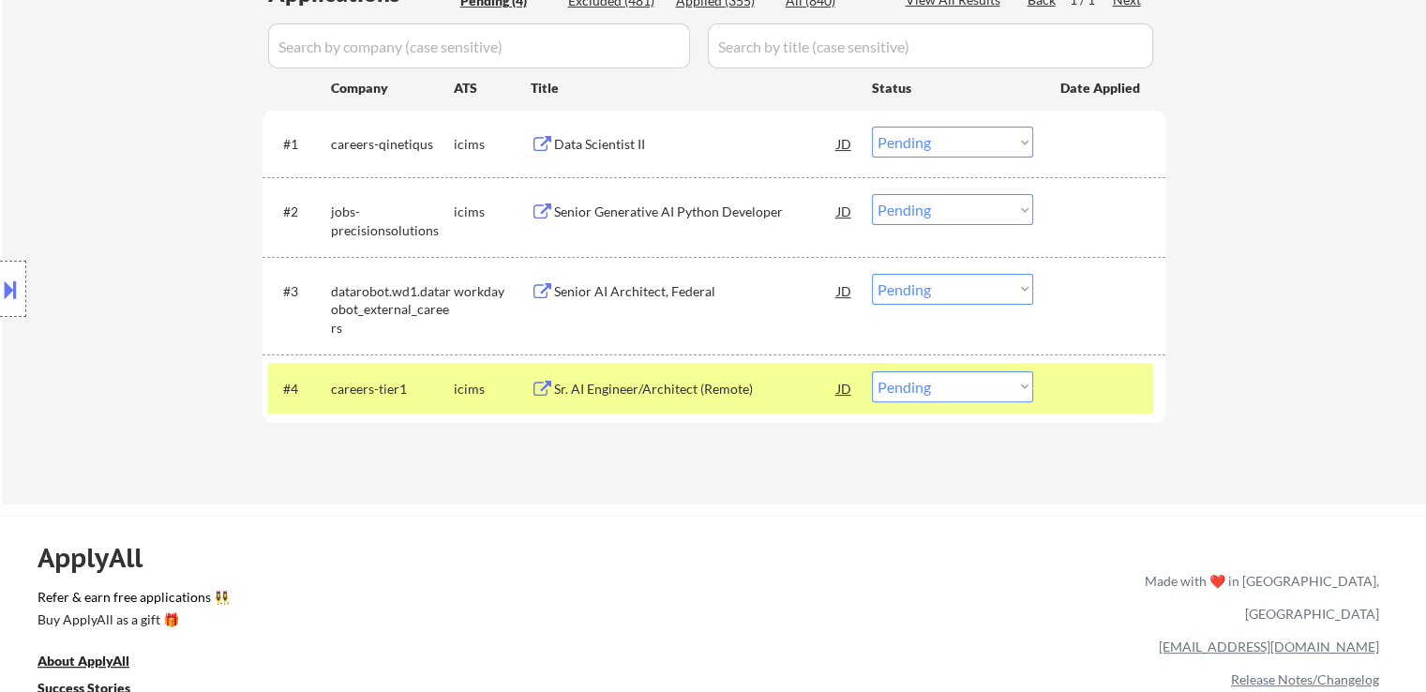
click at [655, 389] on div "Sr. AI Engineer/Architect (Remote)" at bounding box center [695, 389] width 283 height 19
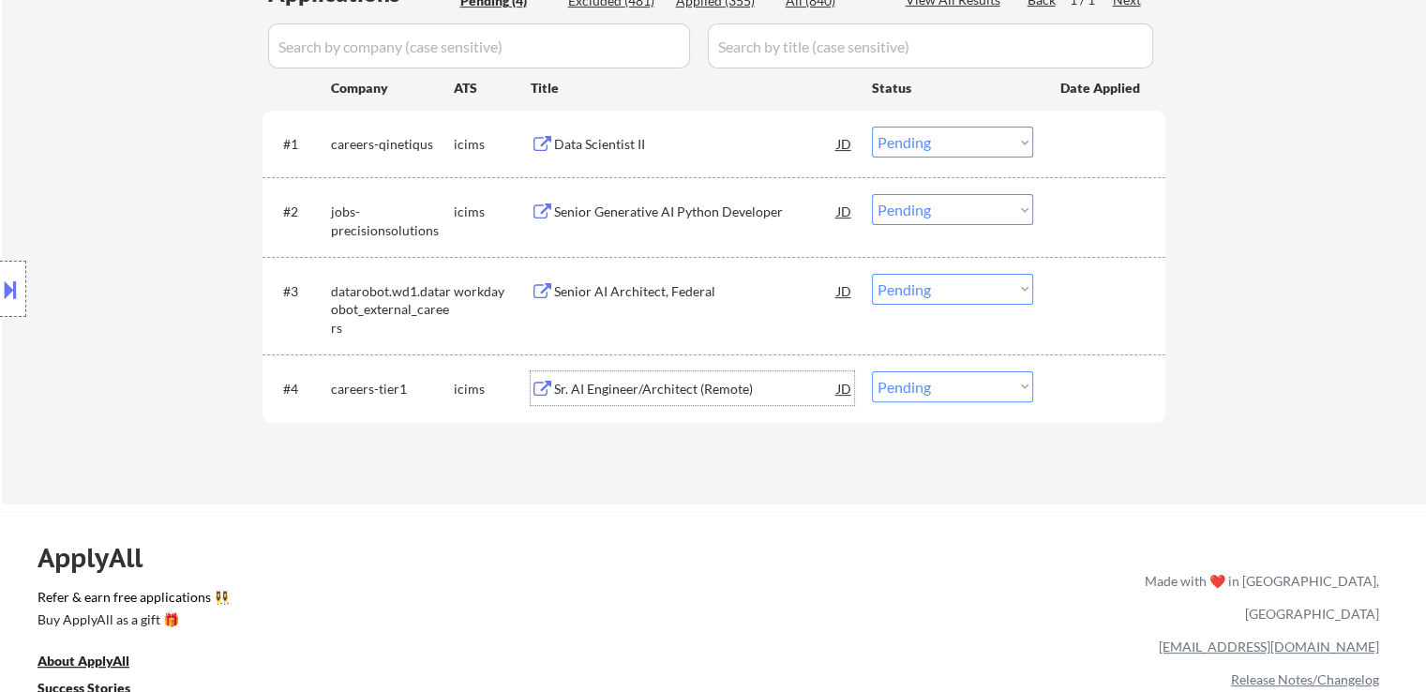
click at [934, 146] on select "Choose an option... Pending Applied Excluded (Questions) Excluded (Expired) Exc…" at bounding box center [952, 142] width 161 height 31
click at [872, 127] on select "Choose an option... Pending Applied Excluded (Questions) Excluded (Expired) Exc…" at bounding box center [952, 142] width 161 height 31
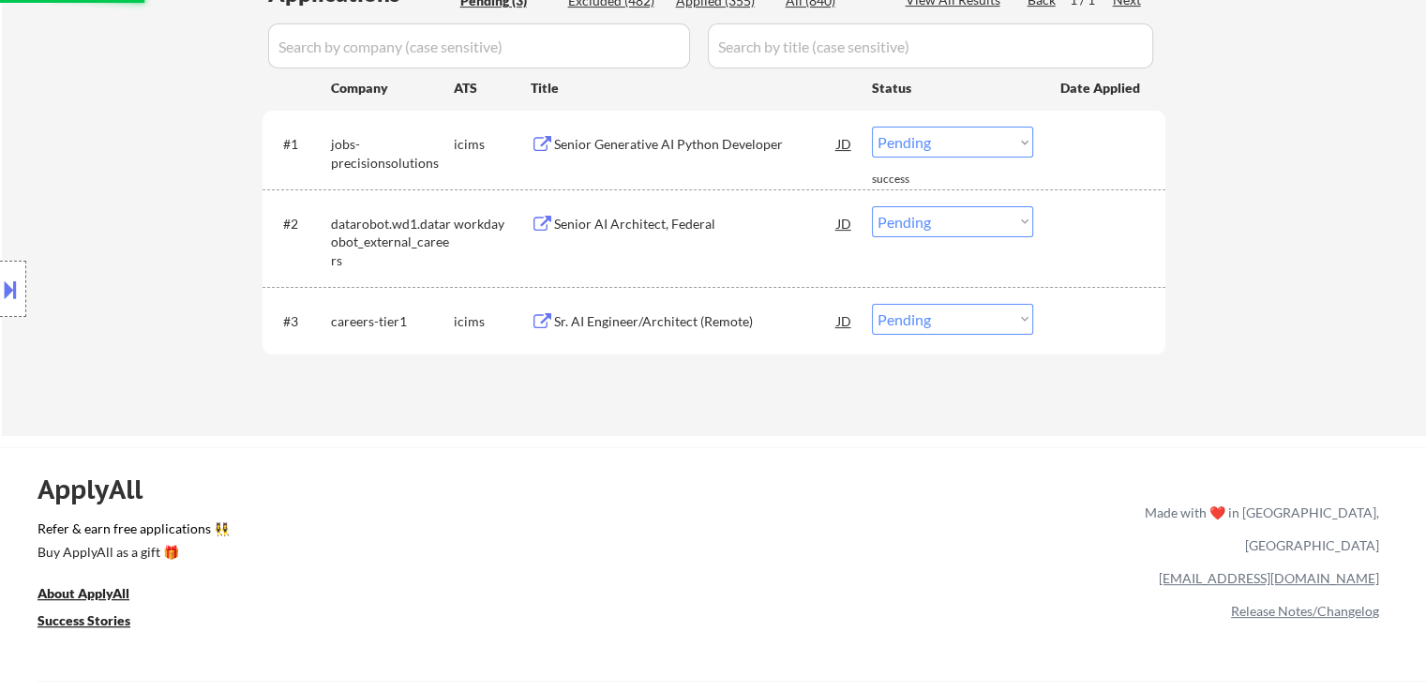
click at [921, 132] on select "Choose an option... Pending Applied Excluded (Questions) Excluded (Expired) Exc…" at bounding box center [952, 142] width 161 height 31
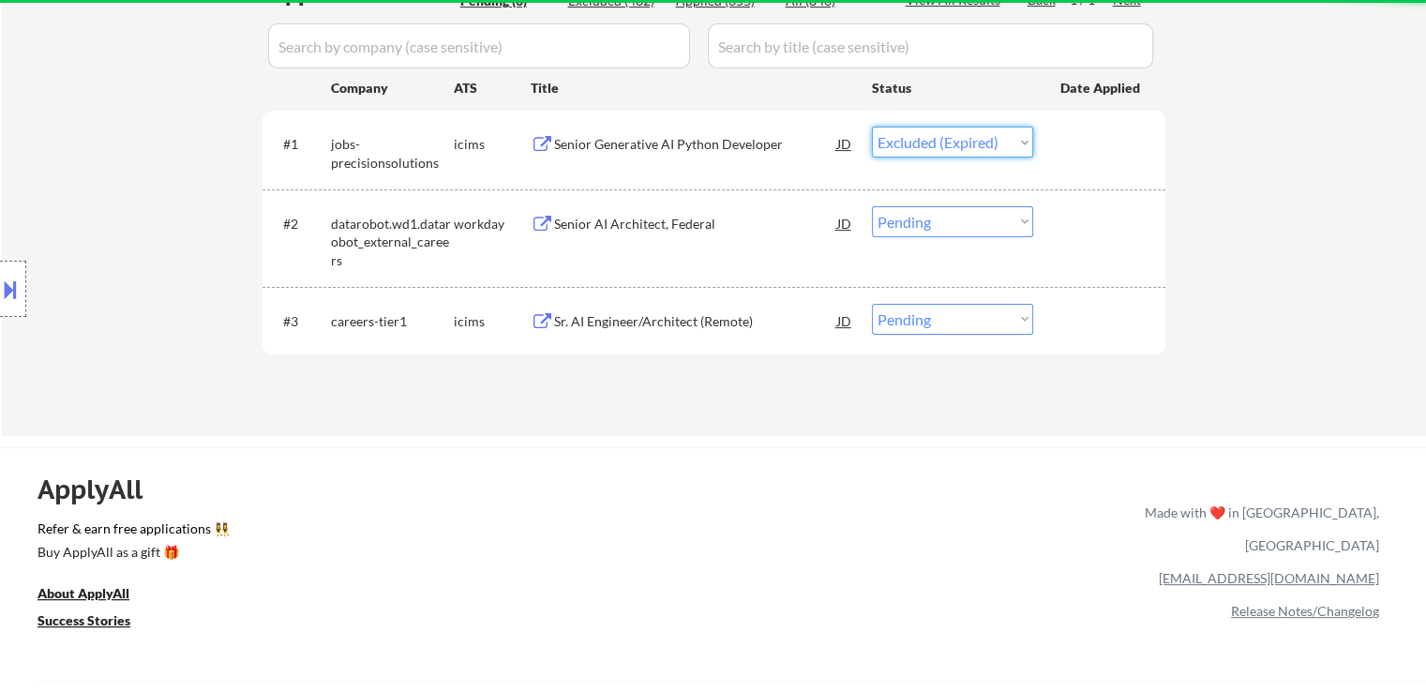
click at [872, 127] on select "Choose an option... Pending Applied Excluded (Questions) Excluded (Expired) Exc…" at bounding box center [952, 142] width 161 height 31
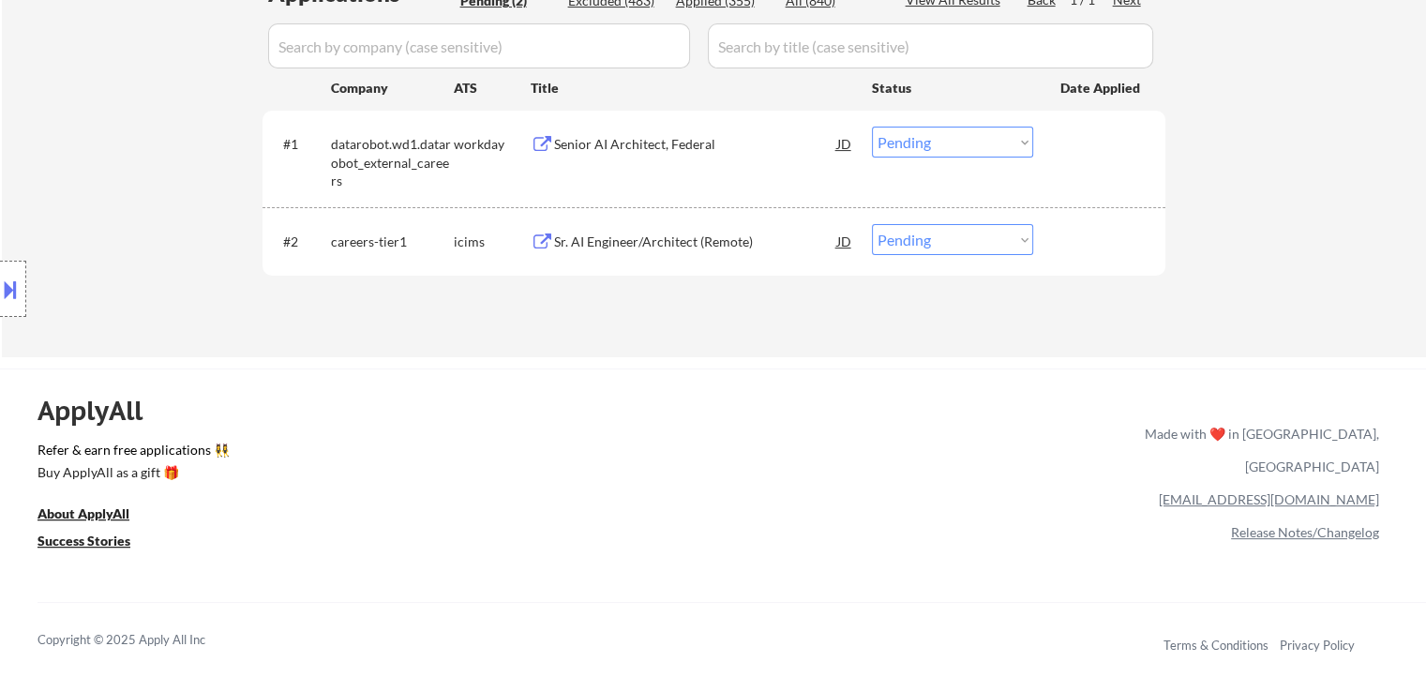
click at [906, 142] on select "Choose an option... Pending Applied Excluded (Questions) Excluded (Expired) Exc…" at bounding box center [952, 142] width 161 height 31
click at [872, 127] on select "Choose an option... Pending Applied Excluded (Questions) Excluded (Expired) Exc…" at bounding box center [952, 142] width 161 height 31
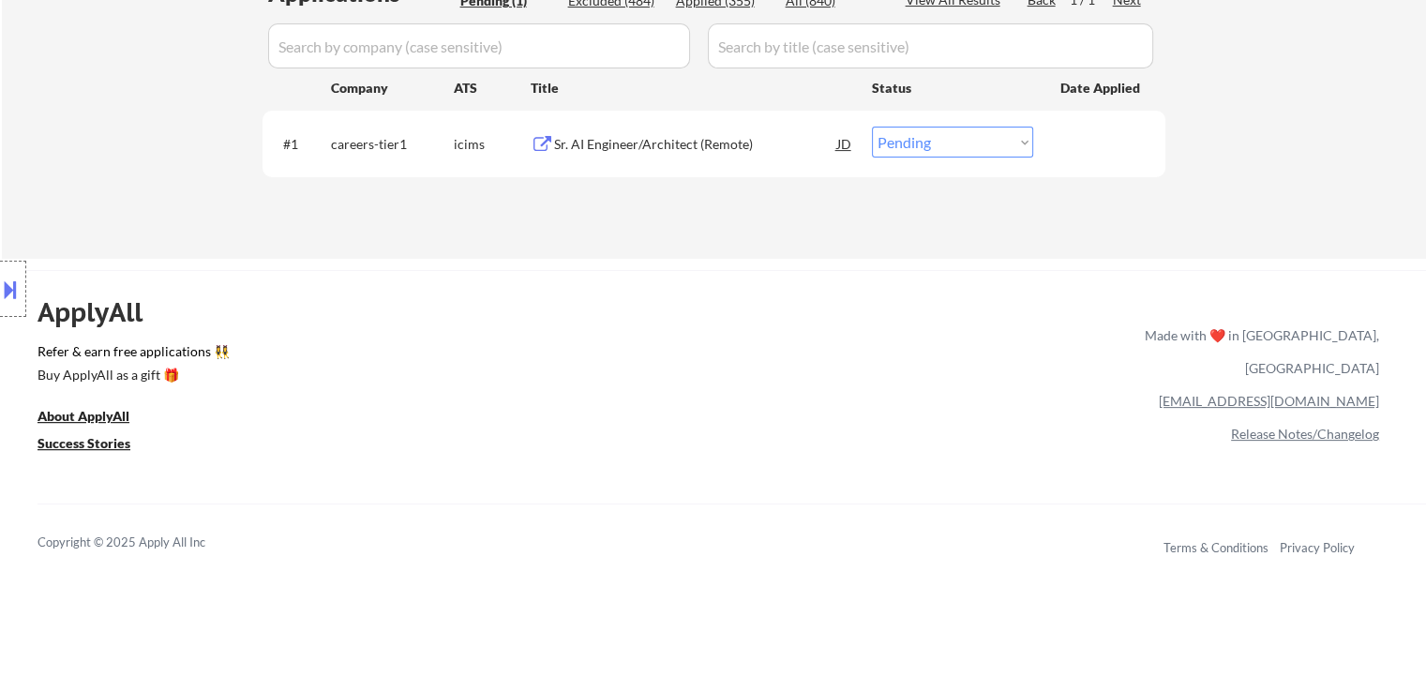
click at [922, 130] on select "Choose an option... Pending Applied Excluded (Questions) Excluded (Expired) Exc…" at bounding box center [952, 142] width 161 height 31
click at [2, 297] on button at bounding box center [10, 289] width 21 height 31
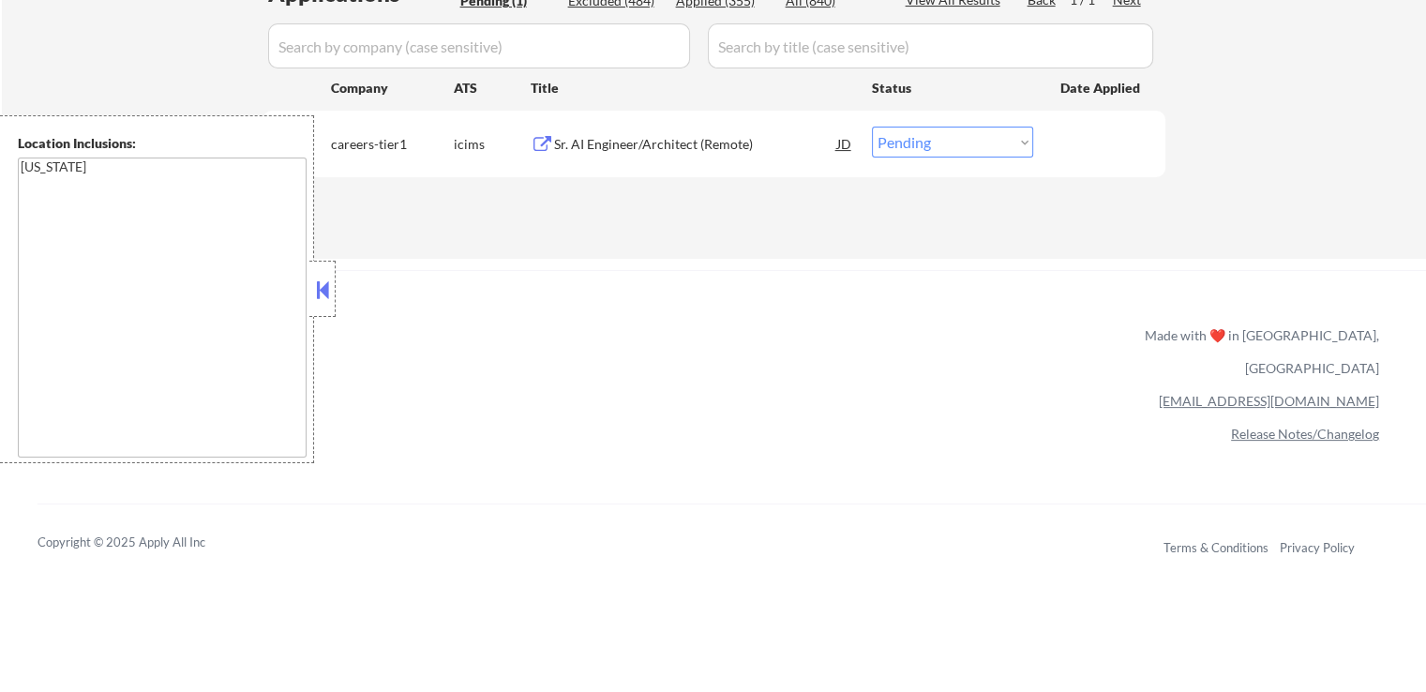
click at [894, 135] on select "Choose an option... Pending Applied Excluded (Questions) Excluded (Expired) Exc…" at bounding box center [952, 142] width 161 height 31
select select ""excluded__location_""
click at [872, 127] on select "Choose an option... Pending Applied Excluded (Questions) Excluded (Expired) Exc…" at bounding box center [952, 142] width 161 height 31
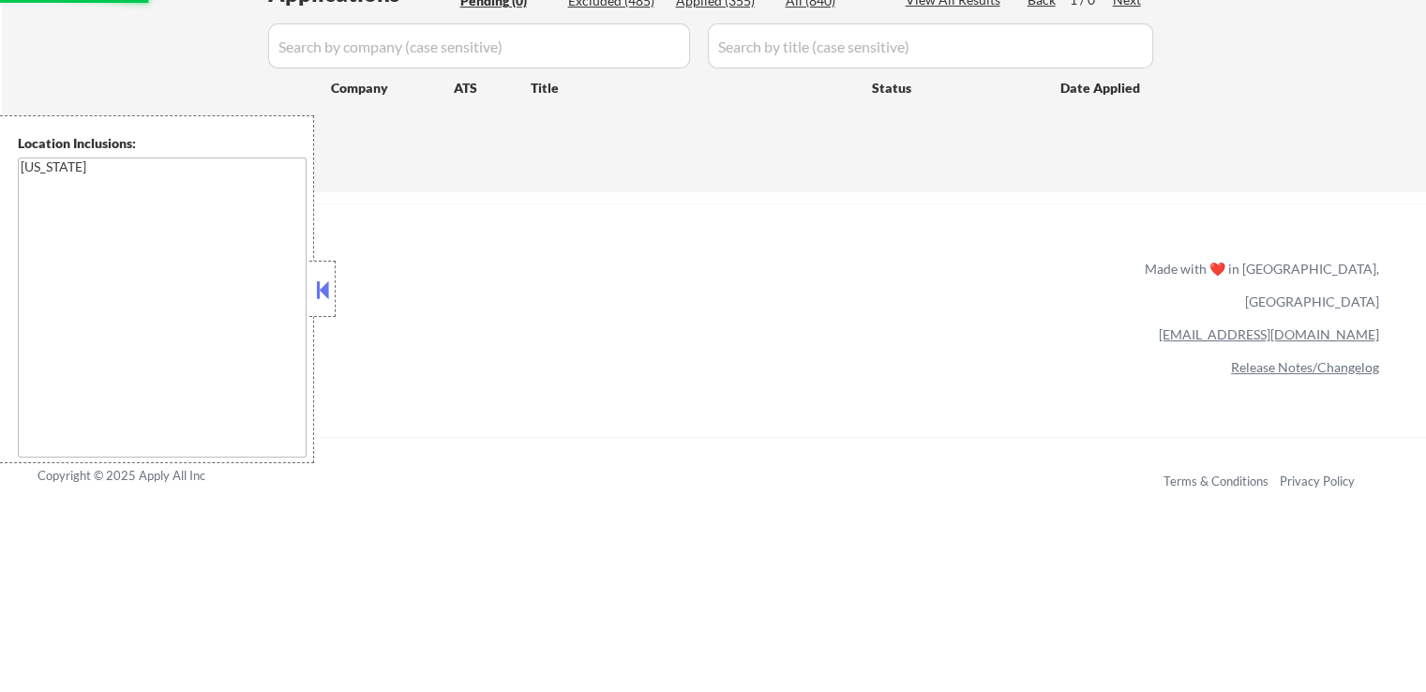
click at [314, 288] on button at bounding box center [322, 290] width 21 height 28
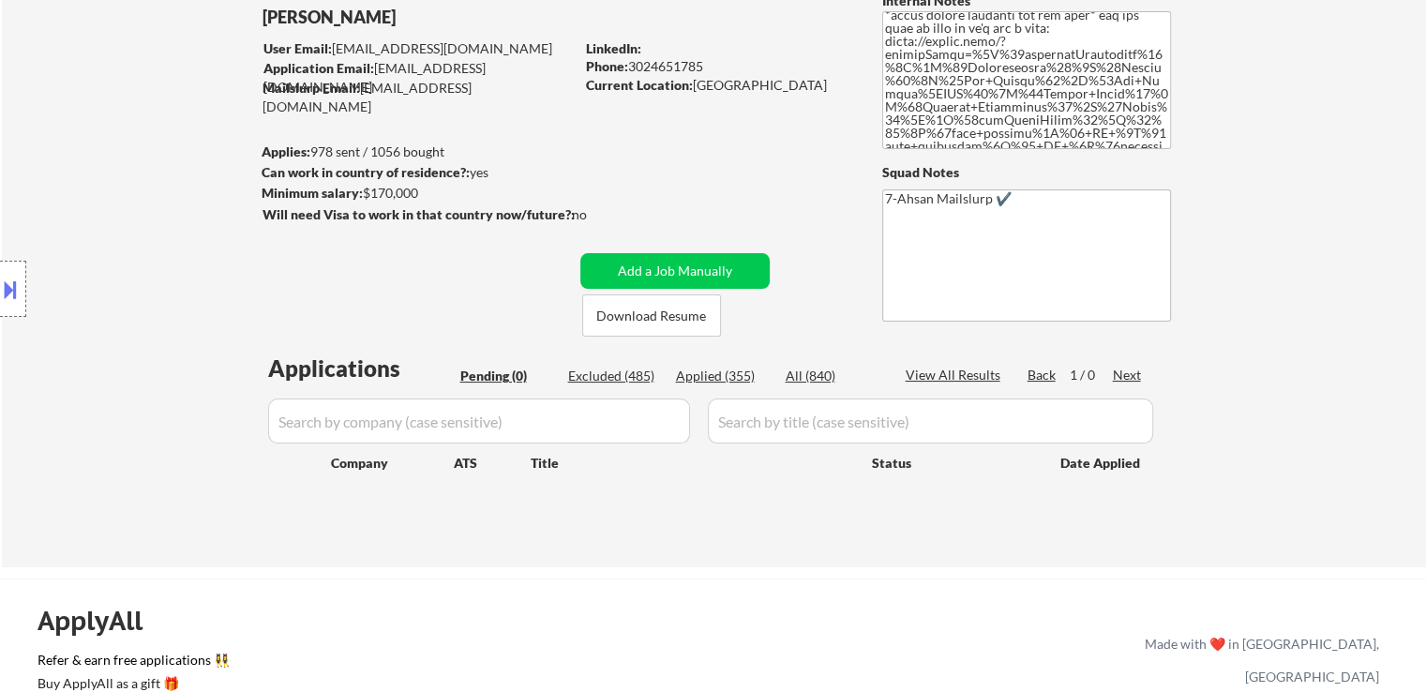
scroll to position [0, 0]
